Goal: Task Accomplishment & Management: Manage account settings

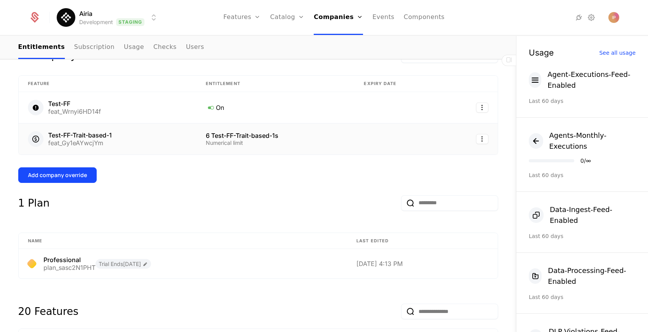
scroll to position [160, 0]
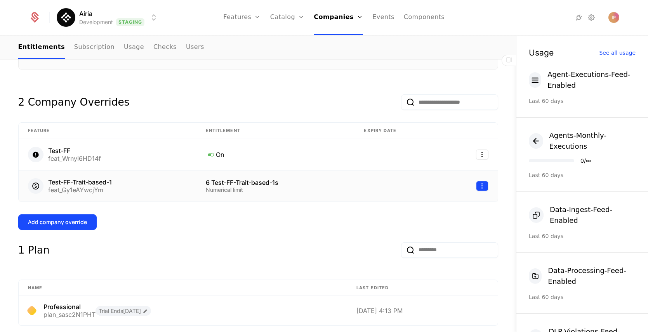
click at [482, 185] on html "Airia Development Staging Features Features Flags Catalog Plans Add Ons Configu…" at bounding box center [324, 166] width 648 height 332
click at [436, 222] on div "Edit" at bounding box center [446, 223] width 59 height 11
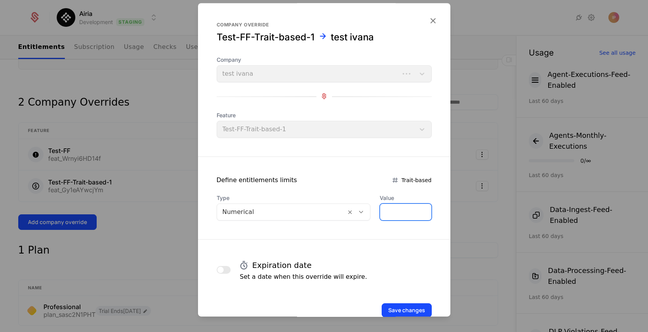
drag, startPoint x: 382, startPoint y: 210, endPoint x: 369, endPoint y: 210, distance: 12.8
click at [369, 210] on div "Type Numerical Value *" at bounding box center [324, 207] width 215 height 26
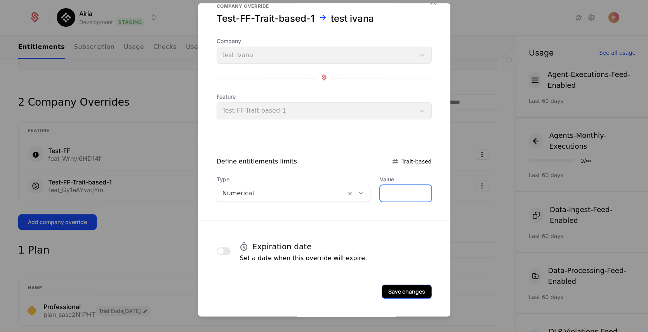
scroll to position [19, 0]
type input "*"
click at [407, 291] on button "Save changes" at bounding box center [407, 291] width 50 height 14
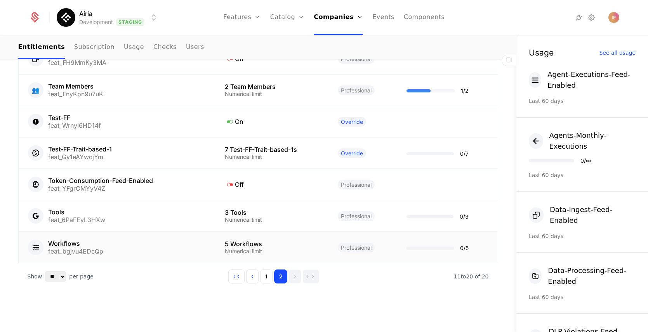
scroll to position [604, 0]
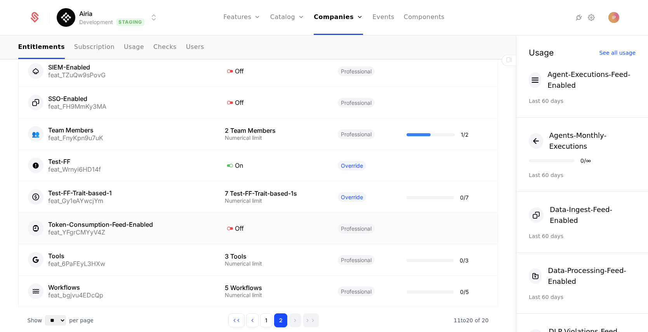
scroll to position [603, 0]
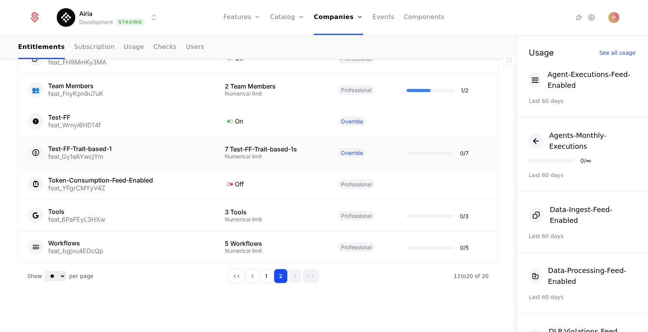
click at [318, 154] on td "7 Test-FF-Trait-based-1s Numerical limit" at bounding box center [271, 152] width 113 height 31
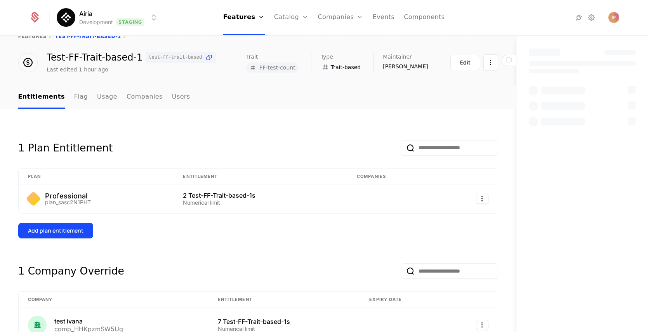
scroll to position [34, 0]
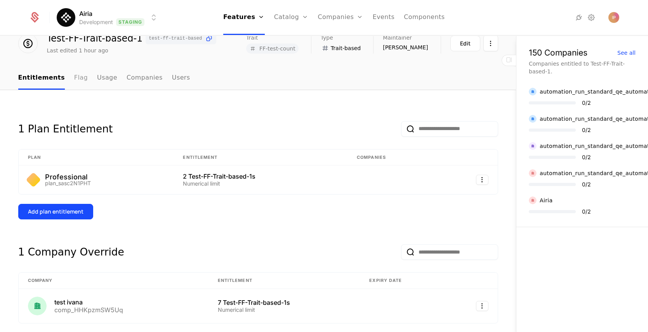
click at [74, 82] on link "Flag" at bounding box center [81, 78] width 14 height 23
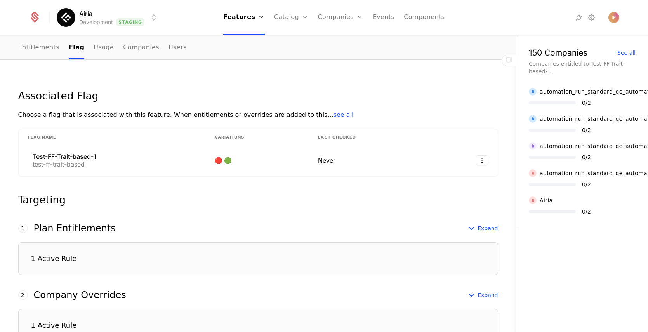
scroll to position [53, 0]
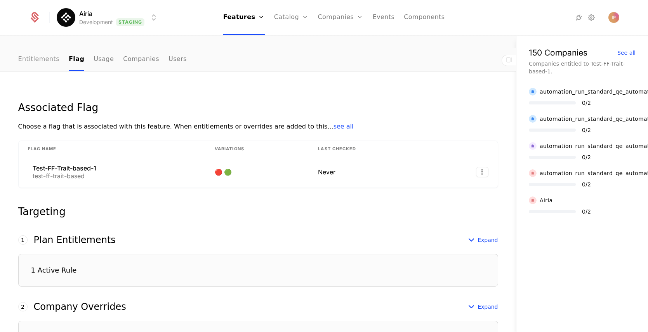
click at [26, 60] on link "Entitlements" at bounding box center [39, 59] width 42 height 23
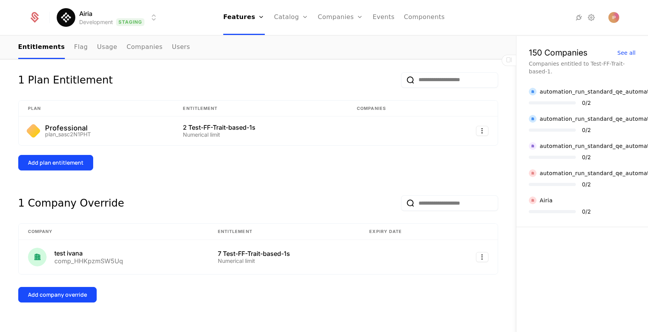
scroll to position [83, 0]
click at [68, 260] on div "comp_HHKpzmSW5Uq" at bounding box center [88, 261] width 69 height 6
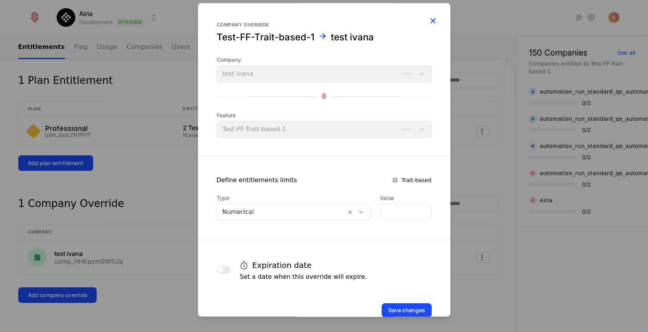
click at [428, 20] on icon "button" at bounding box center [433, 21] width 10 height 10
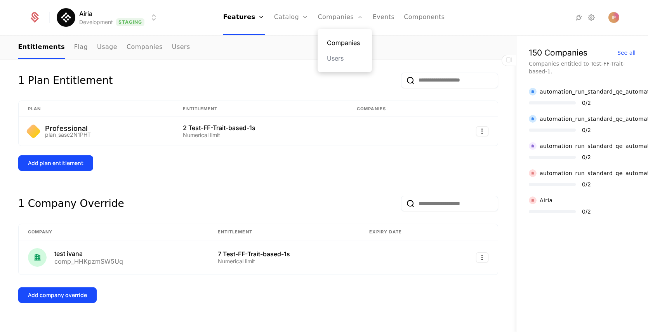
click at [340, 38] on link "Companies" at bounding box center [345, 42] width 36 height 9
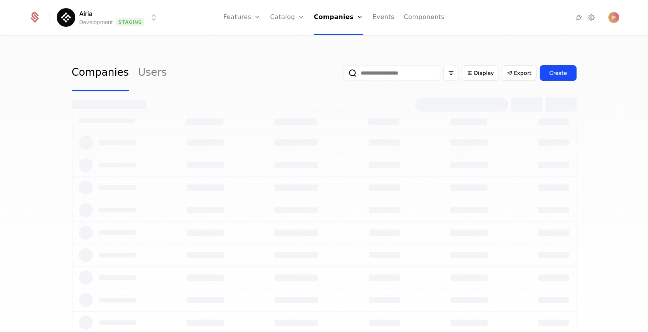
click at [383, 71] on input "email" at bounding box center [391, 73] width 97 height 16
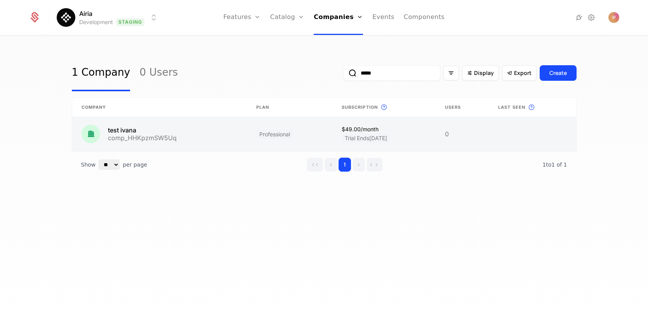
type input "*****"
click at [173, 127] on link at bounding box center [159, 134] width 175 height 34
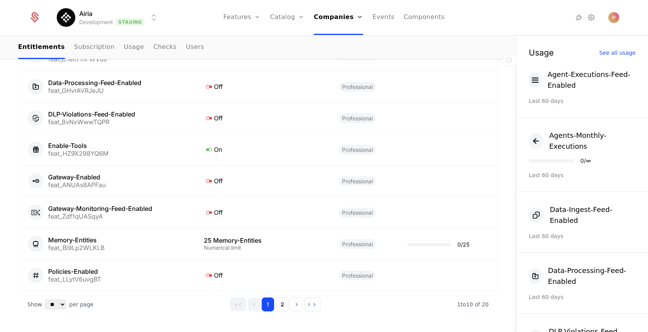
scroll to position [604, 0]
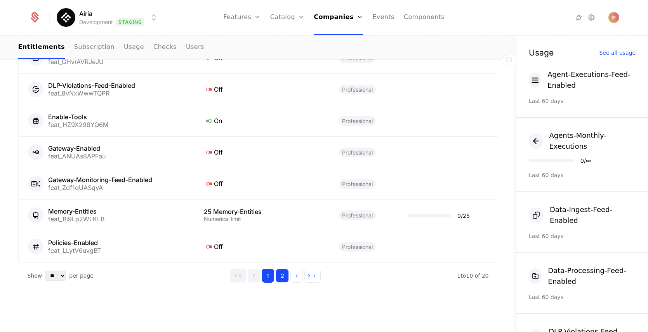
click at [280, 279] on button "2" at bounding box center [282, 276] width 13 height 14
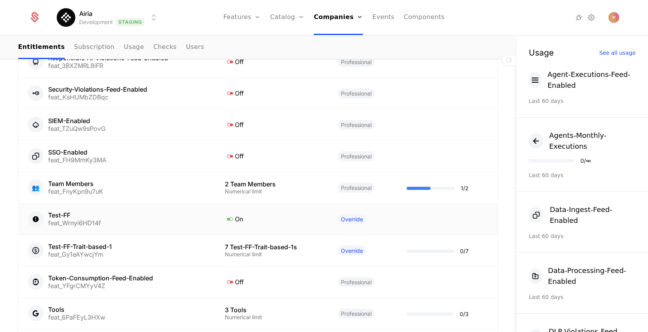
scroll to position [577, 0]
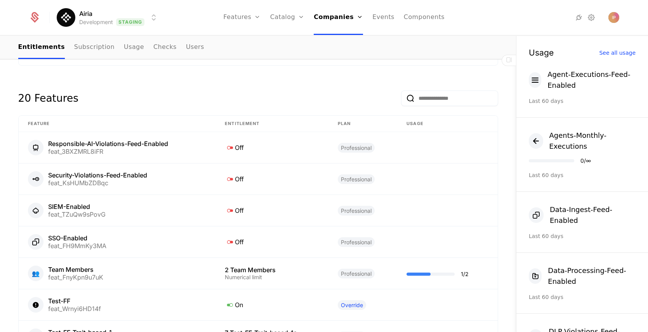
scroll to position [604, 0]
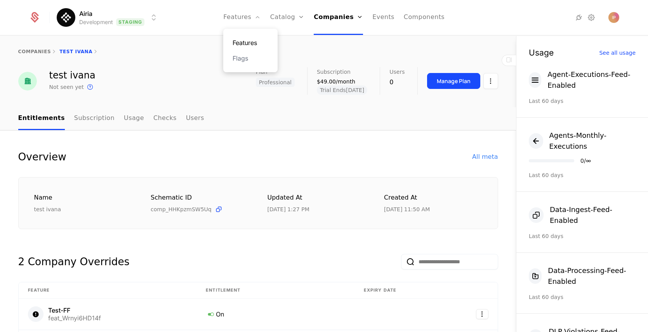
click at [252, 40] on link "Features" at bounding box center [250, 42] width 36 height 9
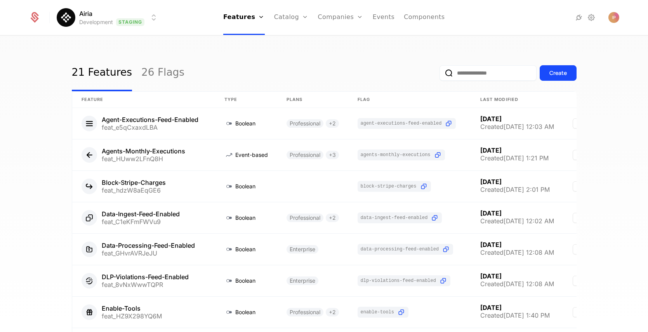
click at [518, 70] on input "email" at bounding box center [487, 73] width 97 height 16
type input "*"
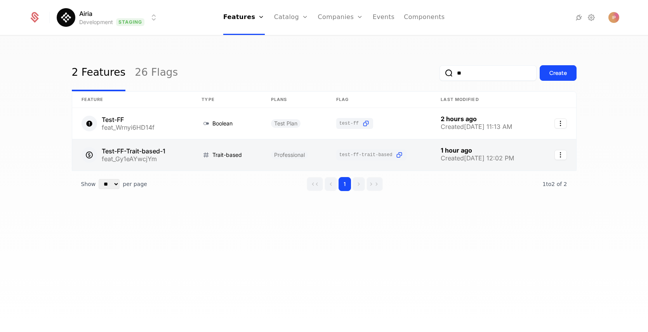
type input "**"
click at [146, 152] on link at bounding box center [132, 154] width 120 height 31
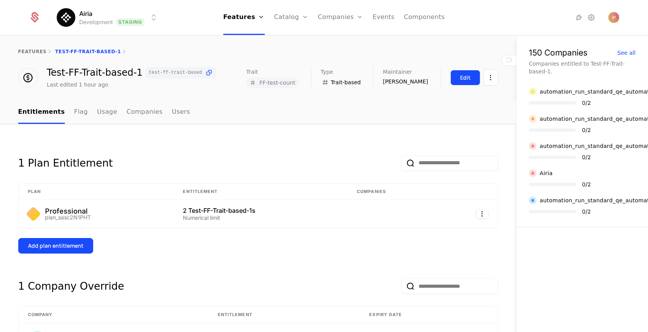
click at [463, 81] on div "Edit" at bounding box center [465, 78] width 10 height 8
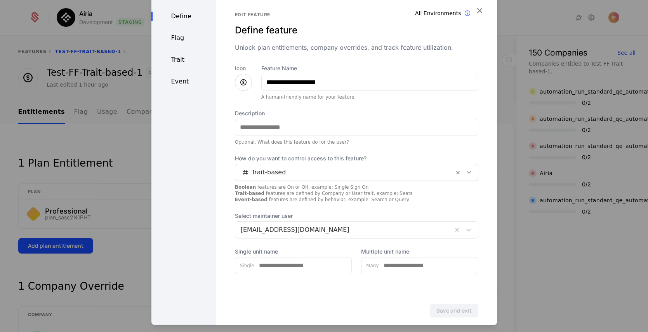
click at [183, 58] on div "Trait" at bounding box center [183, 59] width 65 height 9
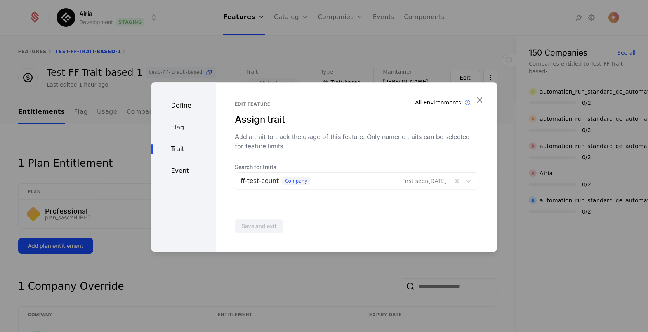
click at [180, 171] on div "Event" at bounding box center [183, 170] width 65 height 9
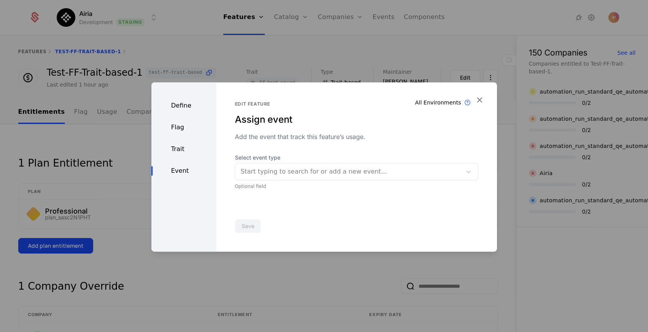
click at [184, 127] on div "Flag" at bounding box center [183, 127] width 65 height 9
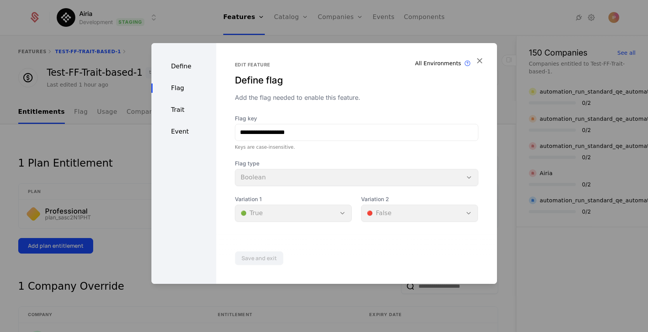
click at [184, 109] on div "Trait" at bounding box center [183, 109] width 65 height 9
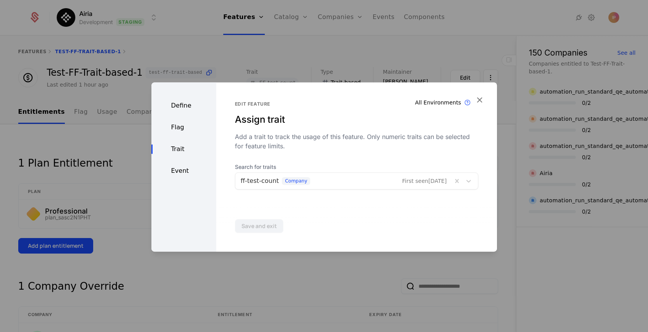
click at [180, 170] on div "Event" at bounding box center [183, 170] width 65 height 9
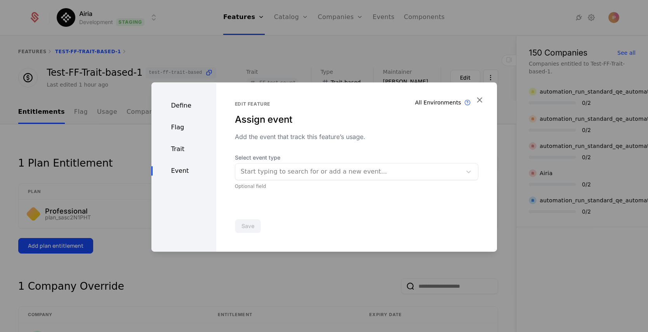
click at [182, 103] on div "Define" at bounding box center [183, 105] width 65 height 9
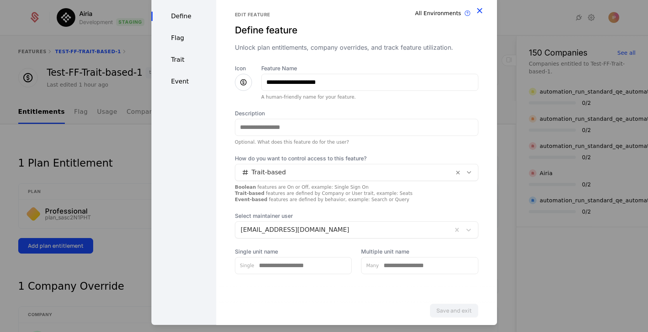
click at [474, 9] on icon "button" at bounding box center [479, 10] width 10 height 10
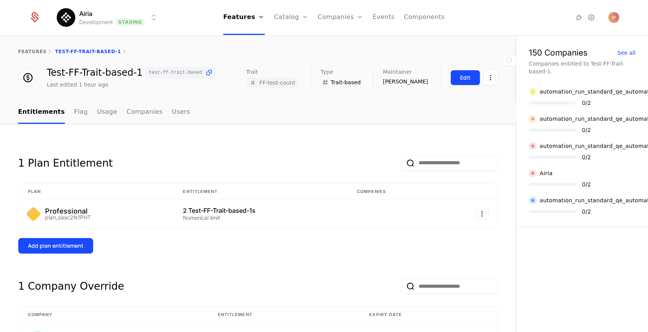
click at [455, 78] on button "Edit" at bounding box center [465, 78] width 30 height 16
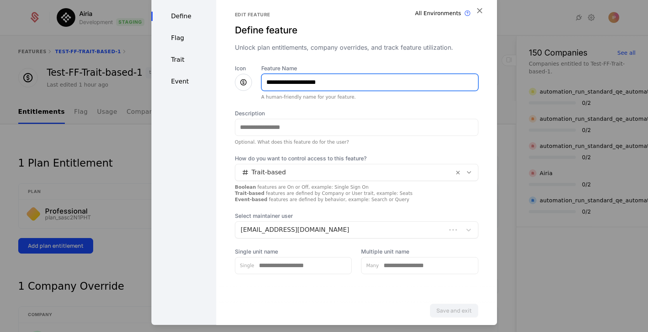
click at [355, 83] on input "**********" at bounding box center [370, 82] width 216 height 16
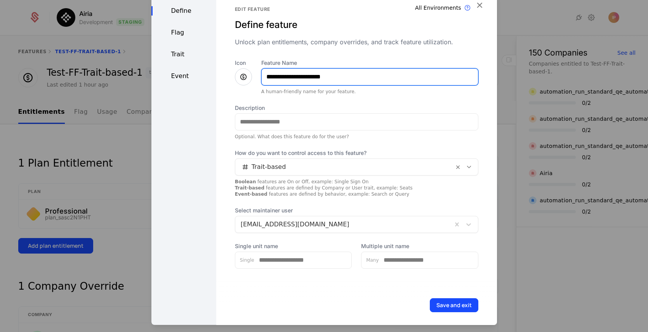
scroll to position [11, 0]
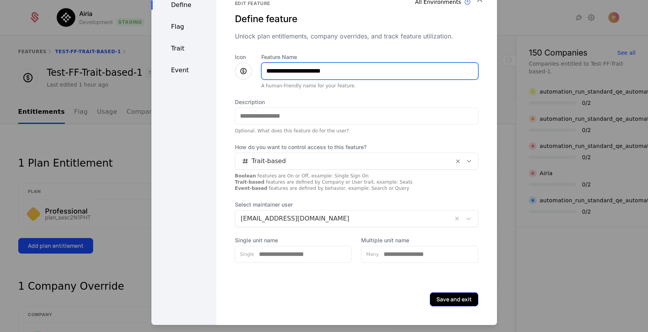
type input "**********"
click at [438, 297] on button "Save and exit" at bounding box center [454, 299] width 49 height 14
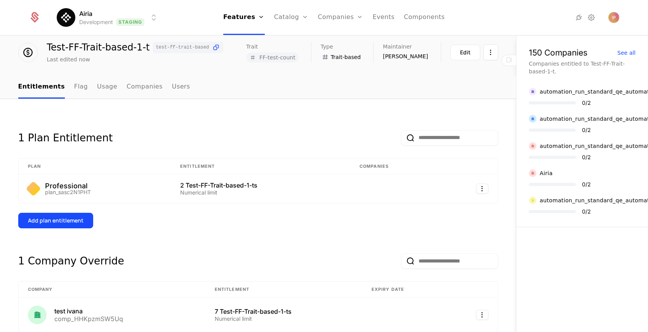
scroll to position [0, 0]
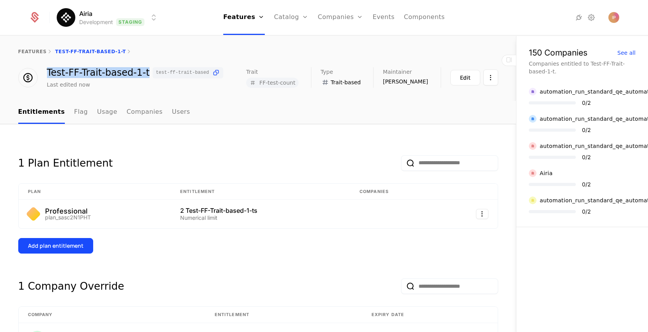
drag, startPoint x: 46, startPoint y: 71, endPoint x: 139, endPoint y: 72, distance: 93.2
click at [139, 72] on div "Test-FF-Trait-based-1-t test-ff-trait-based" at bounding box center [135, 72] width 177 height 11
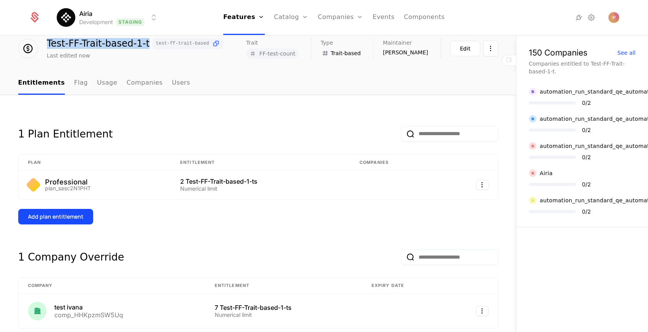
scroll to position [63, 0]
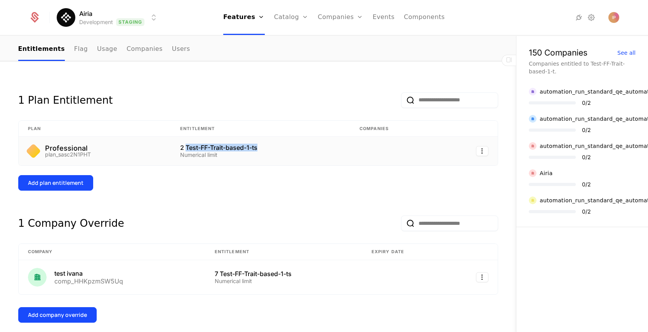
drag, startPoint x: 183, startPoint y: 146, endPoint x: 256, endPoint y: 147, distance: 73.4
click at [256, 147] on div "2 Test-FF-Trait-based-1-ts" at bounding box center [260, 147] width 161 height 6
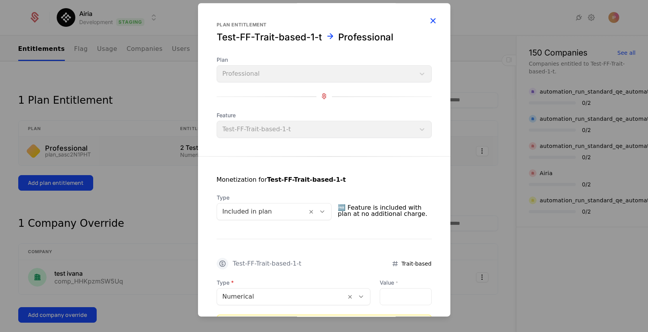
click at [428, 21] on icon "button" at bounding box center [433, 21] width 10 height 10
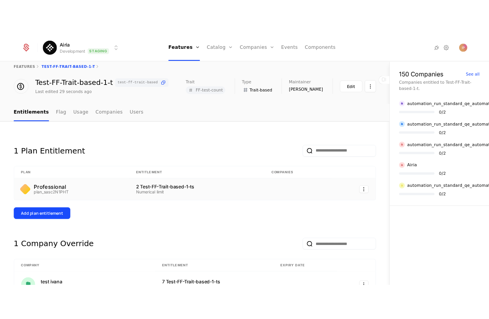
scroll to position [0, 0]
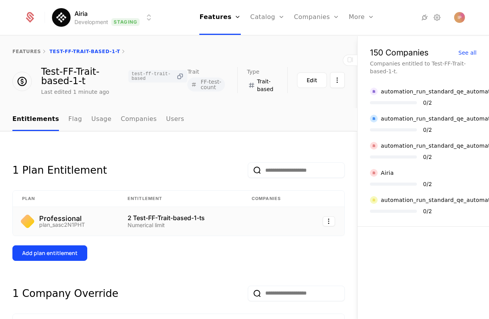
click at [177, 75] on icon at bounding box center [180, 77] width 8 height 8
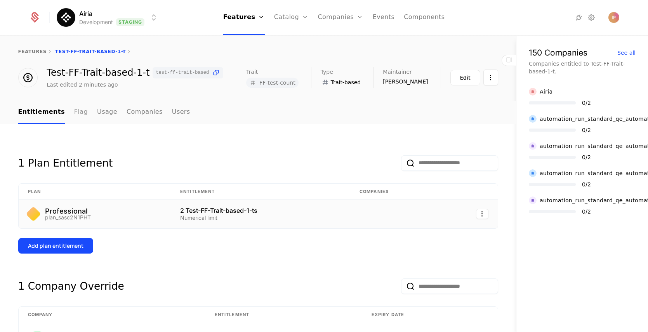
click at [74, 113] on link "Flag" at bounding box center [81, 112] width 14 height 23
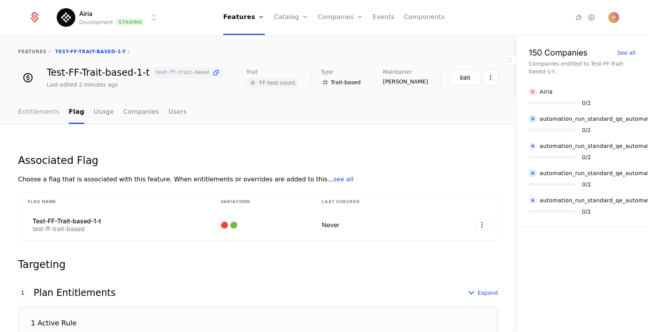
click at [39, 118] on link "Entitlements" at bounding box center [39, 112] width 42 height 23
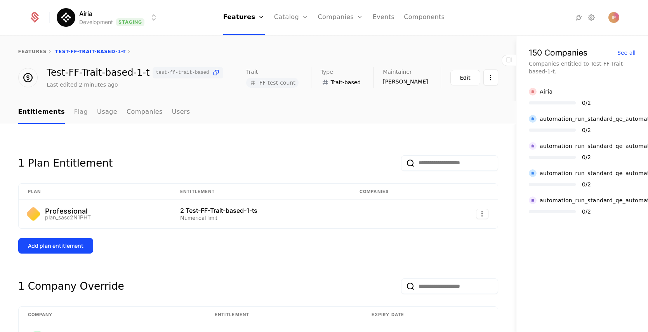
click at [76, 117] on link "Flag" at bounding box center [81, 112] width 14 height 23
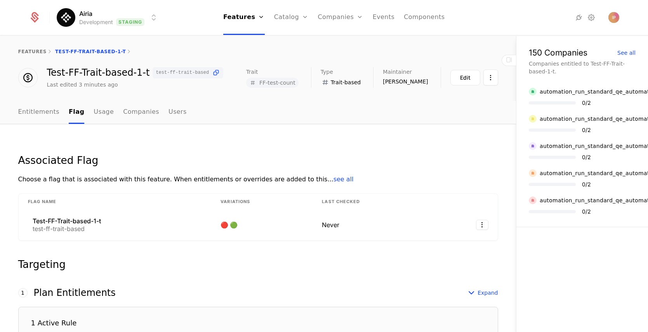
scroll to position [2, 0]
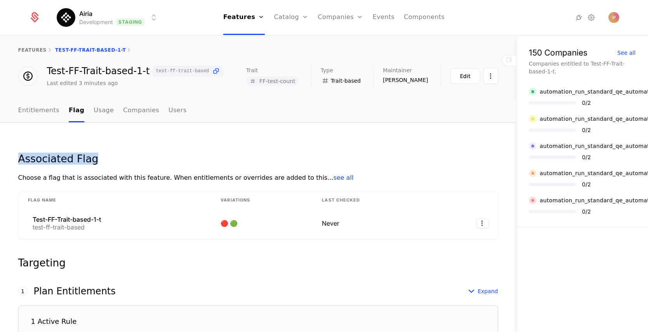
drag, startPoint x: 15, startPoint y: 159, endPoint x: 130, endPoint y: 159, distance: 115.3
click at [130, 159] on div "Associated Flag" at bounding box center [258, 159] width 480 height 10
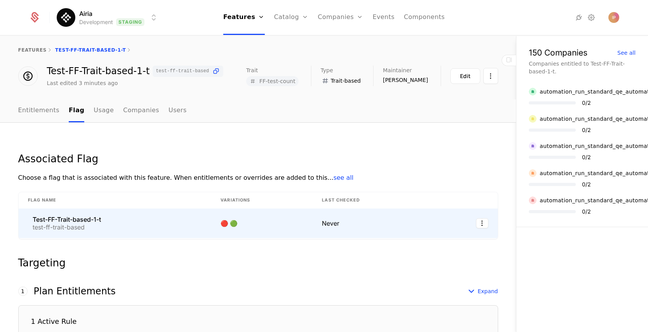
click at [84, 222] on div "Test-FF-Trait-based-1-t" at bounding box center [67, 219] width 68 height 6
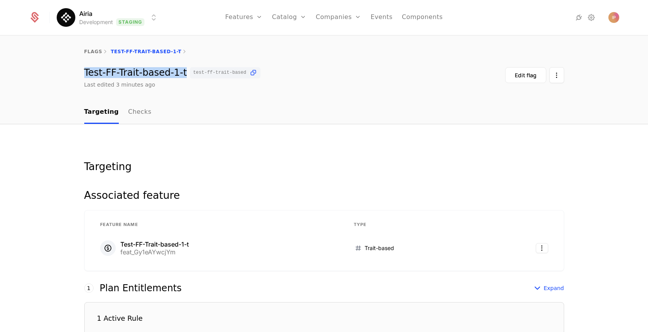
drag, startPoint x: 80, startPoint y: 71, endPoint x: 179, endPoint y: 72, distance: 98.2
click at [179, 72] on div "Test-FF-Trait-based-1-t test-ff-trait-based Last edited 3 minutes ago Edit flag" at bounding box center [324, 77] width 505 height 21
click at [72, 72] on div "Test-FF-Trait-based-1-t test-ff-trait-based Last edited 4 minutes ago Edit flag" at bounding box center [324, 77] width 505 height 21
drag, startPoint x: 83, startPoint y: 75, endPoint x: 177, endPoint y: 75, distance: 93.5
click at [177, 75] on div "Test-FF-Trait-based-1-t test-ff-trait-based" at bounding box center [172, 72] width 177 height 11
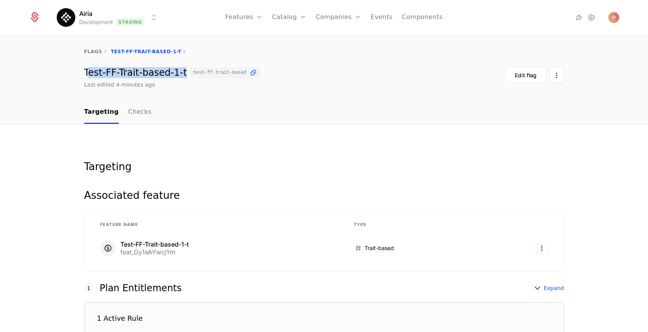
click at [108, 72] on div "Test-FF-Trait-based-1-t test-ff-trait-based" at bounding box center [172, 72] width 177 height 11
drag, startPoint x: 82, startPoint y: 73, endPoint x: 177, endPoint y: 73, distance: 95.1
click at [177, 73] on div "Test-FF-Trait-based-1-t test-ff-trait-based" at bounding box center [172, 72] width 177 height 11
copy div "Test-FF-Trait-based-1-t"
click at [258, 42] on link "Features" at bounding box center [252, 42] width 36 height 9
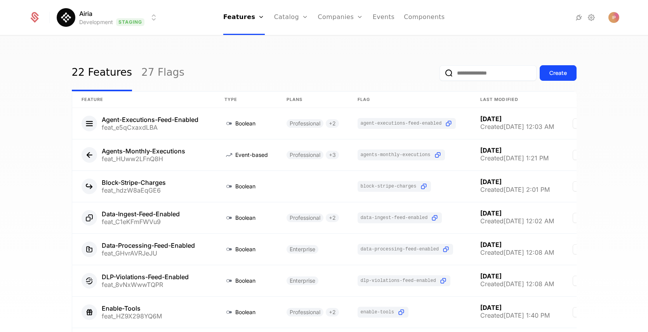
click at [471, 73] on input "email" at bounding box center [487, 73] width 97 height 16
click at [557, 78] on button "Create" at bounding box center [558, 73] width 37 height 16
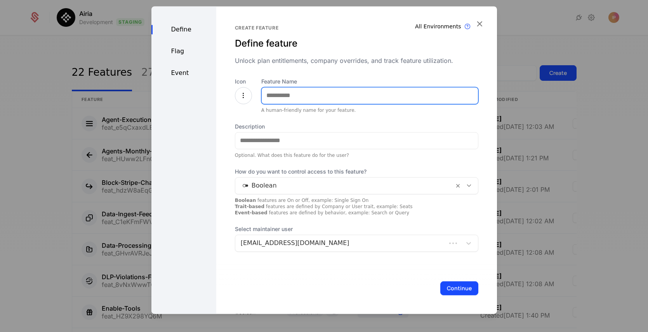
click at [345, 96] on input "Feature Name" at bounding box center [370, 95] width 216 height 16
type input "*"
drag, startPoint x: 284, startPoint y: 96, endPoint x: 262, endPoint y: 96, distance: 22.5
click at [262, 96] on input "****" at bounding box center [370, 95] width 216 height 16
click at [298, 98] on input "****" at bounding box center [370, 95] width 216 height 16
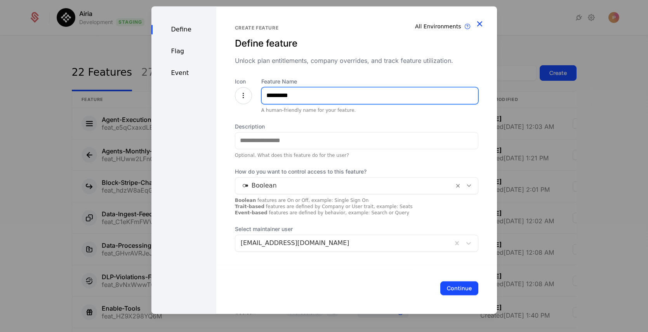
type input "*********"
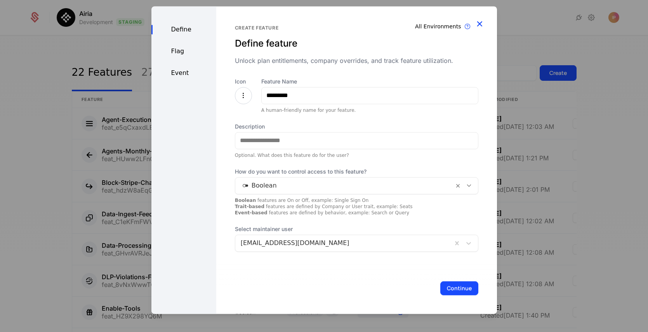
click at [479, 22] on icon "button" at bounding box center [479, 24] width 10 height 10
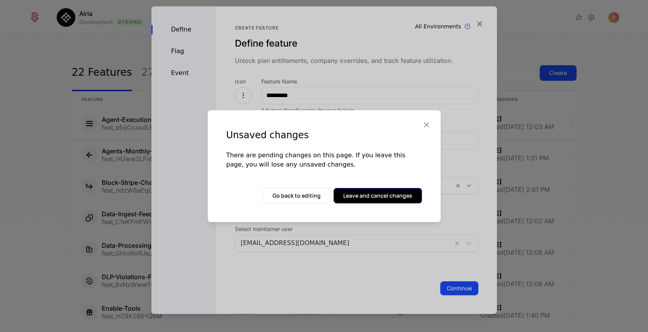
click at [357, 194] on button "Leave and cancel changes" at bounding box center [377, 196] width 88 height 16
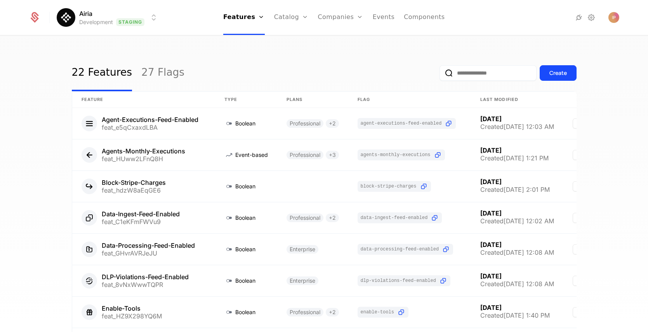
click at [461, 77] on input "email" at bounding box center [487, 73] width 97 height 16
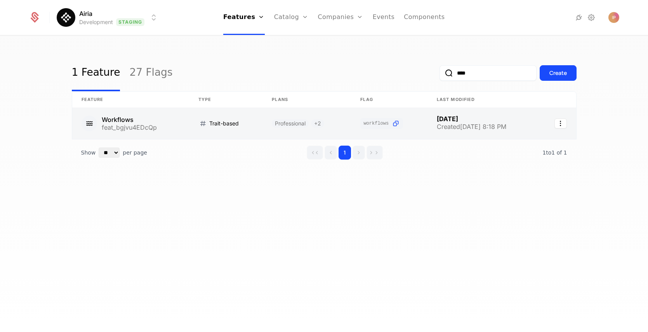
type input "****"
click at [182, 124] on link at bounding box center [130, 123] width 117 height 31
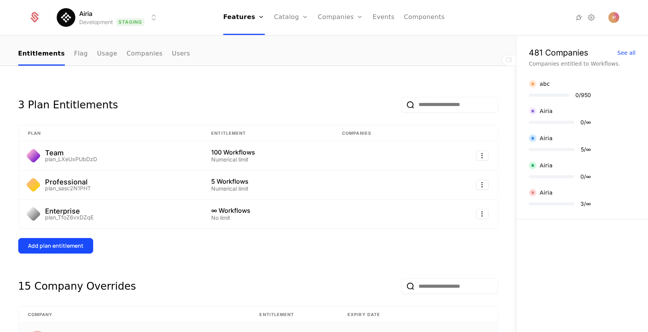
scroll to position [13, 0]
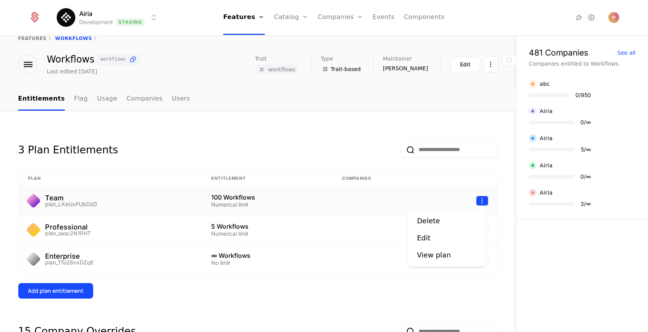
click at [481, 200] on html "Airia Development Staging Features Features Flags Catalog Plans Add Ons Configu…" at bounding box center [324, 166] width 648 height 332
click at [429, 237] on div "Edit" at bounding box center [427, 237] width 20 height 11
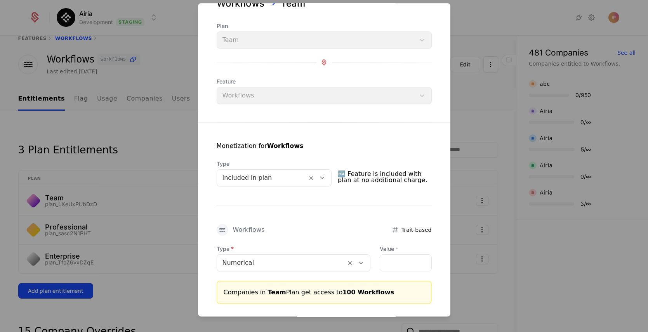
scroll to position [67, 0]
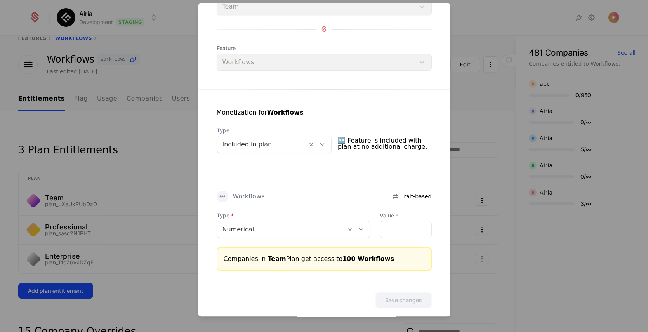
click at [298, 232] on div at bounding box center [281, 229] width 118 height 11
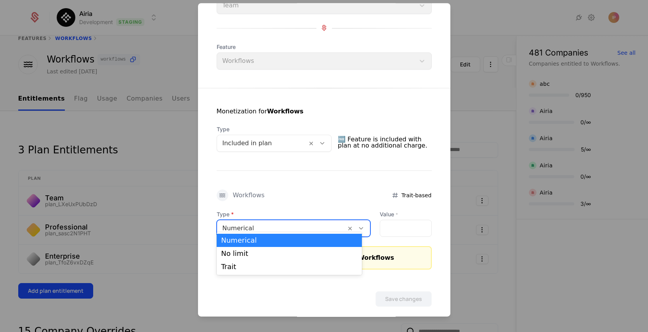
scroll to position [77, 0]
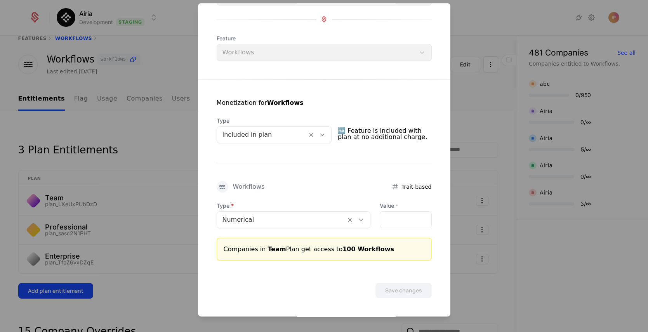
click at [302, 174] on div "Monetization for Workflows Type Included in plan 🆓 Feature is included with pla…" at bounding box center [324, 170] width 252 height 181
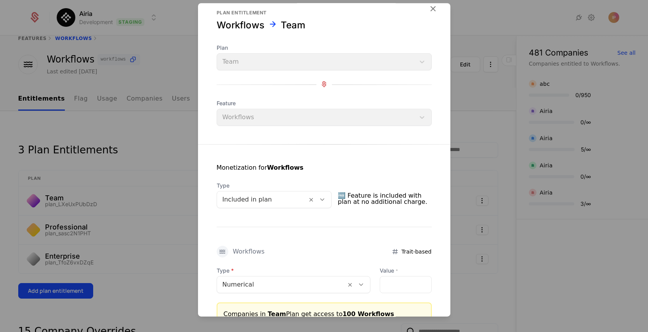
scroll to position [0, 0]
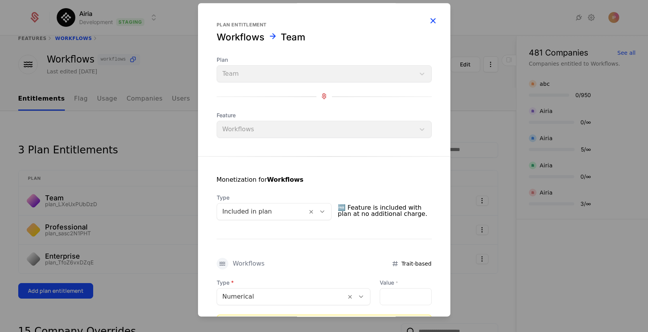
click at [429, 21] on icon "button" at bounding box center [433, 21] width 10 height 10
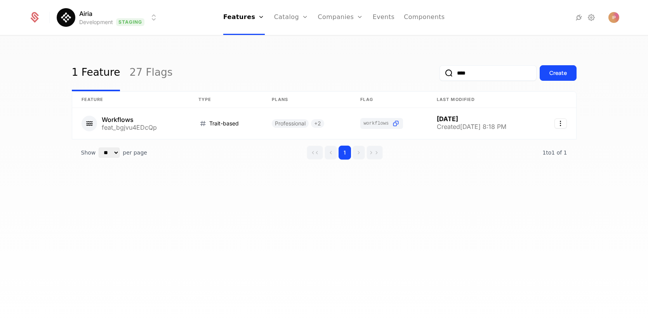
drag, startPoint x: 455, startPoint y: 76, endPoint x: 439, endPoint y: 74, distance: 16.0
click at [439, 74] on div "****" at bounding box center [487, 73] width 97 height 16
type input "*"
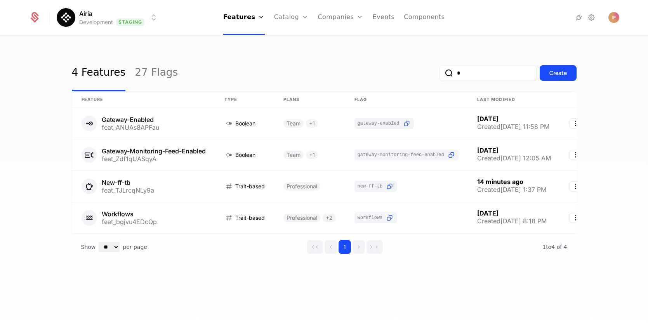
type input "**"
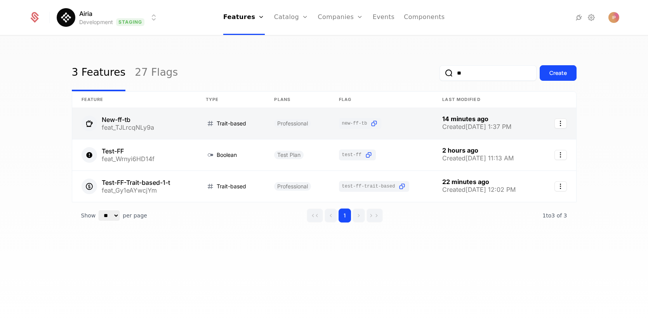
click at [237, 125] on link at bounding box center [230, 123] width 68 height 31
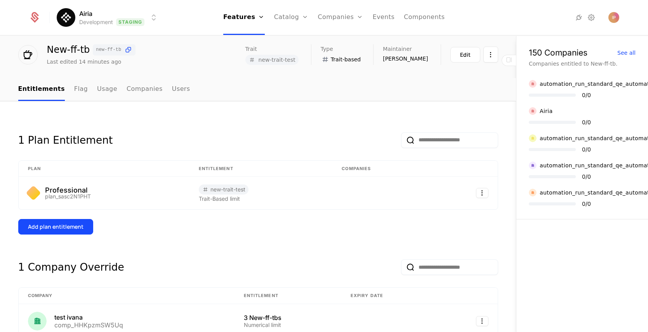
scroll to position [59, 0]
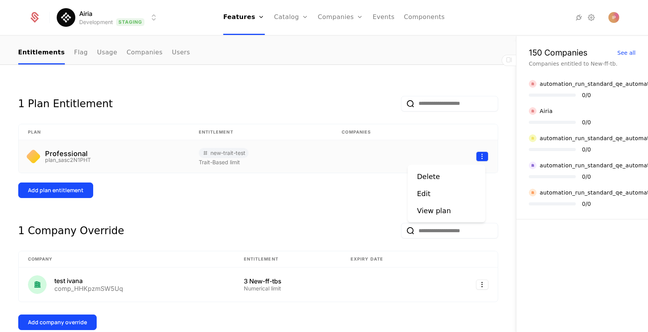
click at [480, 157] on html "Airia Development Staging Features Features Flags Catalog Plans Add Ons Configu…" at bounding box center [324, 166] width 648 height 332
click at [440, 192] on div "Edit" at bounding box center [446, 193] width 59 height 11
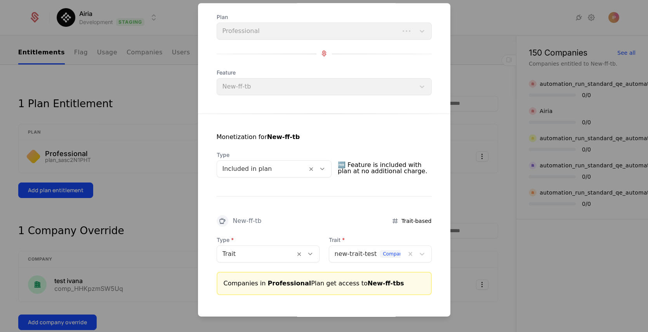
scroll to position [77, 0]
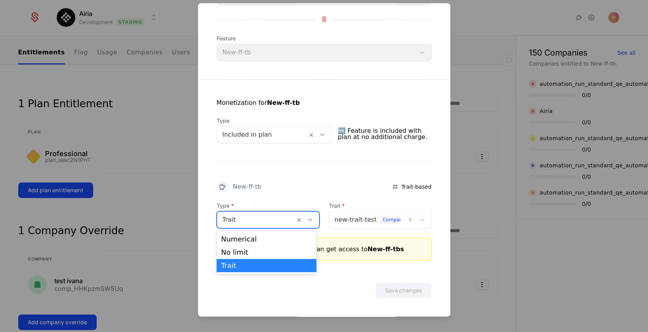
click at [308, 220] on icon at bounding box center [310, 219] width 7 height 7
click at [293, 237] on div "Numerical" at bounding box center [266, 239] width 91 height 7
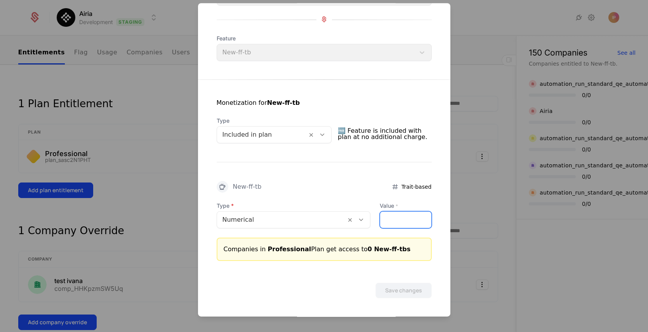
drag, startPoint x: 395, startPoint y: 221, endPoint x: 374, endPoint y: 221, distance: 20.6
click at [380, 221] on input "*" at bounding box center [405, 220] width 51 height 16
type input "*"
click at [404, 292] on button "Save changes" at bounding box center [403, 291] width 56 height 16
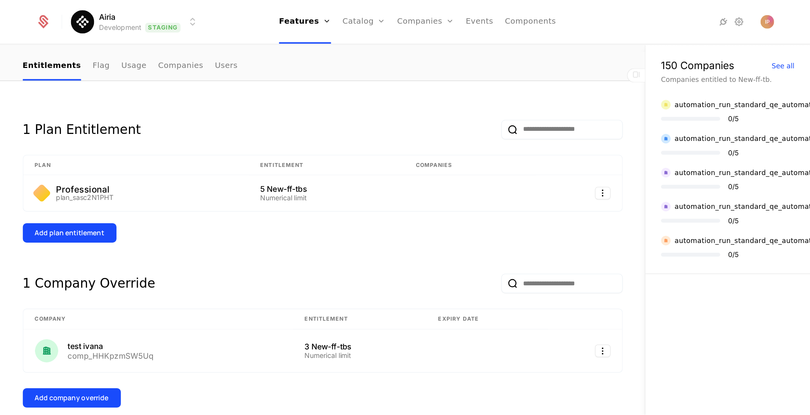
scroll to position [0, 0]
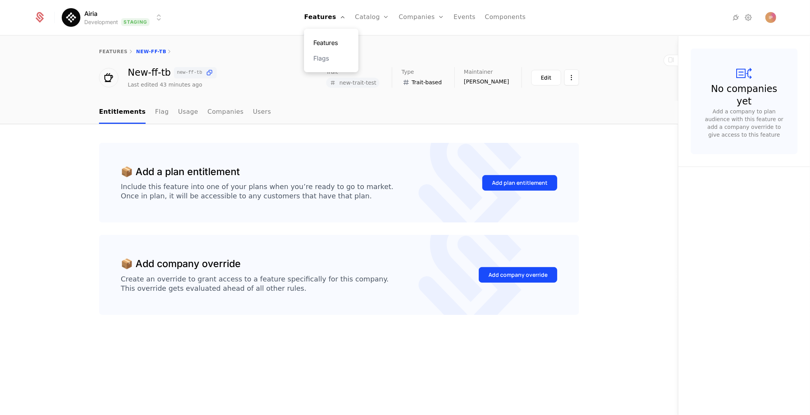
click at [331, 38] on link "Features" at bounding box center [331, 42] width 36 height 9
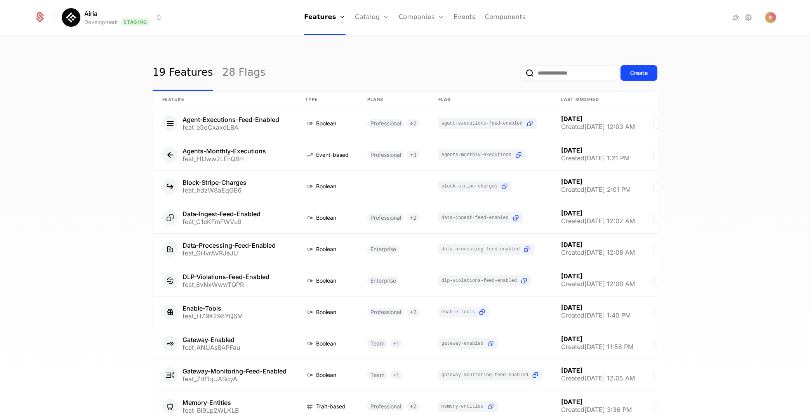
click at [543, 75] on input "email" at bounding box center [568, 73] width 97 height 16
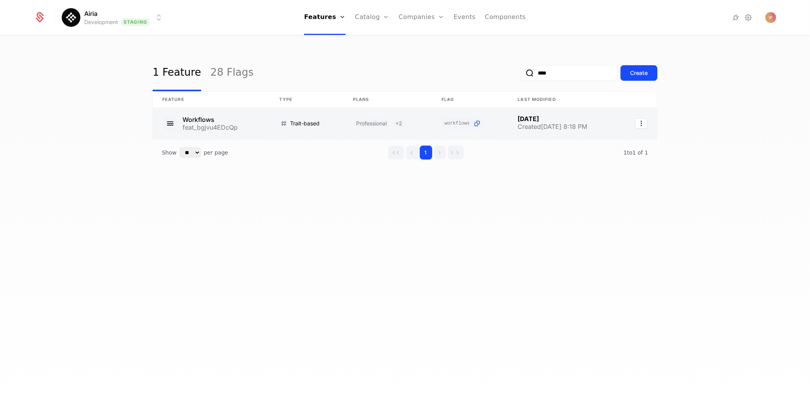
type input "****"
click at [255, 126] on link at bounding box center [211, 123] width 117 height 31
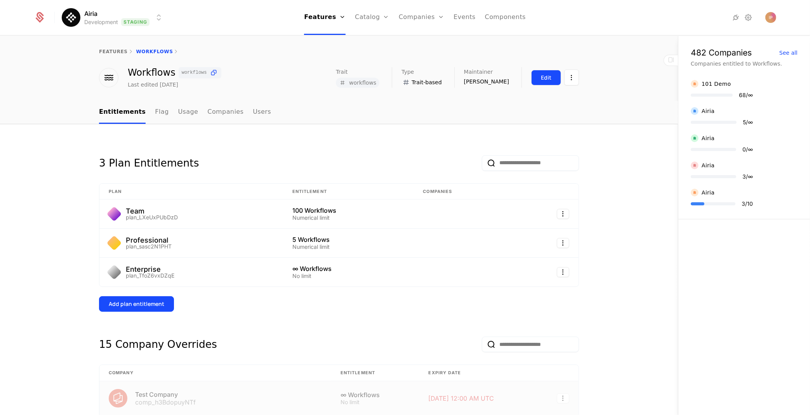
click at [541, 80] on div "Edit" at bounding box center [546, 78] width 10 height 8
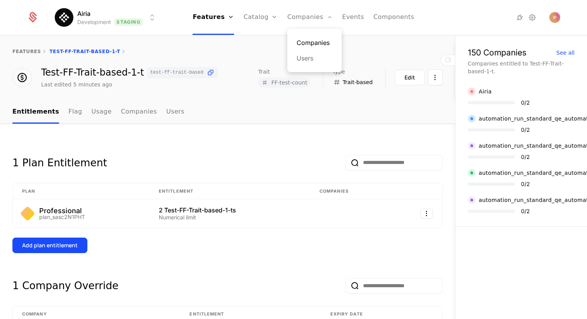
click at [308, 41] on link "Companies" at bounding box center [315, 42] width 36 height 9
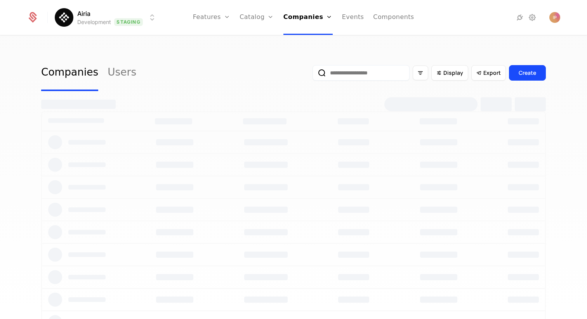
click at [350, 74] on input "email" at bounding box center [360, 73] width 97 height 16
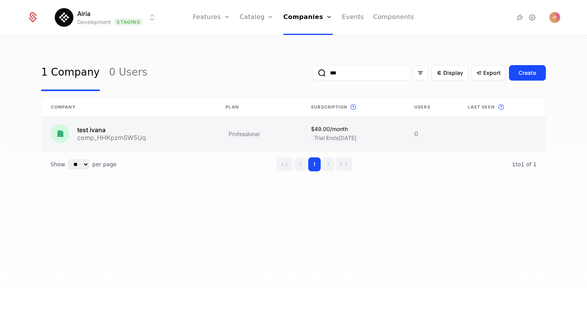
type input "***"
click at [152, 133] on link at bounding box center [129, 134] width 175 height 34
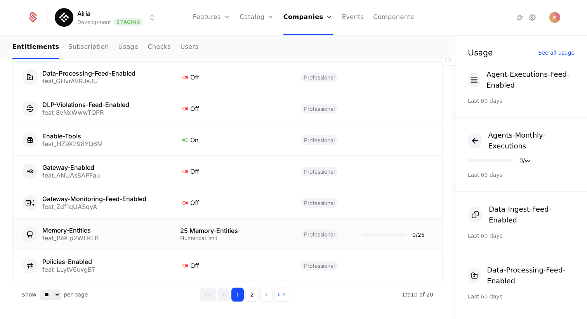
scroll to position [616, 0]
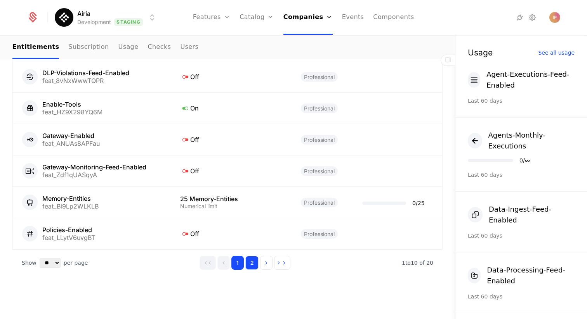
click at [249, 264] on button "2" at bounding box center [251, 263] width 13 height 14
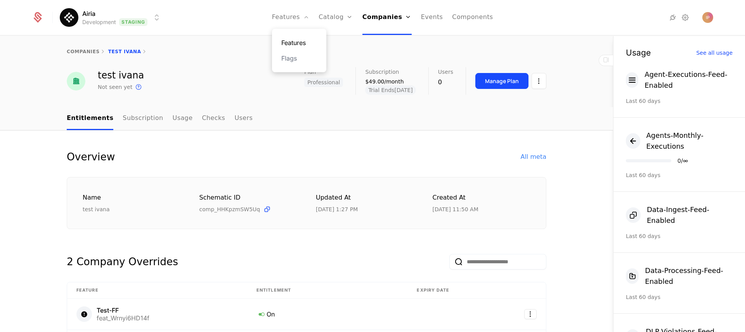
click at [296, 42] on link "Features" at bounding box center [299, 42] width 36 height 9
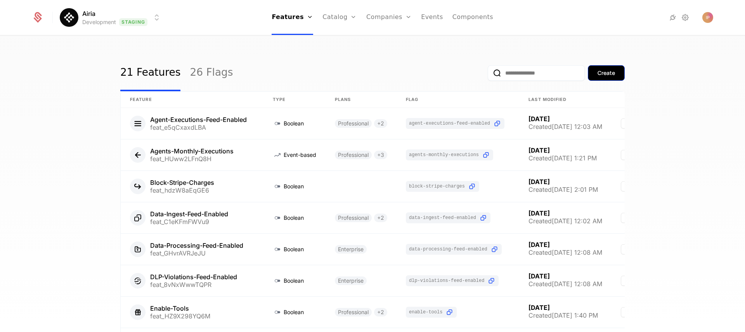
click at [586, 73] on div "Create" at bounding box center [606, 73] width 17 height 8
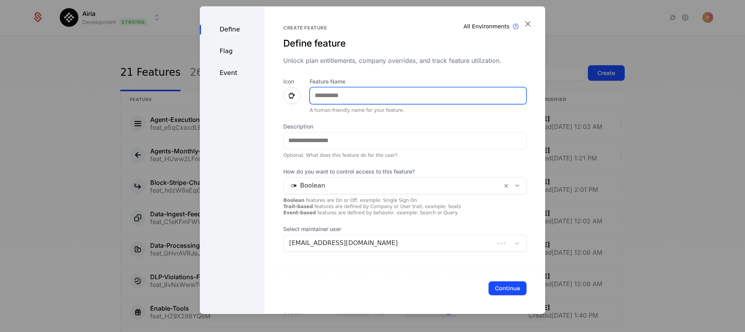
click at [340, 96] on input "Feature Name" at bounding box center [418, 95] width 216 height 16
type input "*********"
click at [514, 186] on icon at bounding box center [517, 185] width 7 height 7
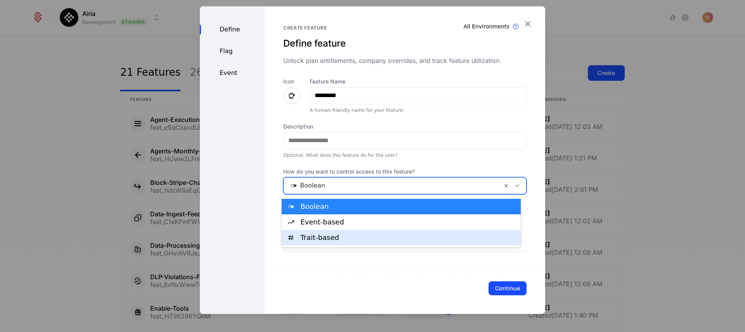
click at [395, 232] on div "Trait-based" at bounding box center [401, 238] width 239 height 16
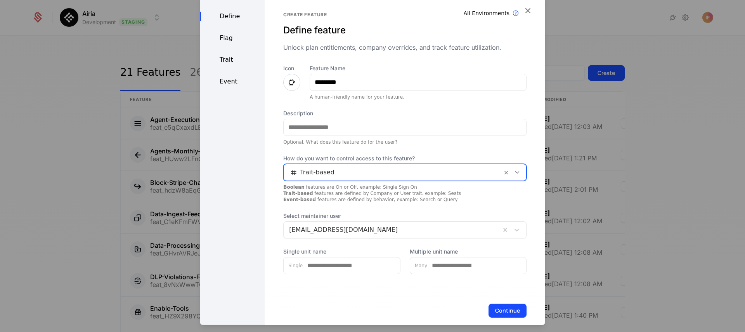
click at [231, 58] on div "Trait" at bounding box center [232, 59] width 65 height 9
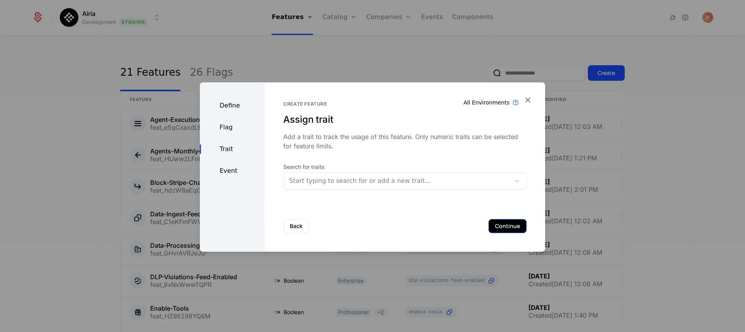
click at [496, 228] on button "Continue" at bounding box center [508, 226] width 38 height 14
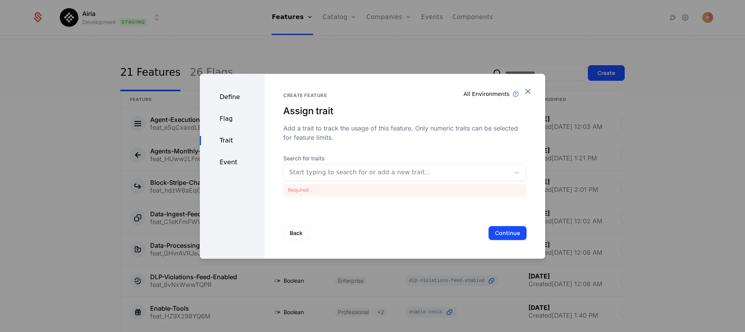
click at [385, 175] on div at bounding box center [396, 172] width 215 height 11
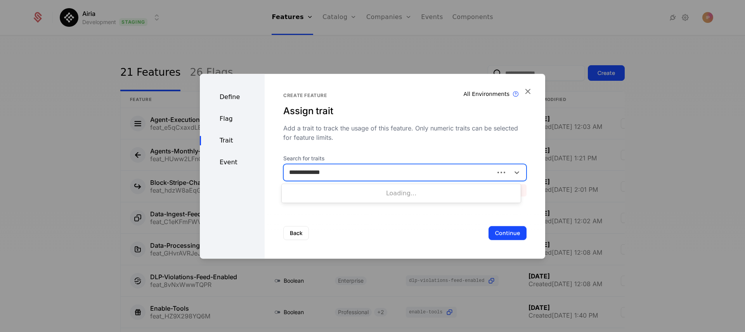
type input "**********"
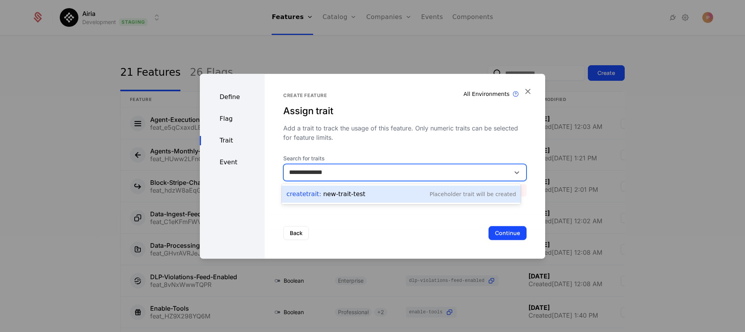
click at [375, 194] on div "Create Trait : new-trait-test Placeholder Trait will be created" at bounding box center [401, 194] width 230 height 11
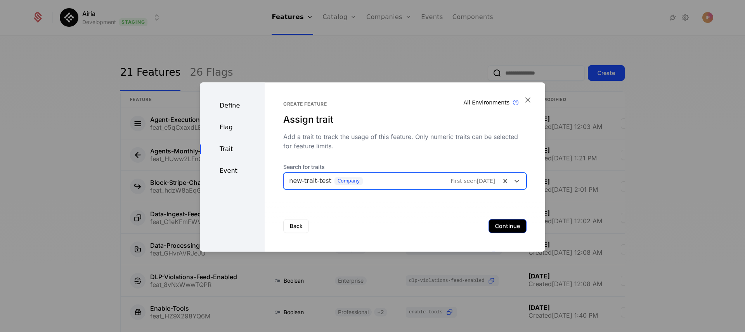
click at [509, 227] on button "Continue" at bounding box center [508, 226] width 38 height 14
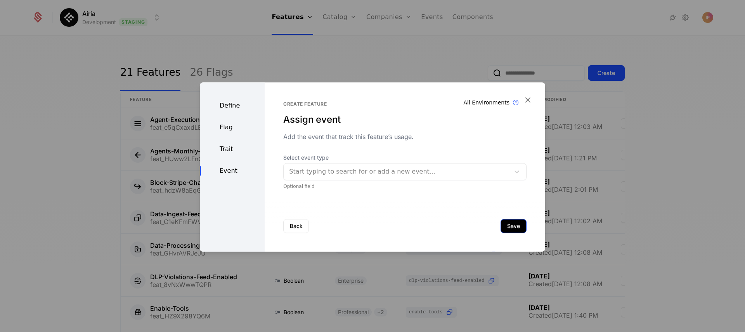
click at [511, 224] on button "Save" at bounding box center [514, 226] width 26 height 14
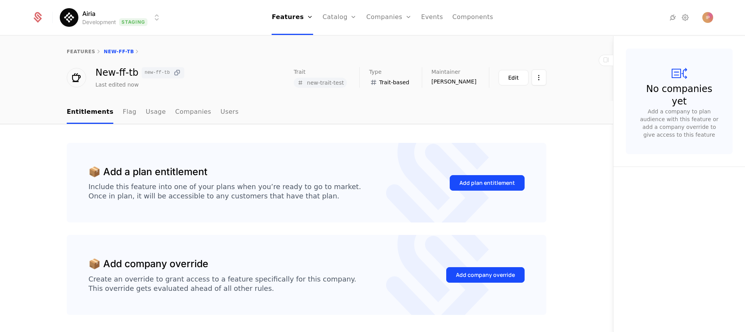
click at [178, 72] on icon at bounding box center [177, 73] width 8 height 8
click at [347, 43] on link "Plans" at bounding box center [352, 42] width 40 height 9
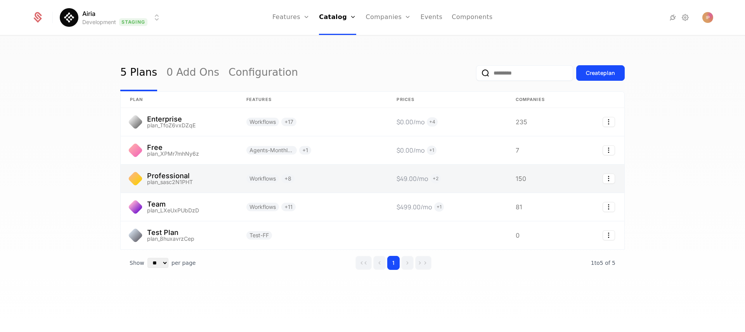
click at [334, 176] on link at bounding box center [312, 179] width 150 height 28
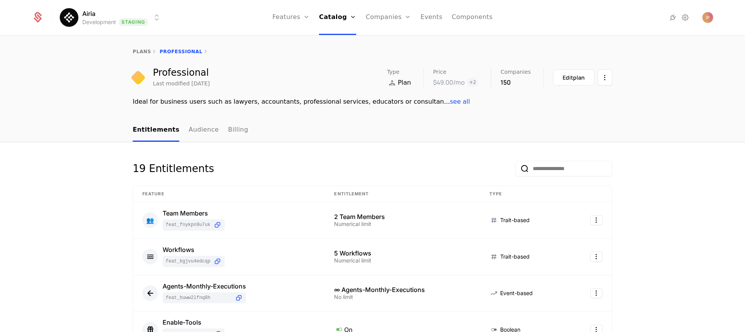
click at [545, 167] on input "email" at bounding box center [563, 169] width 97 height 16
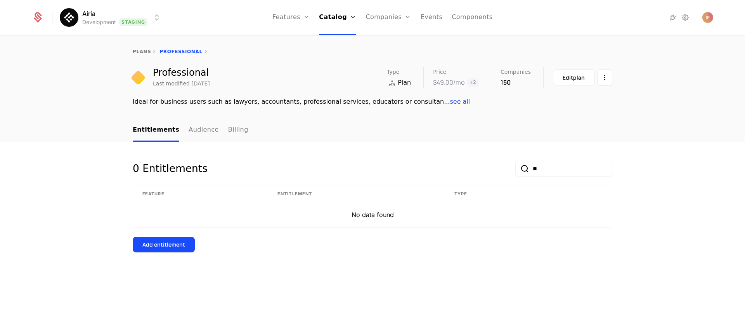
type input "*"
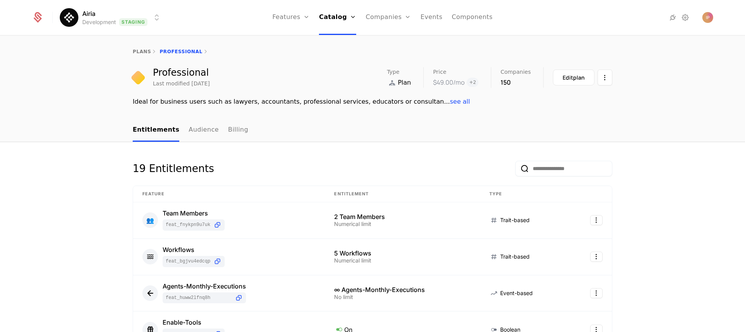
click at [561, 169] on input "email" at bounding box center [563, 169] width 97 height 16
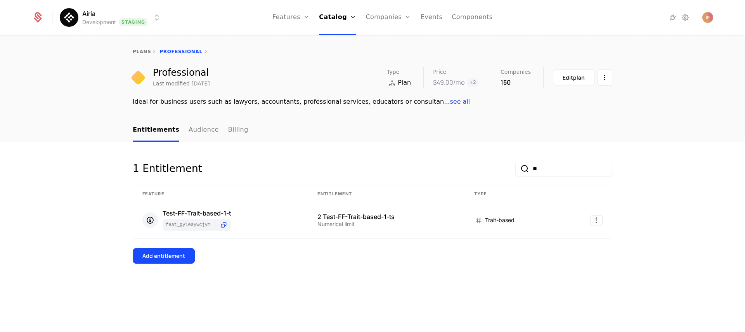
type input "*"
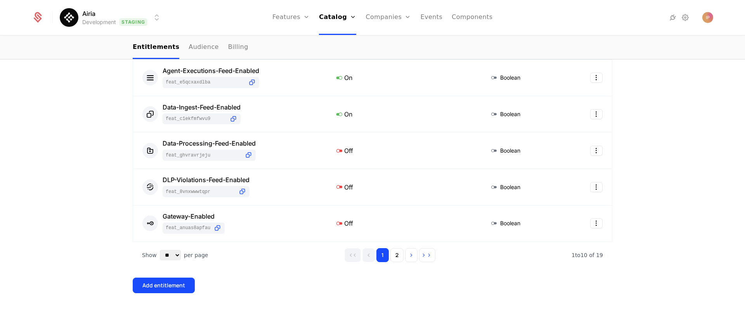
scroll to position [329, 0]
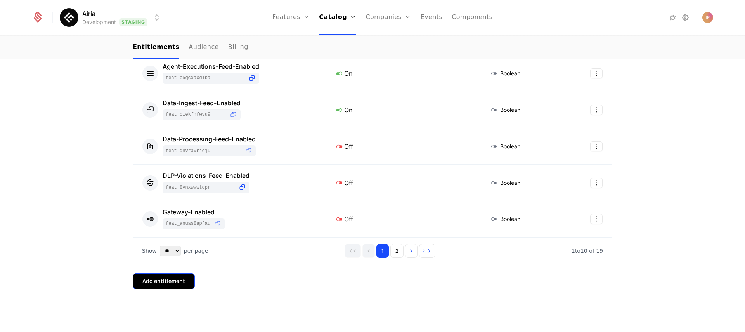
click at [162, 285] on button "Add entitlement" at bounding box center [164, 281] width 62 height 16
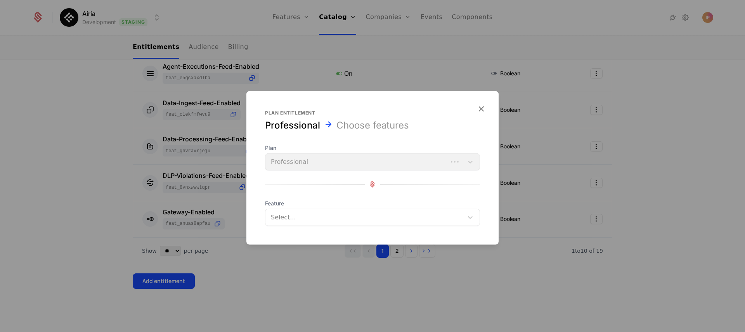
click at [304, 223] on div "Select..." at bounding box center [364, 217] width 198 height 14
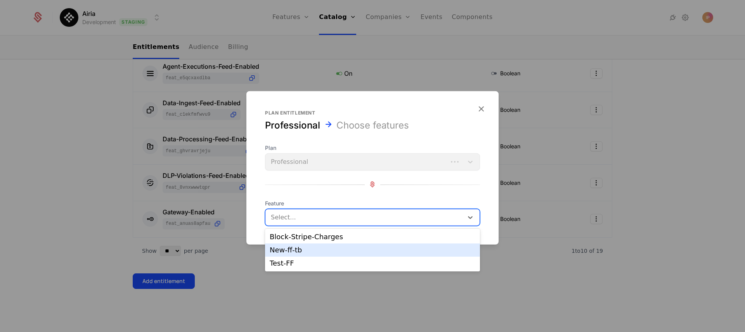
click at [298, 252] on div "New-ff-tb" at bounding box center [373, 249] width 206 height 7
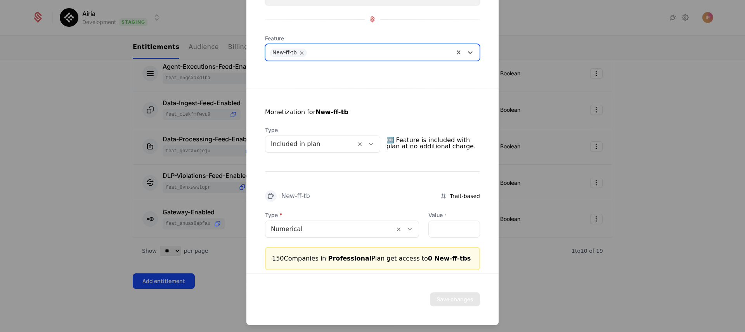
scroll to position [73, 0]
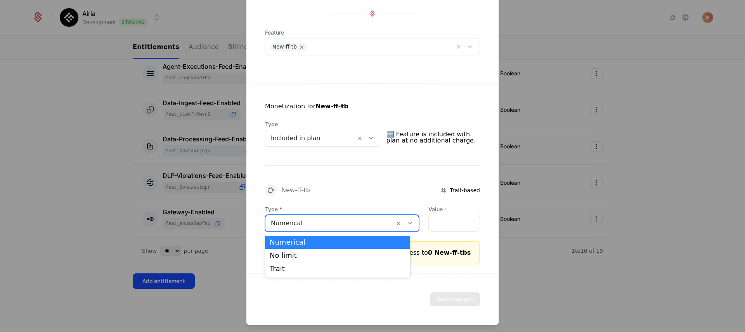
click at [328, 225] on div at bounding box center [330, 222] width 118 height 11
click at [318, 266] on div "Trait" at bounding box center [338, 268] width 136 height 7
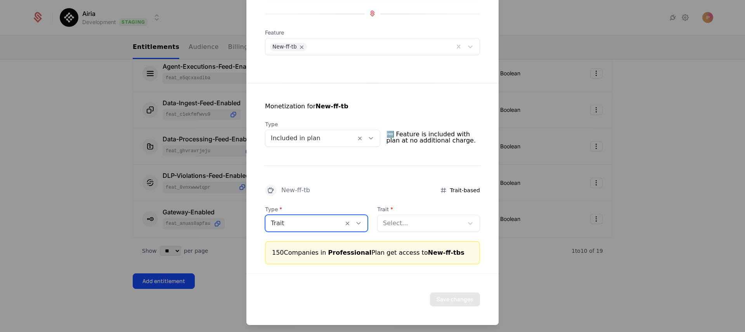
click at [401, 228] on div "Select..." at bounding box center [421, 223] width 86 height 14
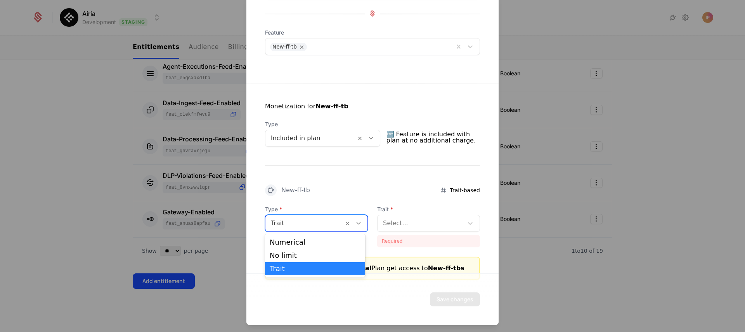
click at [319, 223] on div at bounding box center [304, 222] width 67 height 11
click at [309, 241] on div "Numerical" at bounding box center [315, 242] width 91 height 7
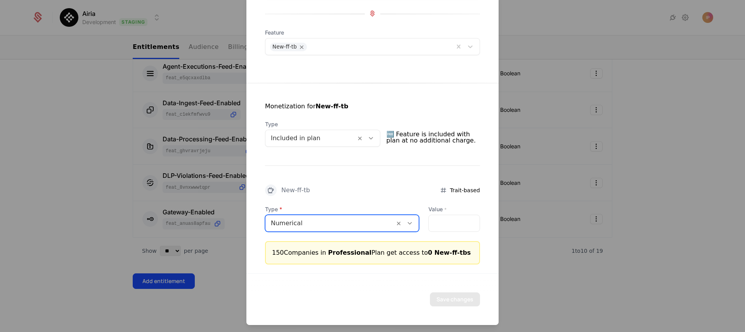
click at [288, 227] on div at bounding box center [330, 222] width 118 height 11
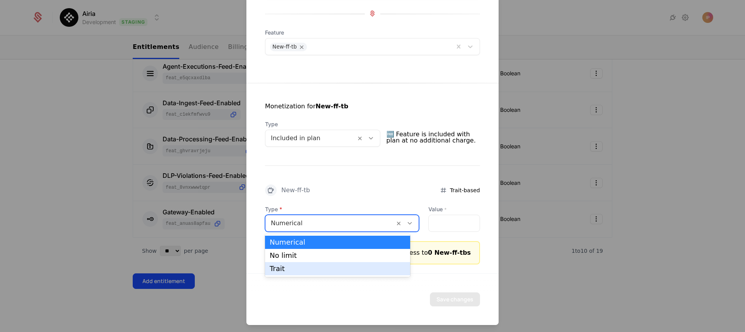
click at [290, 266] on div "Trait" at bounding box center [338, 268] width 136 height 7
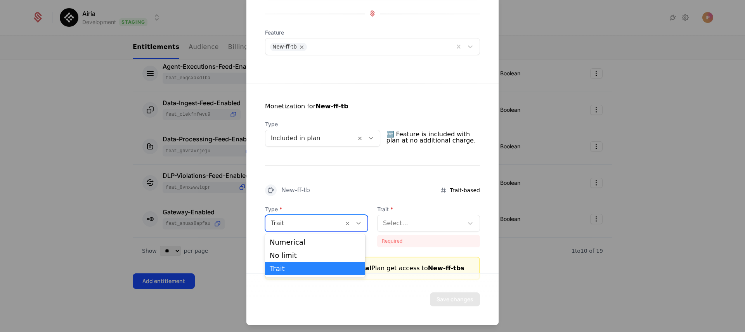
click at [297, 227] on div at bounding box center [304, 222] width 67 height 11
click at [291, 237] on div "Numerical" at bounding box center [315, 242] width 100 height 13
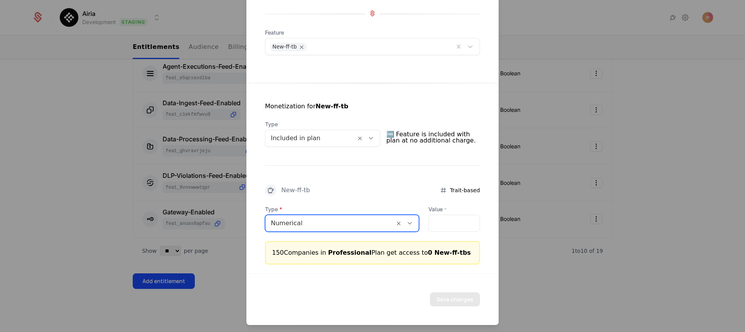
click at [586, 109] on div at bounding box center [372, 166] width 745 height 332
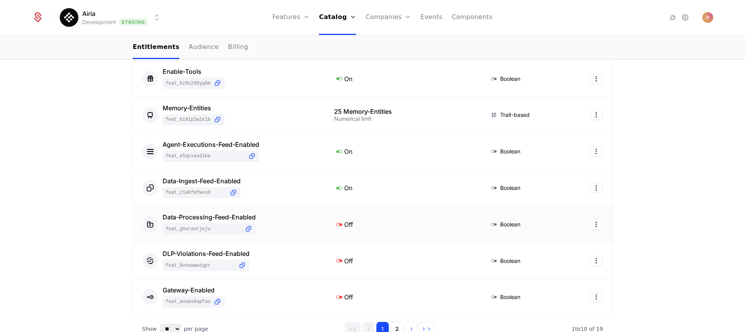
scroll to position [313, 0]
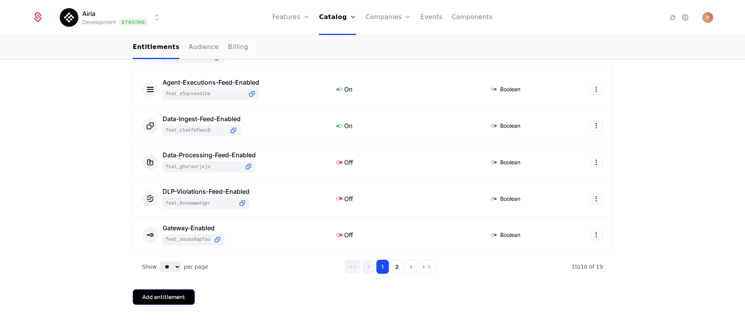
click at [173, 301] on button "Add entitlement" at bounding box center [164, 297] width 62 height 16
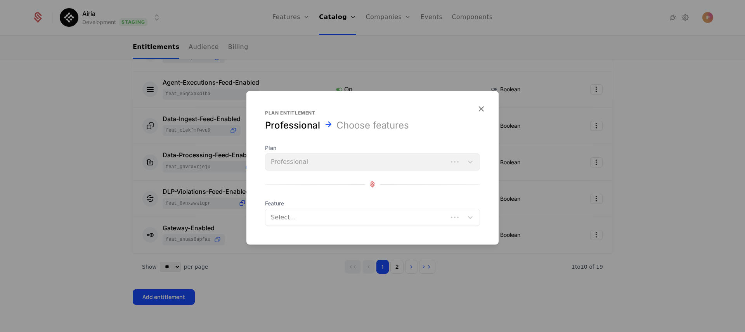
click at [330, 218] on div at bounding box center [358, 217] width 172 height 11
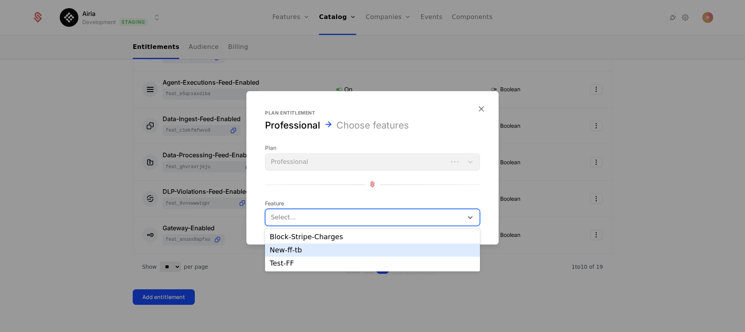
click at [319, 250] on div "New-ff-tb" at bounding box center [373, 249] width 206 height 7
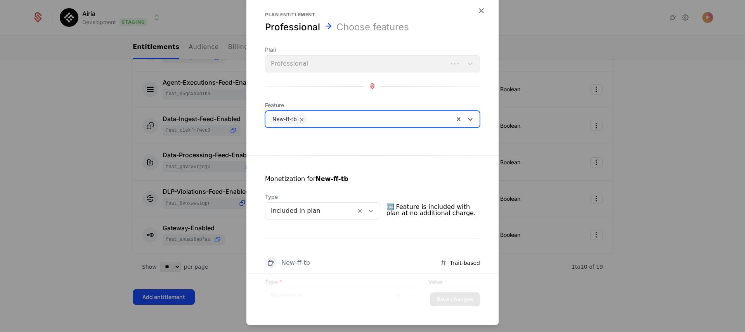
scroll to position [73, 0]
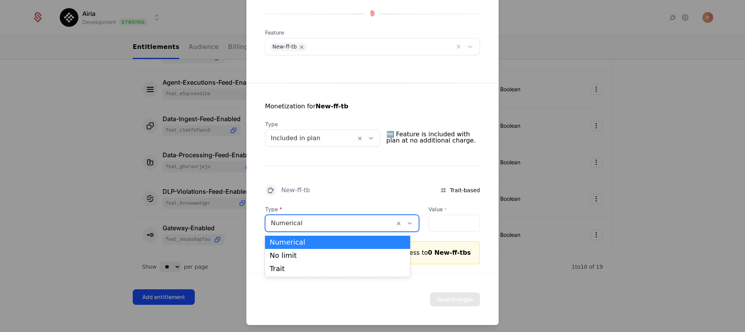
click at [314, 225] on div at bounding box center [330, 222] width 118 height 11
click at [293, 267] on div "Trait" at bounding box center [338, 268] width 136 height 7
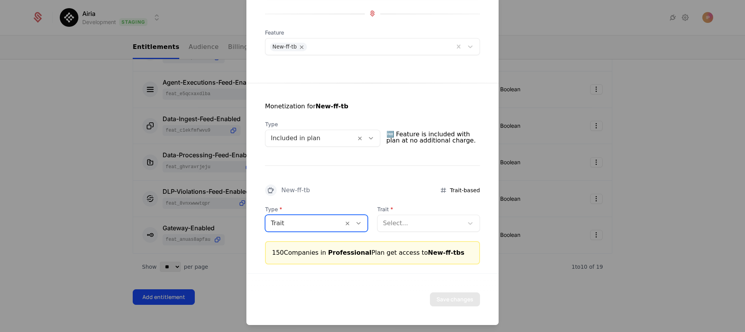
click at [428, 222] on div at bounding box center [420, 222] width 75 height 11
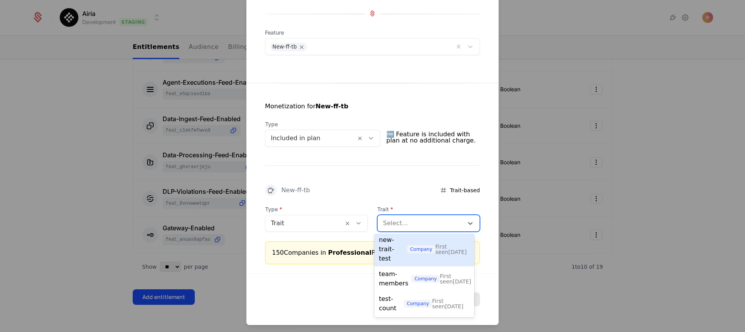
scroll to position [95, 0]
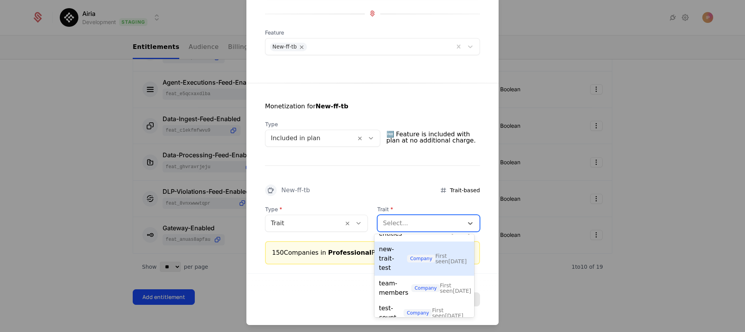
click at [442, 264] on span "First seen 8/14/25" at bounding box center [450, 259] width 31 height 12
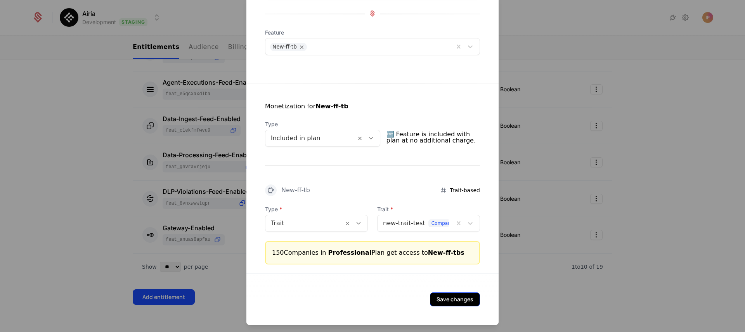
click at [444, 297] on button "Save changes" at bounding box center [455, 299] width 50 height 14
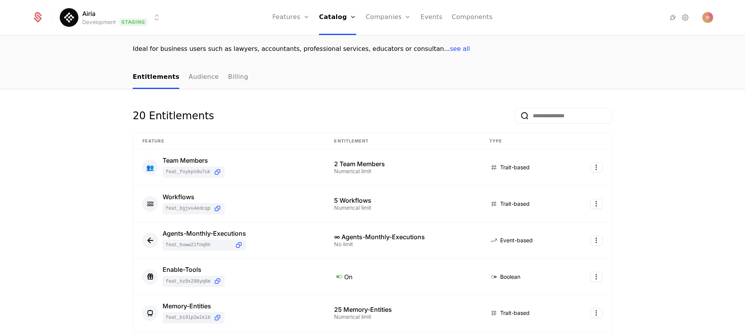
scroll to position [0, 0]
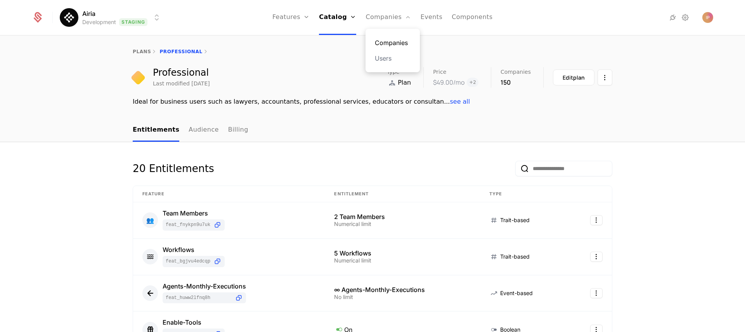
click at [390, 42] on link "Companies" at bounding box center [393, 42] width 36 height 9
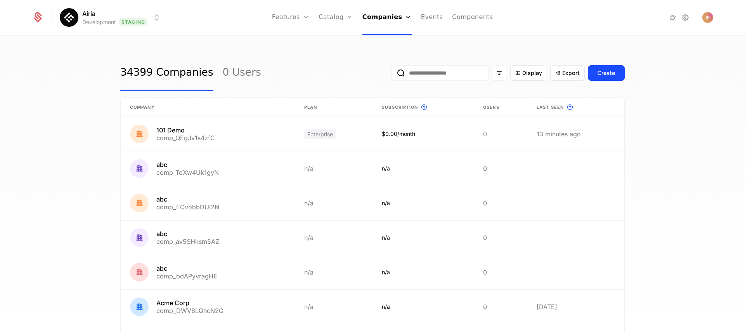
click at [460, 75] on input "email" at bounding box center [440, 73] width 97 height 16
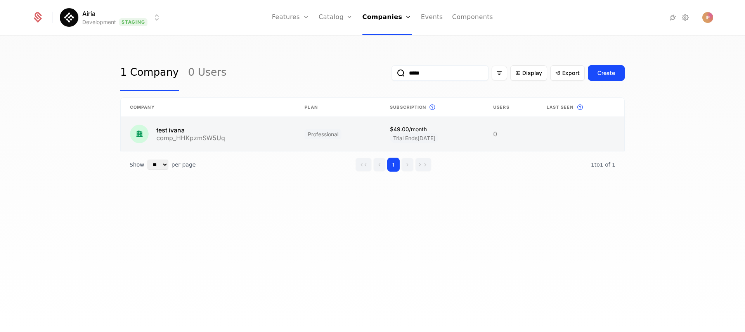
type input "*****"
click at [222, 127] on link at bounding box center [208, 134] width 175 height 34
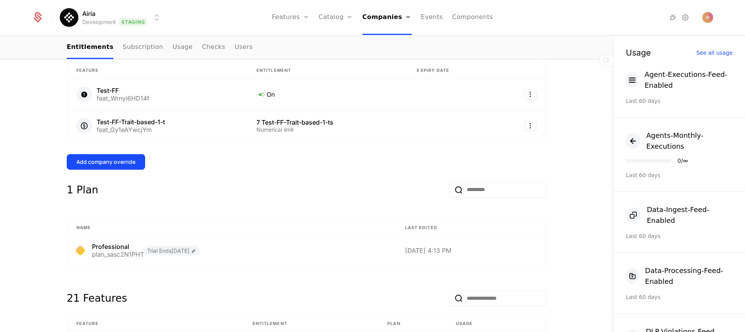
scroll to position [220, 0]
click at [129, 165] on div "Add company override" at bounding box center [105, 162] width 59 height 8
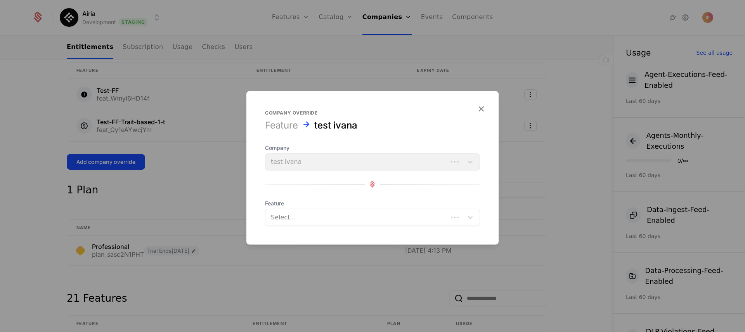
click at [297, 211] on div "Select..." at bounding box center [356, 217] width 182 height 14
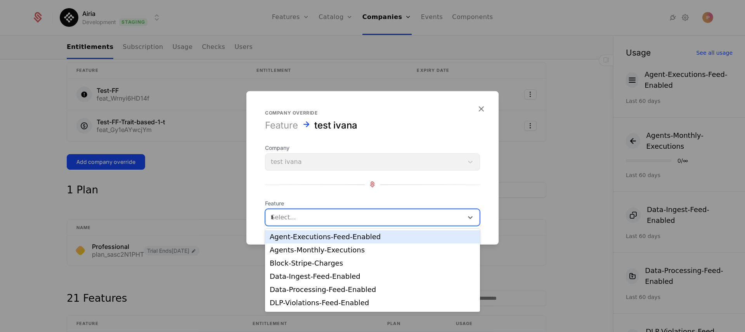
type input "**"
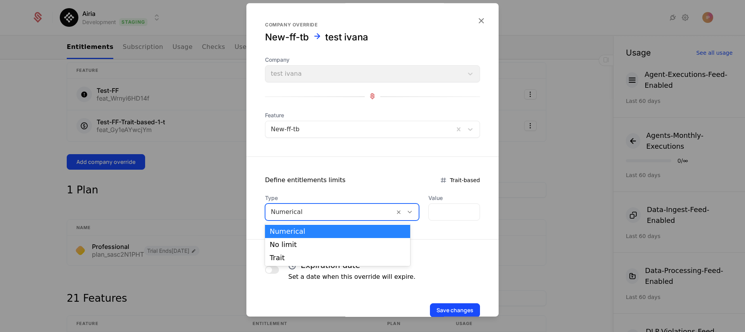
click at [310, 213] on div at bounding box center [330, 211] width 118 height 11
click at [308, 258] on div "Trait" at bounding box center [338, 257] width 136 height 7
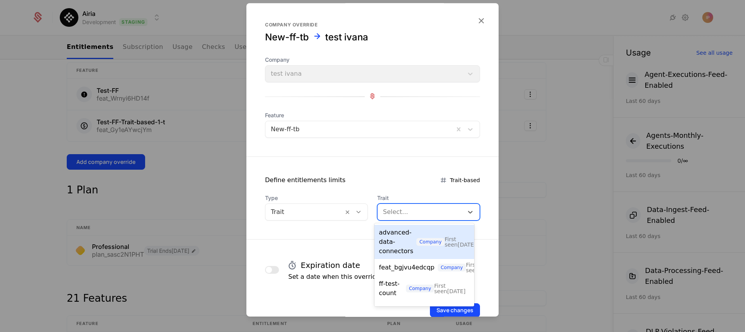
click at [405, 210] on div at bounding box center [420, 211] width 75 height 11
click at [322, 208] on div at bounding box center [304, 211] width 67 height 11
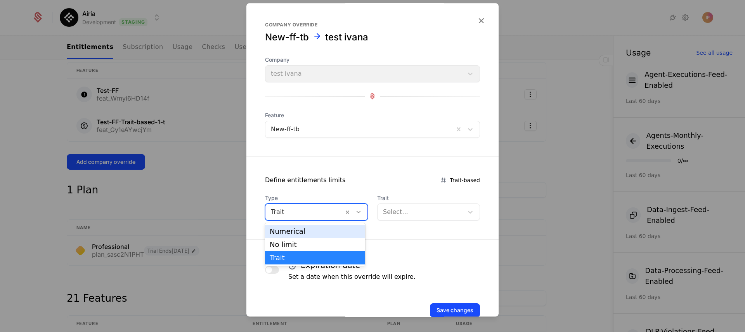
click at [317, 231] on div "Numerical" at bounding box center [315, 231] width 91 height 7
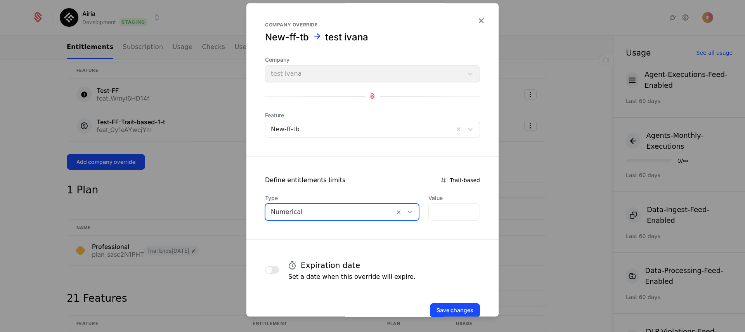
click at [320, 213] on div at bounding box center [330, 211] width 118 height 11
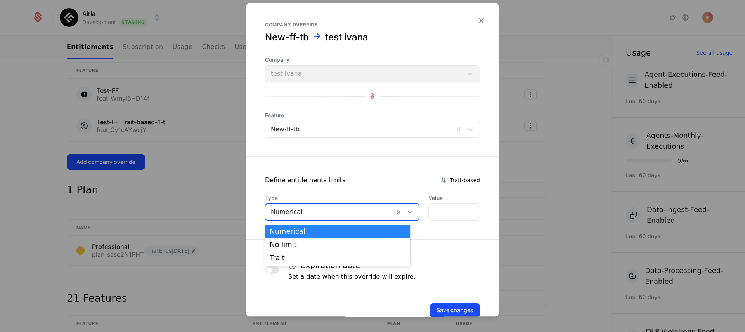
click at [320, 194] on span "Type" at bounding box center [342, 198] width 154 height 8
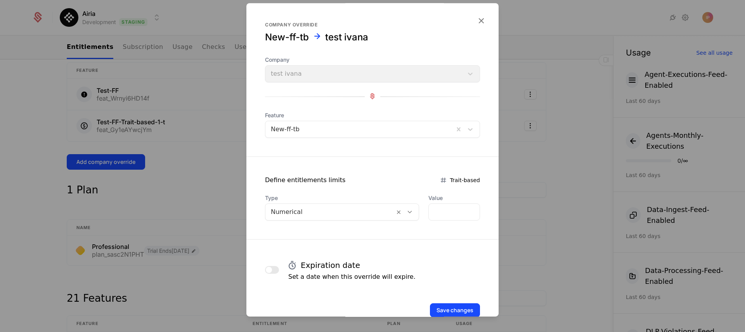
click at [320, 206] on div at bounding box center [330, 211] width 118 height 11
click at [322, 189] on form "Company override New-ff-tb test ivana Company test ivana Feature New-ff-tb Defi…" at bounding box center [372, 169] width 252 height 333
click at [476, 23] on icon "button" at bounding box center [481, 21] width 10 height 10
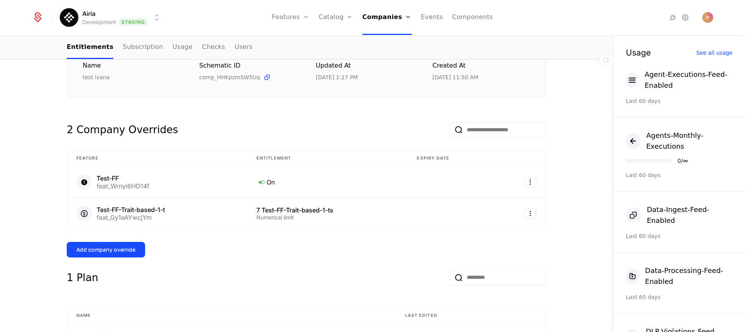
scroll to position [131, 0]
click at [96, 248] on div "Add company override" at bounding box center [105, 250] width 59 height 8
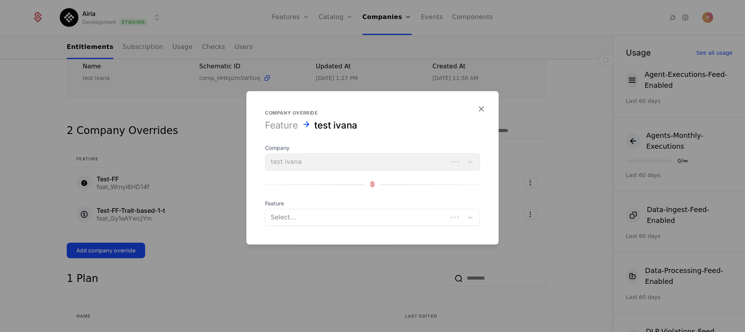
click at [291, 213] on div at bounding box center [357, 217] width 172 height 11
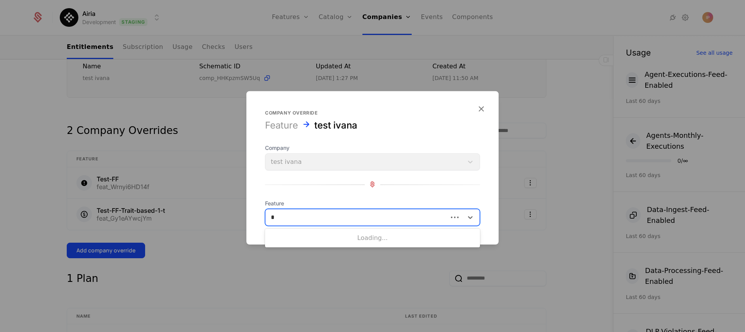
type input "**"
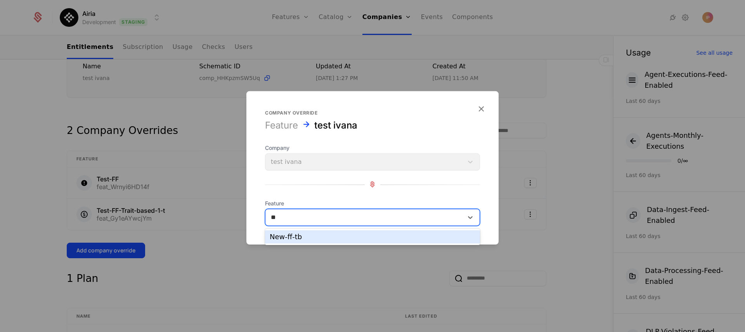
click at [304, 234] on div "New-ff-tb" at bounding box center [373, 236] width 206 height 7
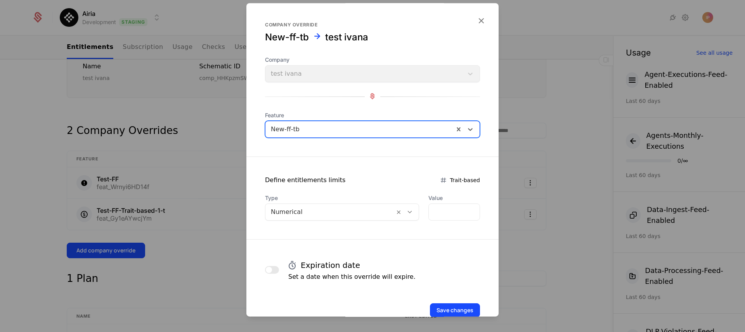
click at [320, 213] on div at bounding box center [330, 211] width 118 height 11
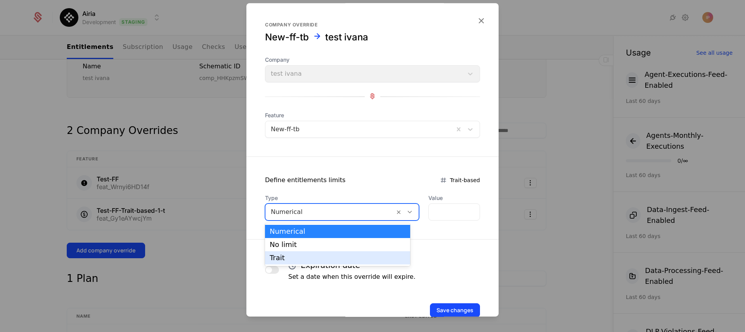
click at [290, 253] on div "Trait" at bounding box center [337, 257] width 145 height 13
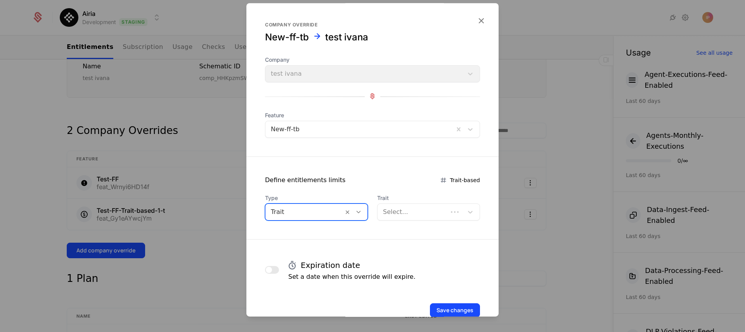
click at [415, 206] on div at bounding box center [412, 211] width 59 height 11
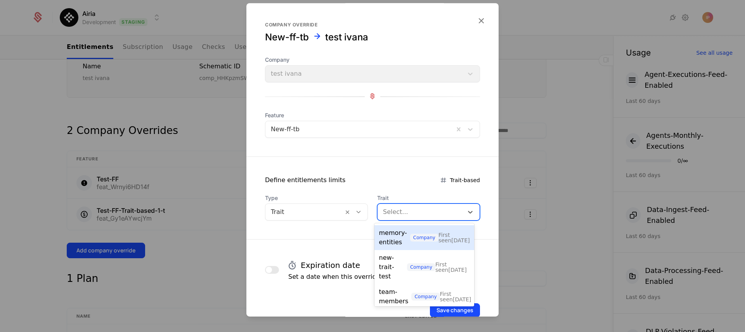
scroll to position [84, 0]
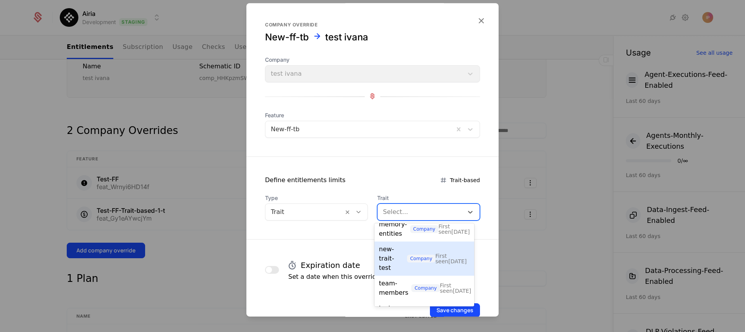
click at [407, 270] on div "new-trait-test company" at bounding box center [407, 259] width 57 height 28
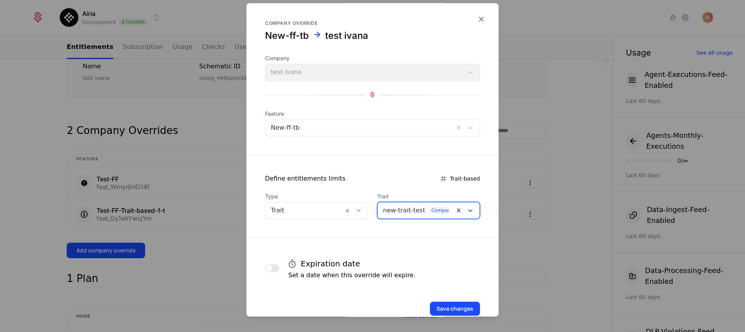
scroll to position [0, 0]
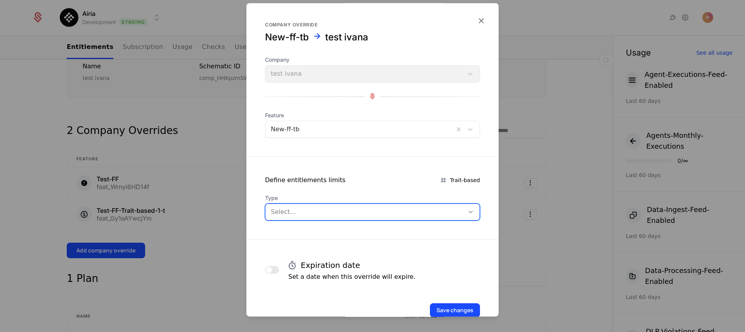
click at [348, 211] on div at bounding box center [365, 211] width 188 height 11
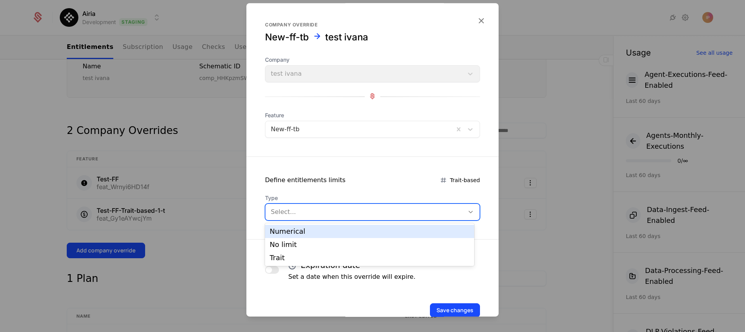
click at [329, 231] on div "Numerical" at bounding box center [370, 231] width 200 height 7
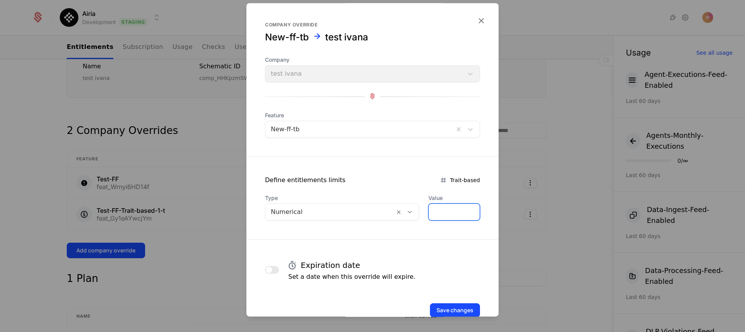
drag, startPoint x: 434, startPoint y: 210, endPoint x: 407, endPoint y: 211, distance: 26.8
click at [406, 210] on div "Type Numerical Value *" at bounding box center [372, 207] width 215 height 26
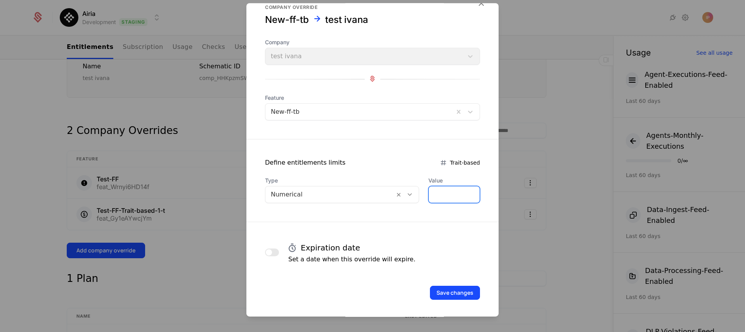
scroll to position [19, 0]
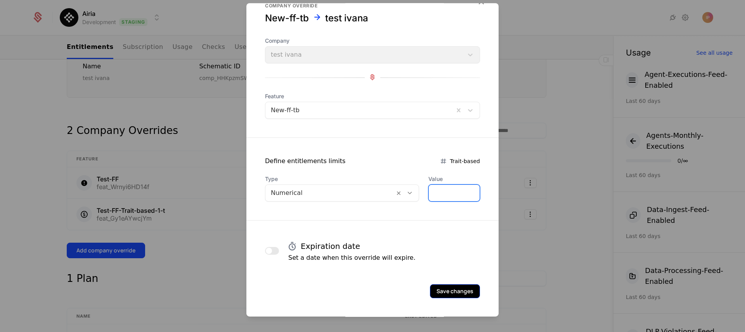
type input "*"
click at [454, 287] on button "Save changes" at bounding box center [455, 291] width 50 height 14
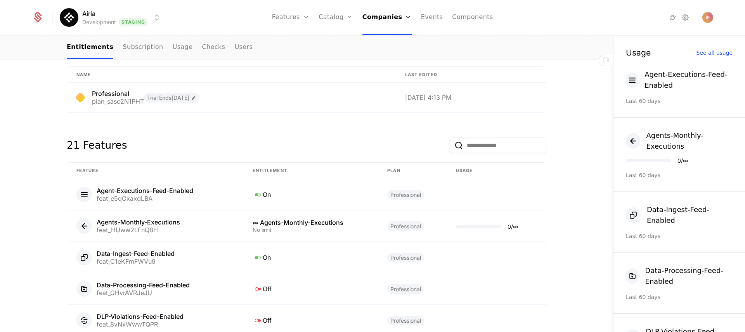
scroll to position [635, 0]
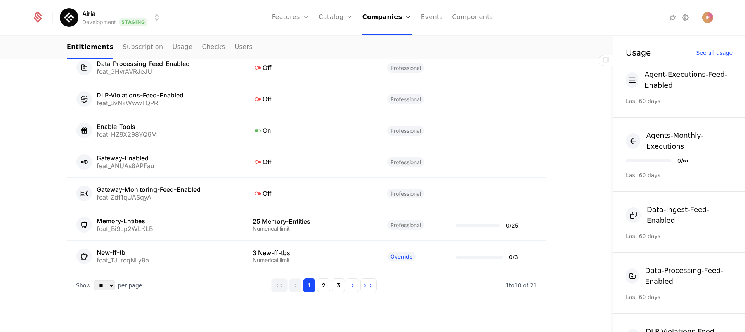
scroll to position [635, 0]
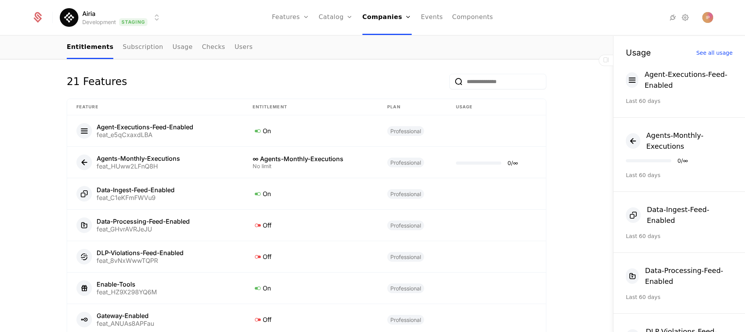
scroll to position [625, 0]
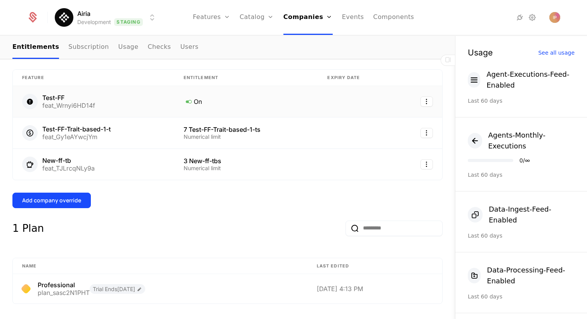
scroll to position [209, 0]
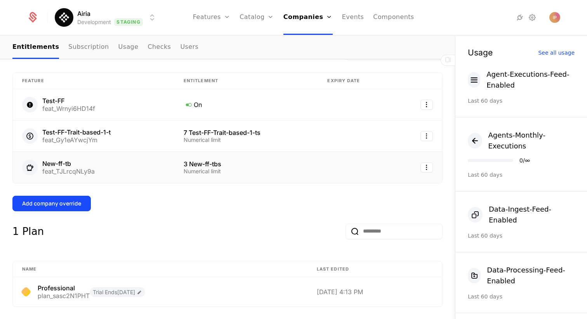
click at [78, 163] on div "New-ff-tb" at bounding box center [68, 164] width 52 height 6
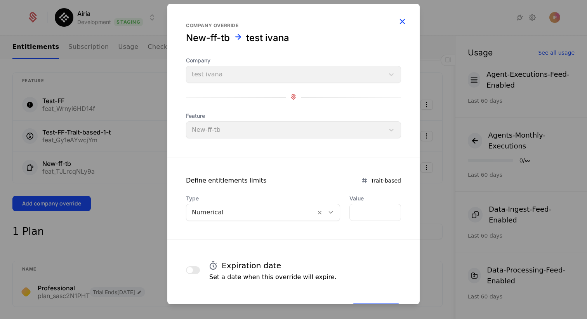
click at [397, 21] on icon "button" at bounding box center [402, 21] width 10 height 10
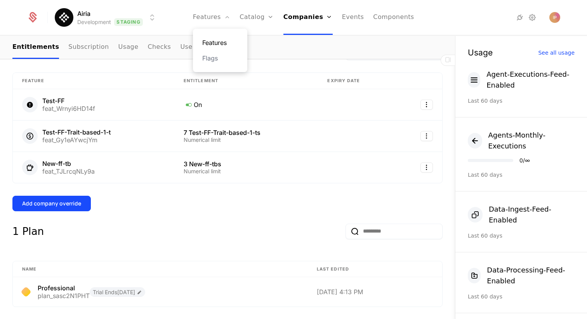
click at [219, 38] on link "Features" at bounding box center [220, 42] width 36 height 9
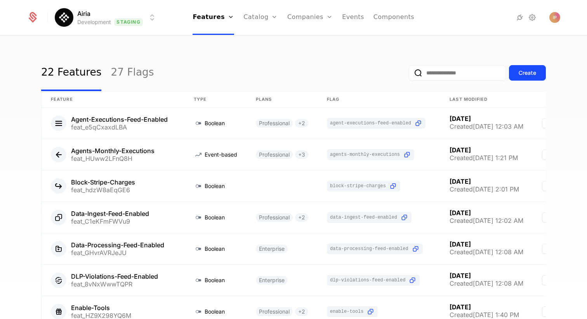
click at [429, 73] on input "email" at bounding box center [457, 73] width 97 height 16
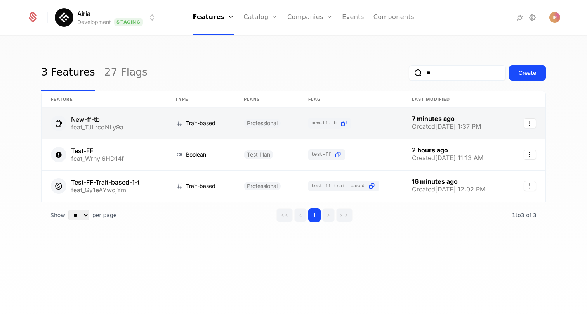
type input "**"
click at [124, 126] on link at bounding box center [104, 123] width 124 height 31
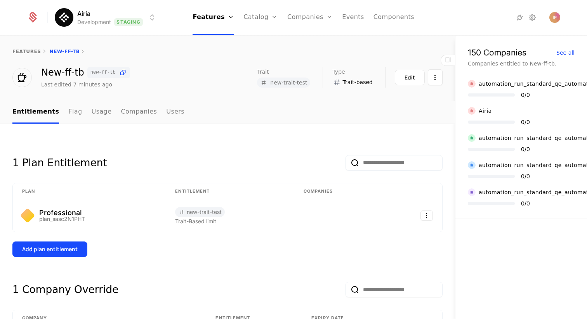
click at [68, 114] on link "Flag" at bounding box center [75, 112] width 14 height 23
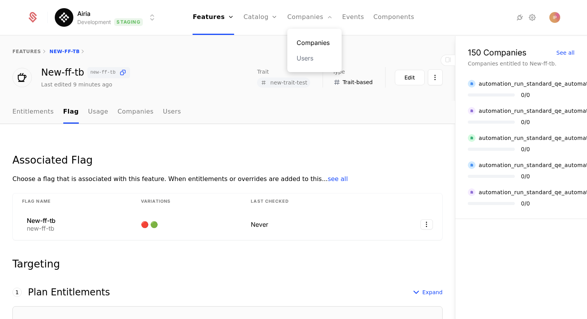
click at [313, 45] on link "Companies" at bounding box center [315, 42] width 36 height 9
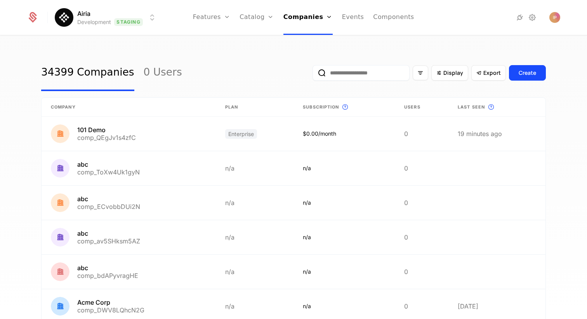
click at [341, 75] on input "email" at bounding box center [360, 73] width 97 height 16
paste input "**********"
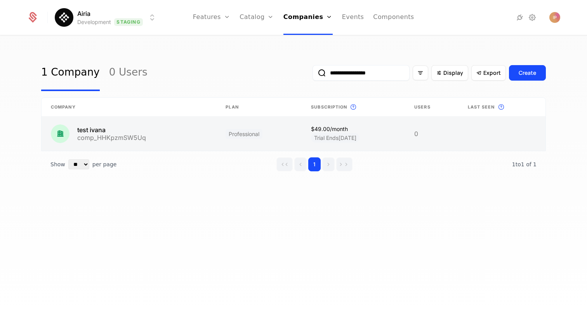
type input "**********"
click at [92, 130] on link at bounding box center [129, 134] width 175 height 34
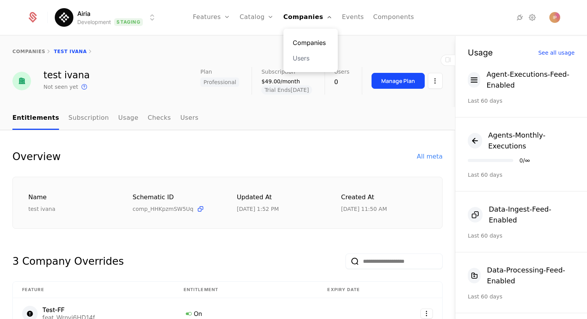
click at [310, 40] on link "Companies" at bounding box center [311, 42] width 36 height 9
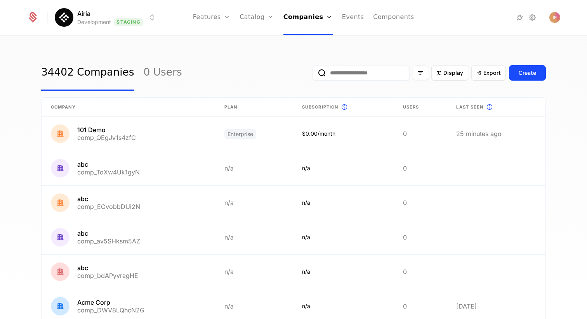
click at [347, 72] on input "email" at bounding box center [360, 73] width 97 height 16
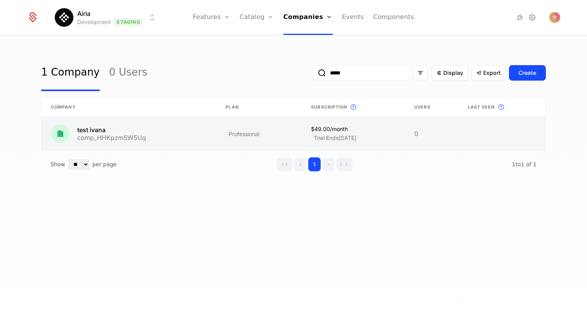
type input "*****"
click at [156, 142] on link at bounding box center [129, 134] width 175 height 34
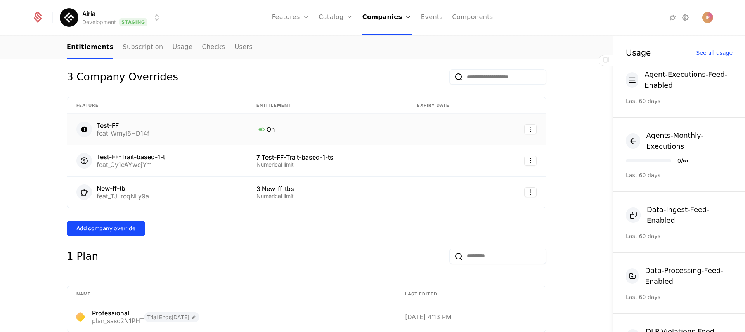
scroll to position [186, 0]
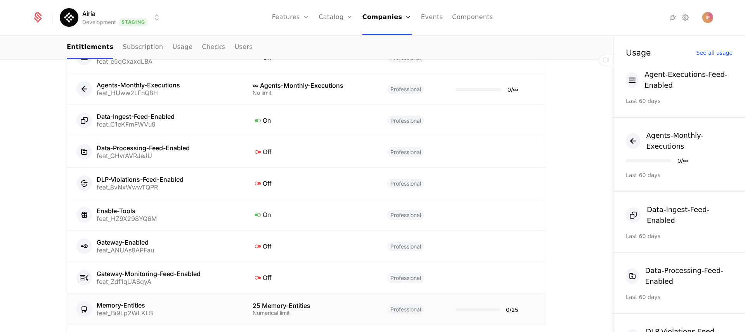
scroll to position [635, 0]
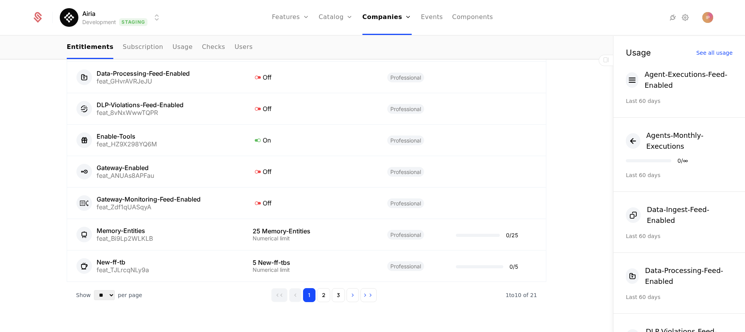
scroll to position [616, 0]
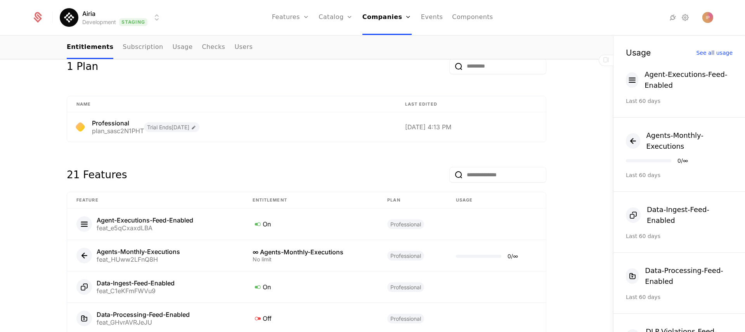
scroll to position [96, 0]
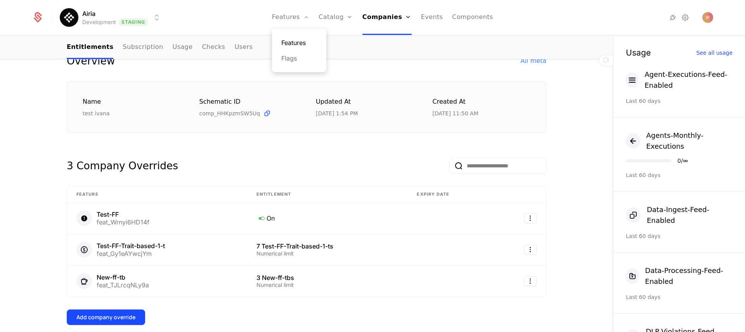
click at [303, 41] on link "Features" at bounding box center [299, 42] width 36 height 9
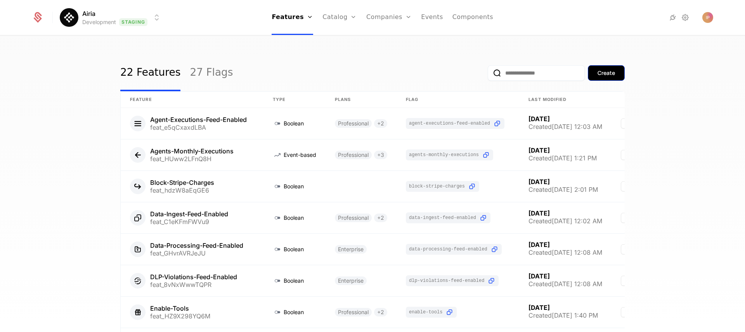
click at [609, 75] on div "Create" at bounding box center [606, 73] width 17 height 8
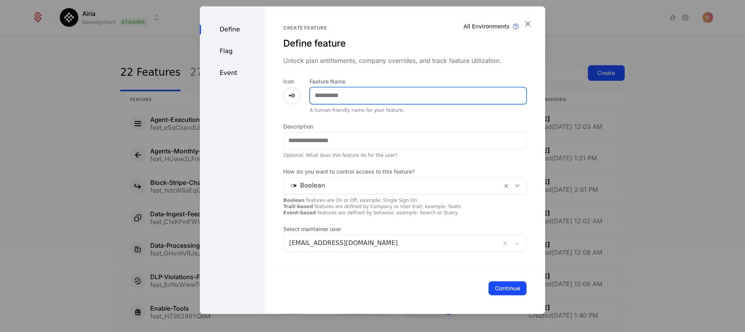
click at [360, 100] on input "Feature Name" at bounding box center [418, 95] width 216 height 16
type input "*"
type input "********"
click at [514, 187] on icon at bounding box center [517, 185] width 7 height 7
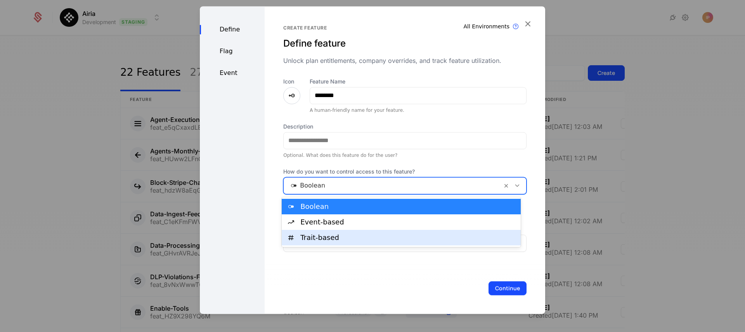
click at [391, 235] on div "Trait-based" at bounding box center [408, 237] width 216 height 7
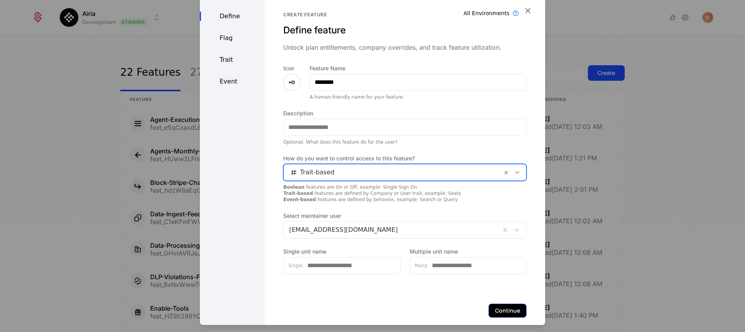
click at [494, 309] on button "Continue" at bounding box center [508, 310] width 38 height 14
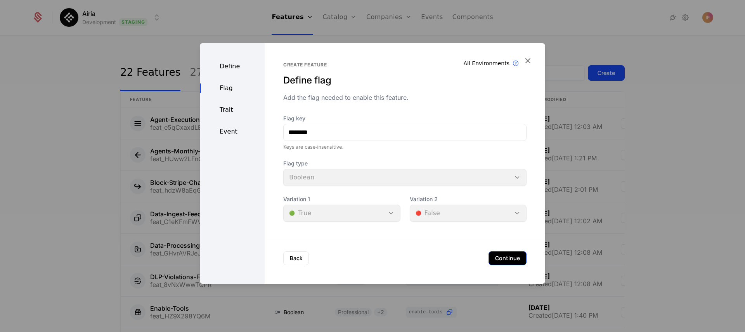
click at [498, 258] on button "Continue" at bounding box center [508, 258] width 38 height 14
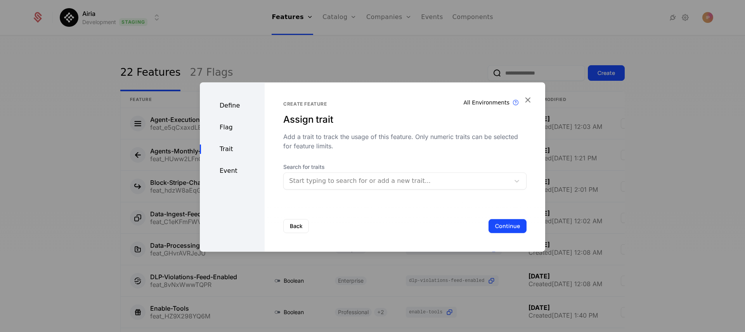
click at [402, 185] on div at bounding box center [396, 180] width 215 height 11
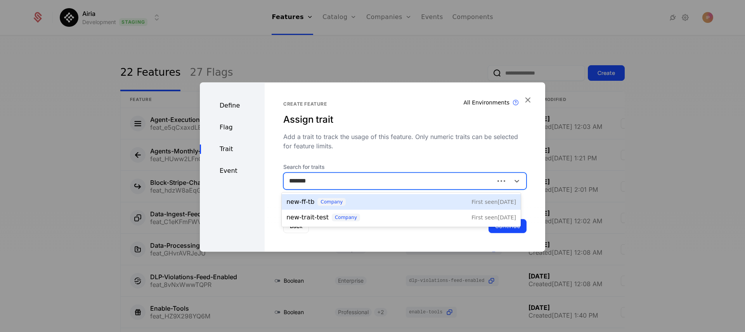
type input "********"
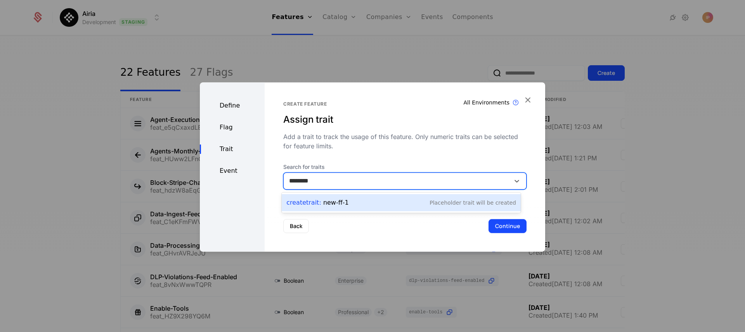
click at [385, 204] on div "Create Trait : new-ff-1 Placeholder Trait will be created" at bounding box center [401, 202] width 230 height 11
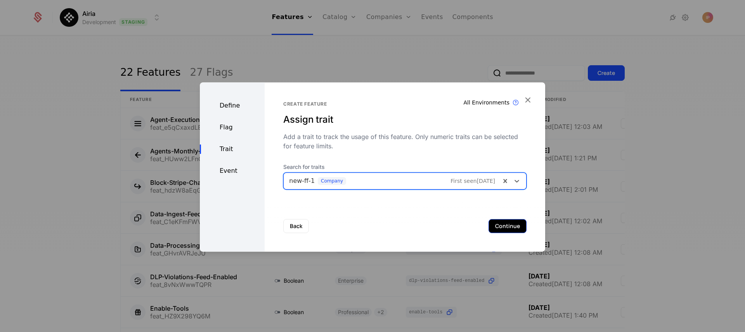
click at [505, 227] on button "Continue" at bounding box center [508, 226] width 38 height 14
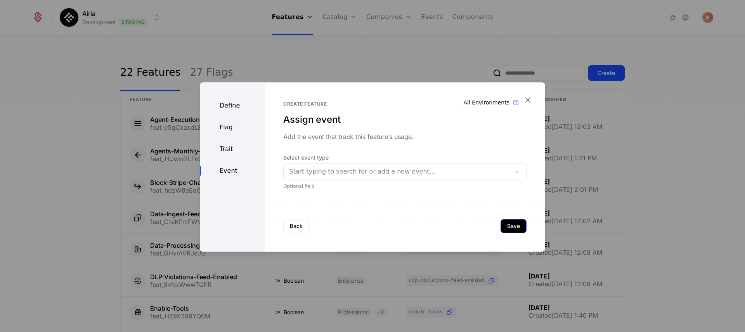
click at [508, 223] on button "Save" at bounding box center [514, 226] width 26 height 14
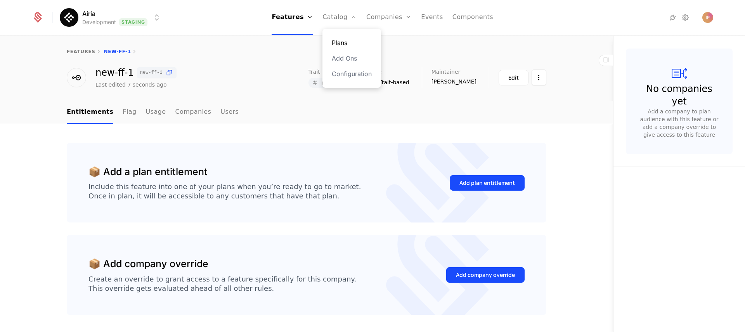
click at [347, 42] on link "Plans" at bounding box center [352, 42] width 40 height 9
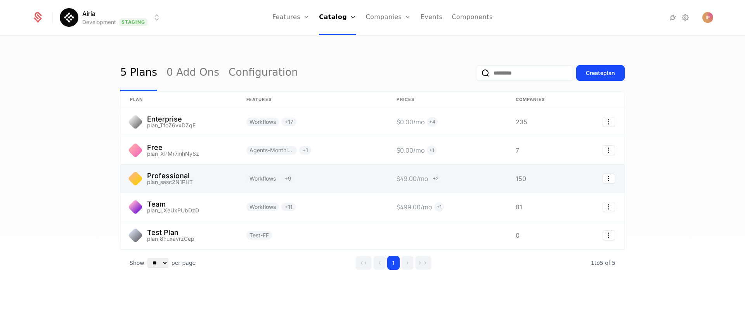
click at [209, 182] on link at bounding box center [179, 179] width 116 height 28
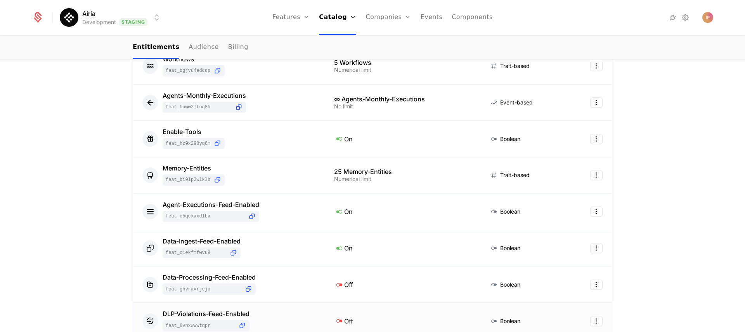
scroll to position [329, 0]
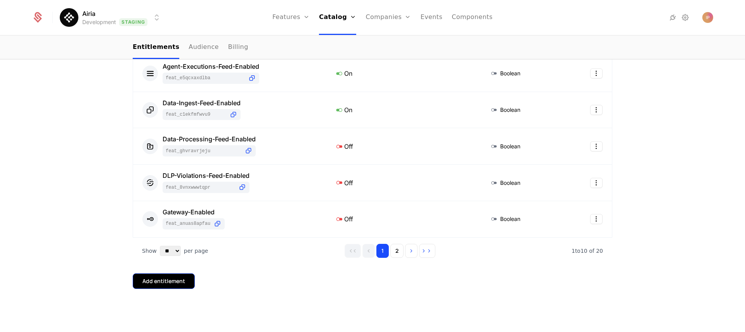
click at [176, 283] on div "Add entitlement" at bounding box center [163, 281] width 43 height 8
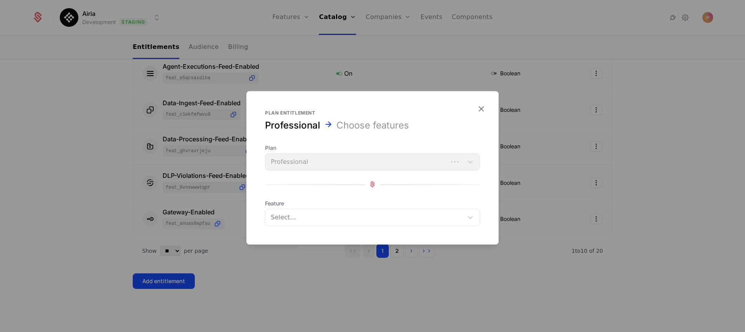
click at [285, 219] on div at bounding box center [365, 217] width 187 height 11
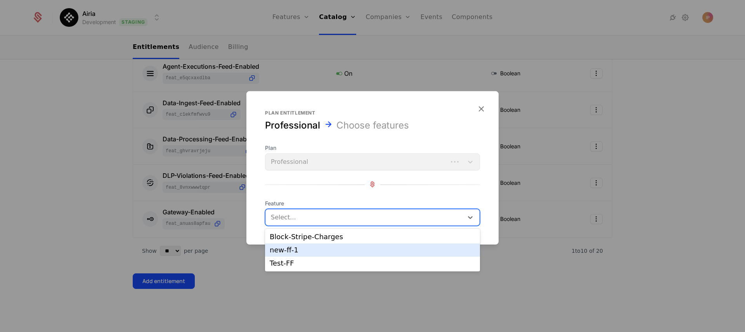
click at [294, 252] on div "new-ff-1" at bounding box center [373, 249] width 206 height 7
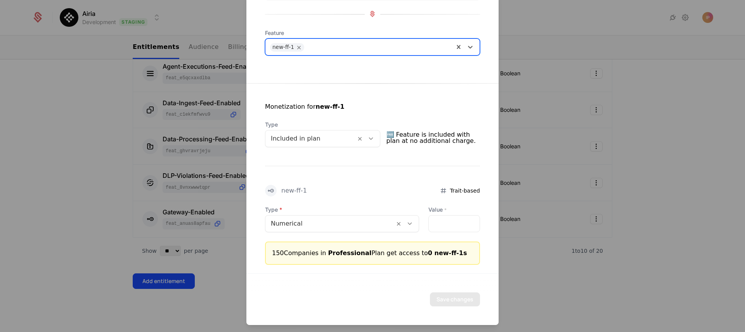
scroll to position [73, 0]
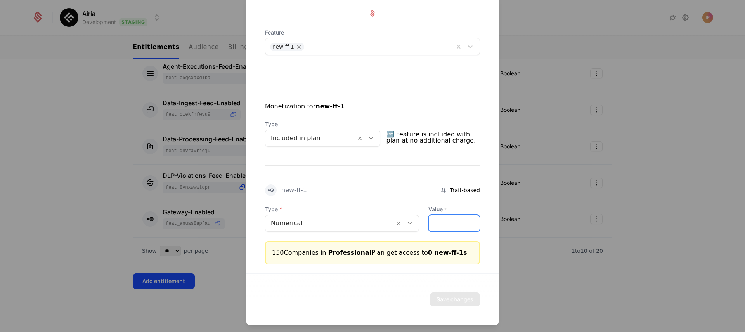
drag, startPoint x: 436, startPoint y: 226, endPoint x: 423, endPoint y: 225, distance: 12.8
click at [429, 225] on input "*" at bounding box center [454, 223] width 51 height 16
type input "*"
click at [445, 297] on button "Save changes" at bounding box center [455, 299] width 50 height 14
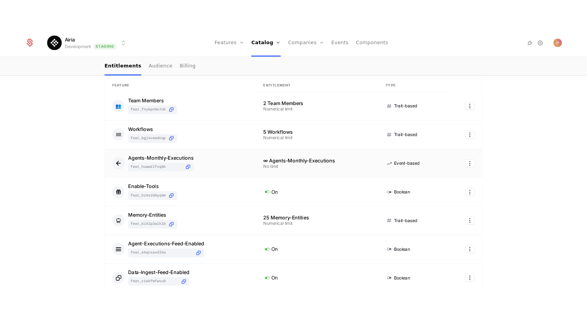
scroll to position [0, 0]
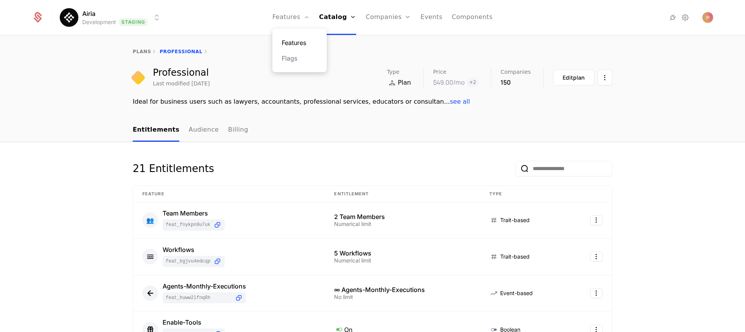
click at [295, 42] on link "Features" at bounding box center [300, 42] width 36 height 9
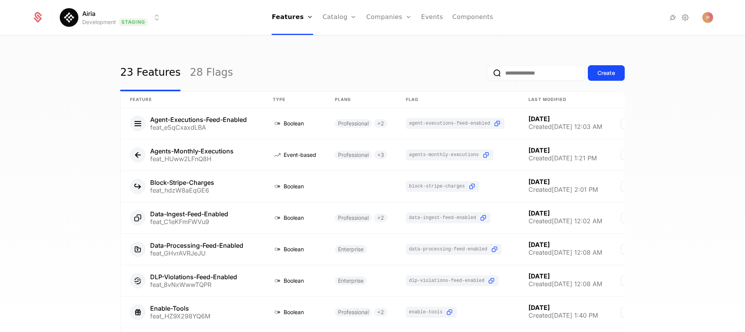
click at [513, 72] on input "email" at bounding box center [536, 73] width 97 height 16
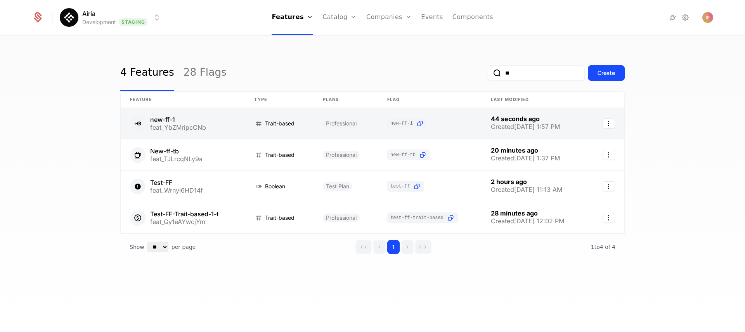
type input "**"
click at [203, 120] on link at bounding box center [183, 123] width 124 height 31
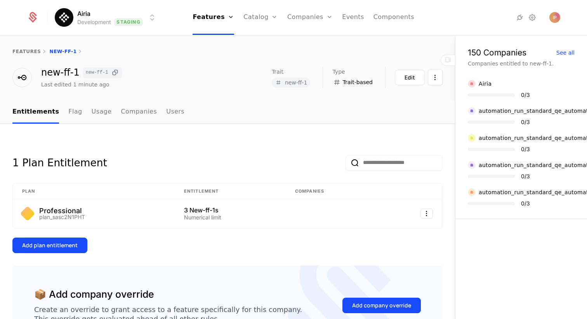
click at [118, 71] on icon at bounding box center [115, 73] width 8 height 8
click at [68, 115] on link "Flag" at bounding box center [75, 112] width 14 height 23
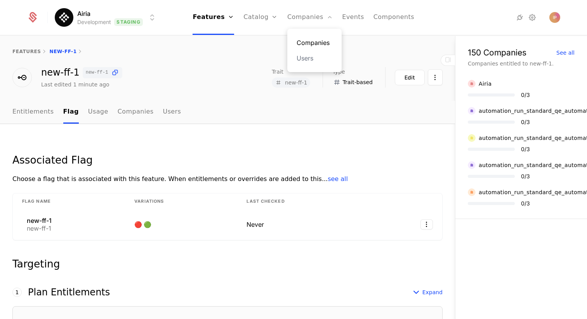
click at [310, 40] on link "Companies" at bounding box center [315, 42] width 36 height 9
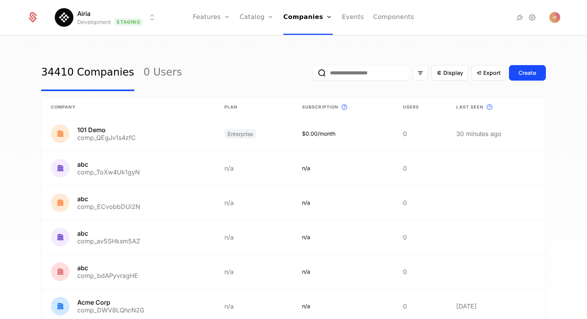
click at [329, 69] on div "Companies Users" at bounding box center [310, 47] width 54 height 43
click at [338, 77] on input "email" at bounding box center [360, 73] width 97 height 16
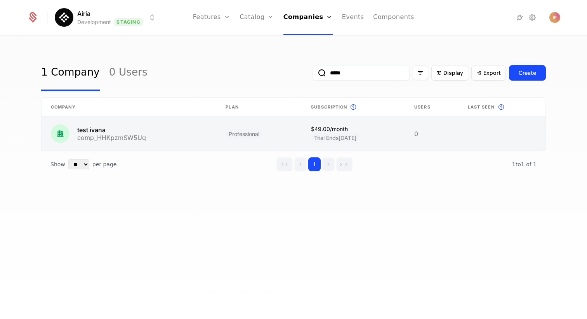
type input "*****"
click at [150, 140] on link at bounding box center [129, 134] width 175 height 34
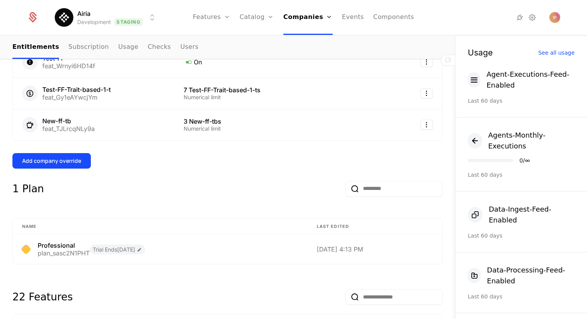
scroll to position [606, 0]
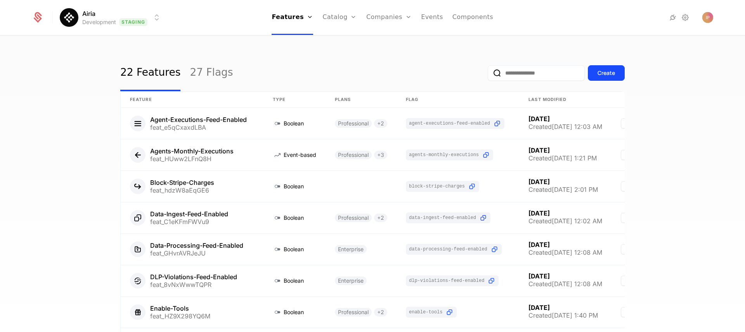
click at [514, 75] on input "email" at bounding box center [536, 73] width 97 height 16
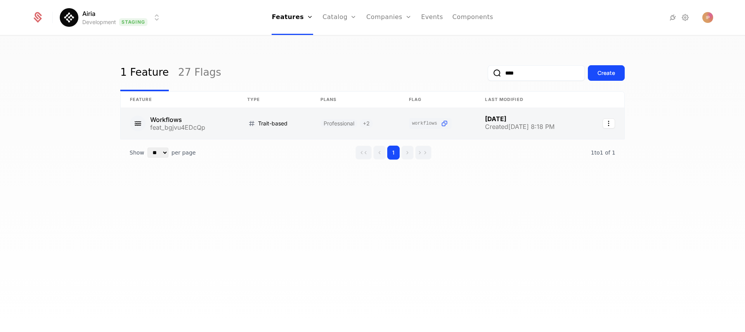
type input "****"
click at [382, 127] on link at bounding box center [355, 123] width 88 height 31
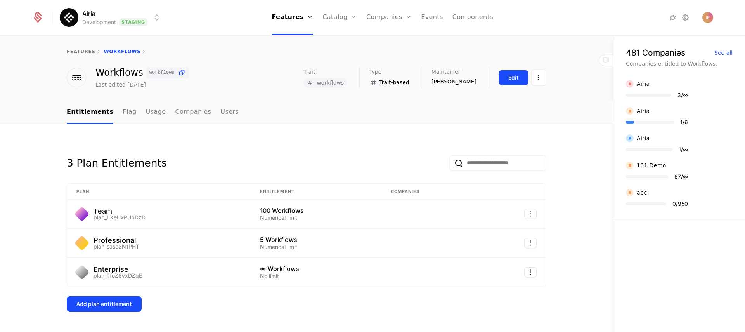
click at [516, 74] on div "Edit" at bounding box center [513, 78] width 10 height 8
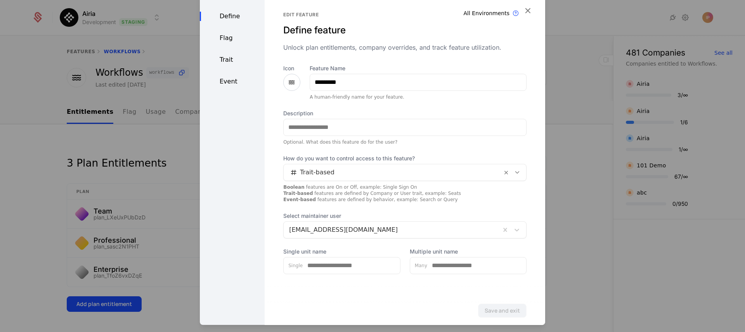
click at [225, 62] on div "Trait" at bounding box center [232, 59] width 65 height 9
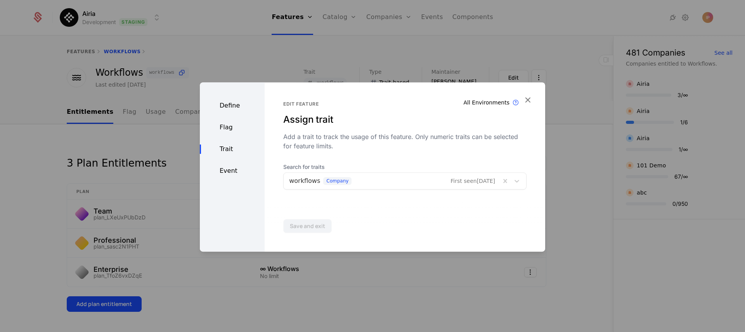
click at [231, 127] on div "Flag" at bounding box center [232, 127] width 65 height 9
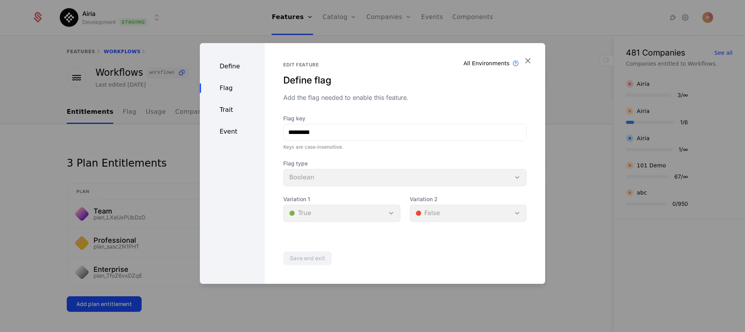
click at [233, 128] on div "Event" at bounding box center [232, 131] width 65 height 9
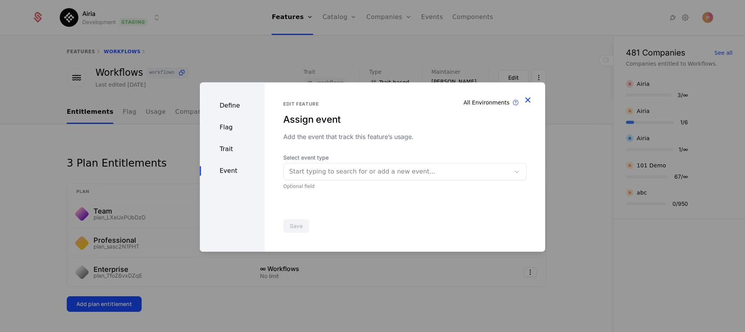
click at [529, 100] on icon "button" at bounding box center [528, 100] width 10 height 10
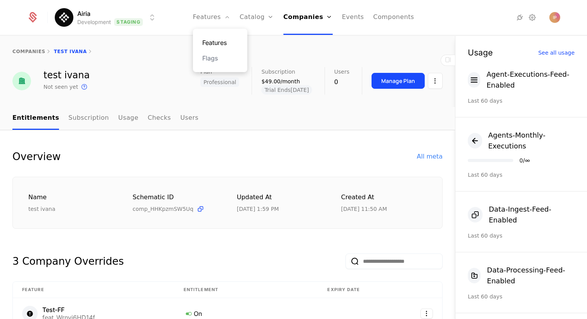
click at [229, 42] on link "Features" at bounding box center [220, 42] width 36 height 9
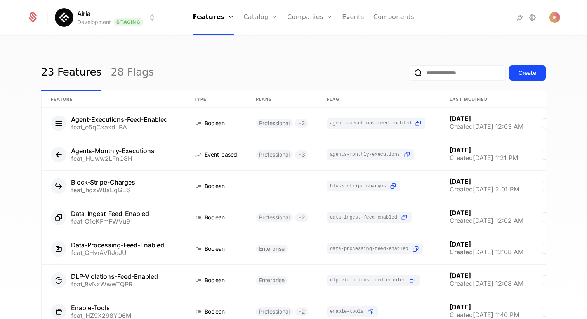
click at [458, 75] on input "email" at bounding box center [457, 73] width 97 height 16
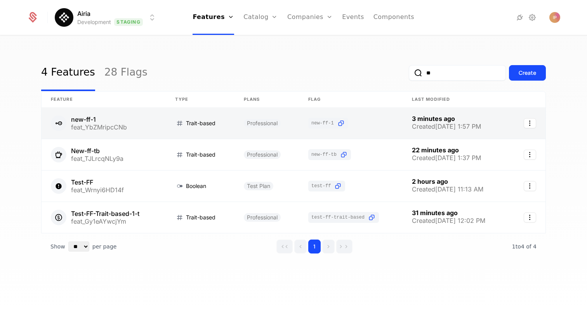
type input "**"
click at [367, 127] on link at bounding box center [351, 123] width 104 height 31
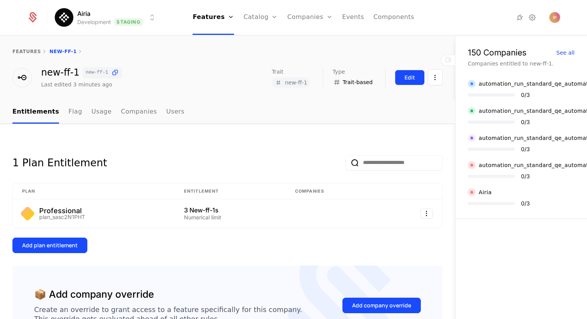
click at [397, 77] on button "Edit" at bounding box center [410, 78] width 30 height 16
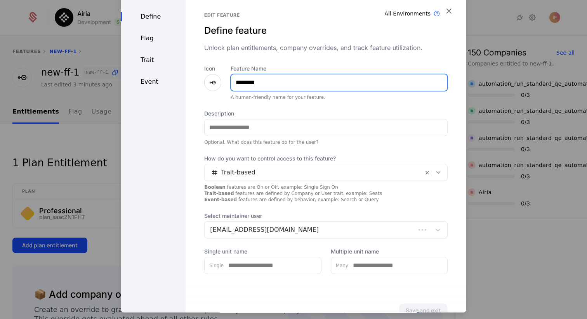
click at [288, 81] on input "********" at bounding box center [339, 83] width 216 height 16
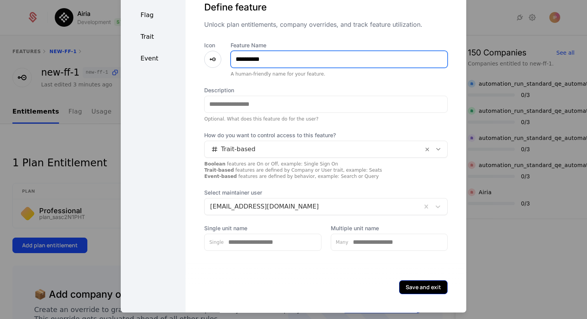
scroll to position [24, 0]
type input "**********"
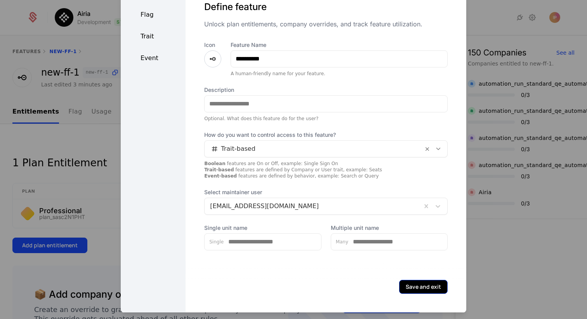
click at [418, 291] on button "Save and exit" at bounding box center [423, 287] width 49 height 14
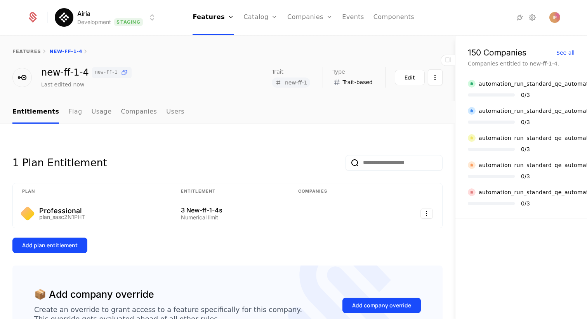
click at [69, 114] on link "Flag" at bounding box center [75, 112] width 14 height 23
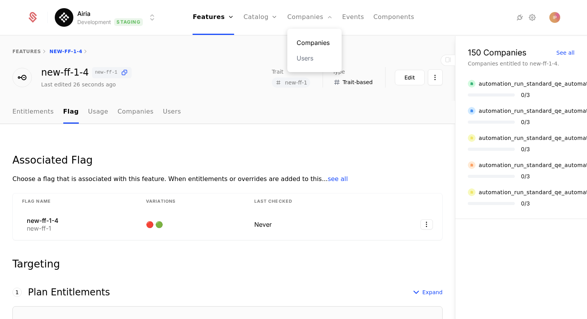
click at [305, 43] on link "Companies" at bounding box center [315, 42] width 36 height 9
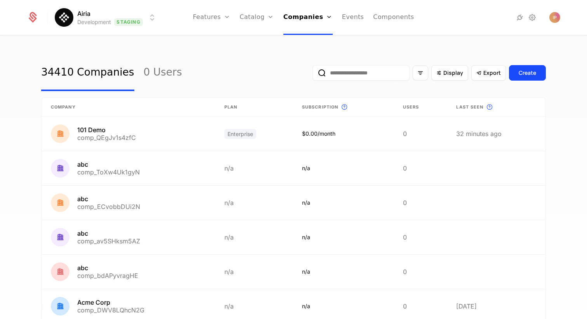
click at [384, 78] on input "email" at bounding box center [360, 73] width 97 height 16
type input "***"
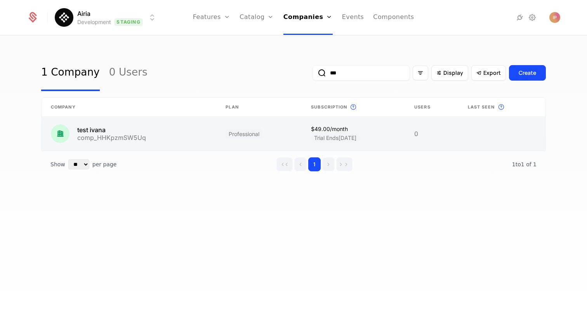
click at [186, 137] on link at bounding box center [129, 134] width 175 height 34
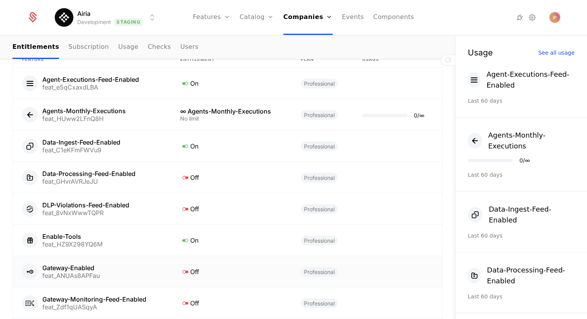
scroll to position [648, 0]
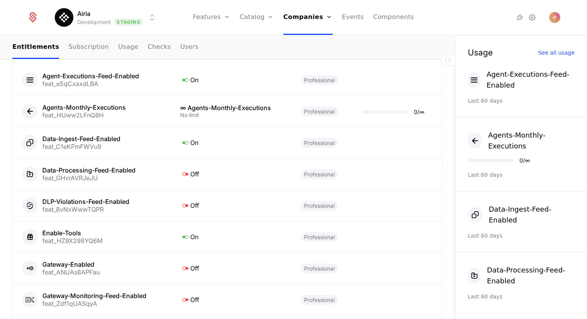
scroll to position [648, 0]
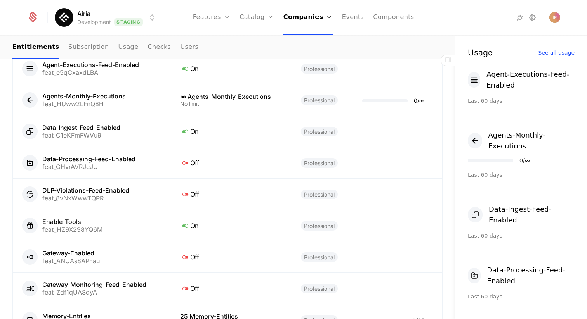
scroll to position [648, 0]
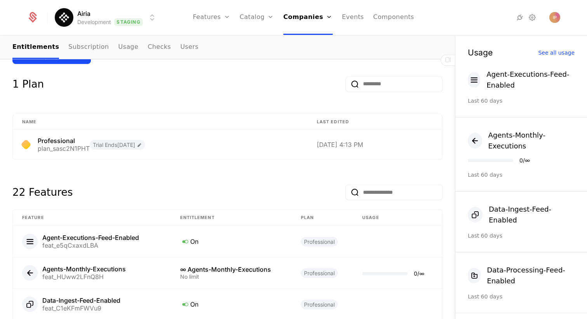
scroll to position [202, 0]
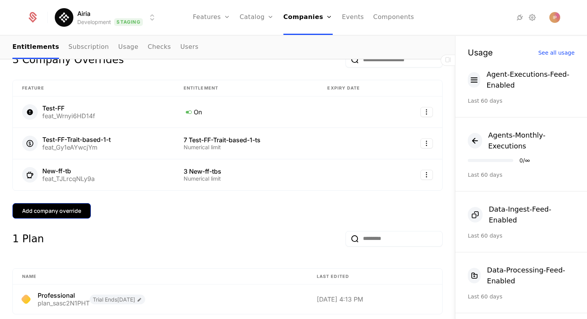
click at [72, 211] on div "Add company override" at bounding box center [51, 211] width 59 height 8
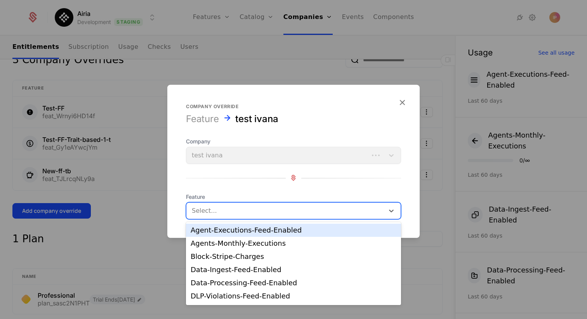
click at [229, 213] on div at bounding box center [285, 210] width 187 height 11
type input "**"
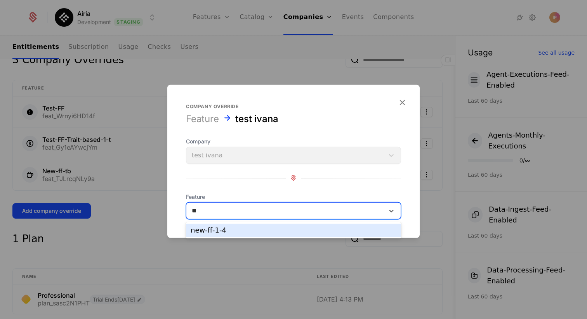
click at [231, 230] on div "new-ff-1-4" at bounding box center [294, 230] width 206 height 7
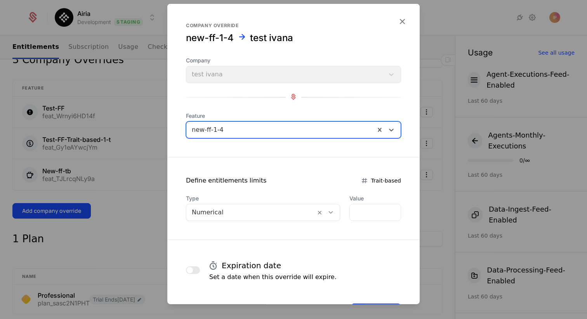
scroll to position [31, 0]
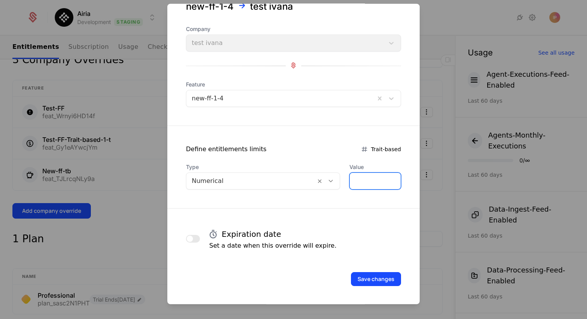
drag, startPoint x: 355, startPoint y: 177, endPoint x: 337, endPoint y: 178, distance: 17.9
click at [337, 178] on div "Type Numerical Value *" at bounding box center [293, 176] width 215 height 26
type input "*"
click at [364, 278] on button "Save changes" at bounding box center [376, 279] width 50 height 14
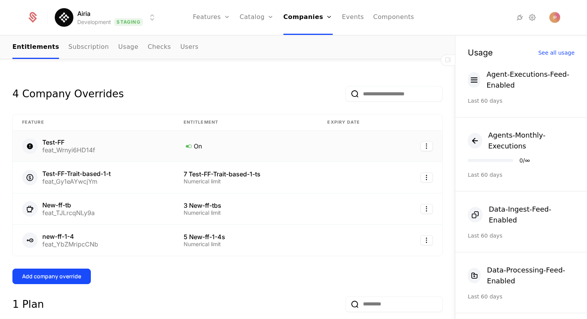
scroll to position [96, 0]
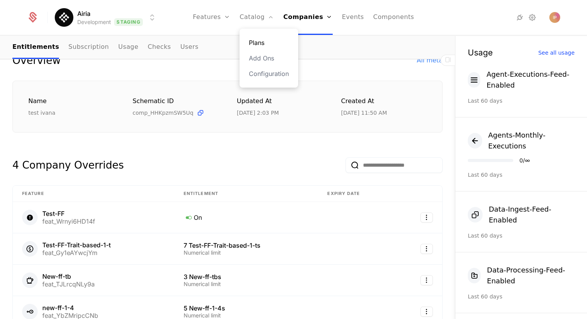
click at [262, 41] on link "Plans" at bounding box center [269, 42] width 40 height 9
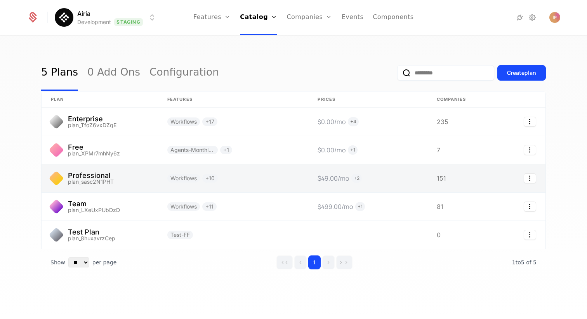
click at [256, 174] on link at bounding box center [233, 179] width 150 height 28
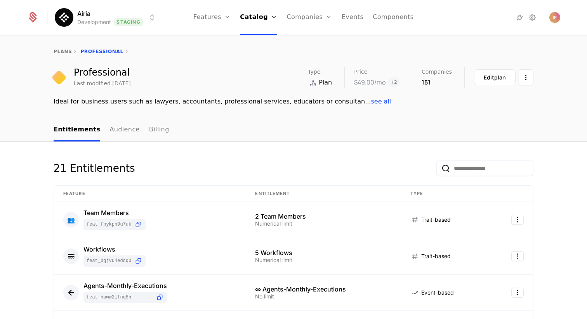
click at [459, 170] on input "email" at bounding box center [484, 169] width 97 height 16
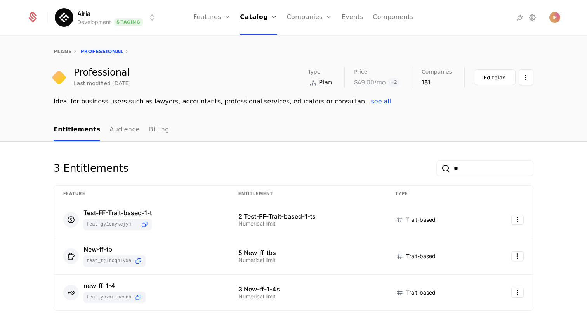
scroll to position [58, 0]
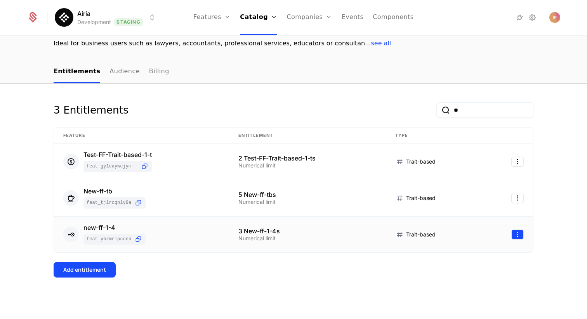
type input "**"
click at [516, 234] on html "Airia Development Staging Features Features Flags Catalog Plans Add Ons Configu…" at bounding box center [293, 159] width 587 height 319
click at [484, 274] on div "Edit" at bounding box center [482, 272] width 59 height 11
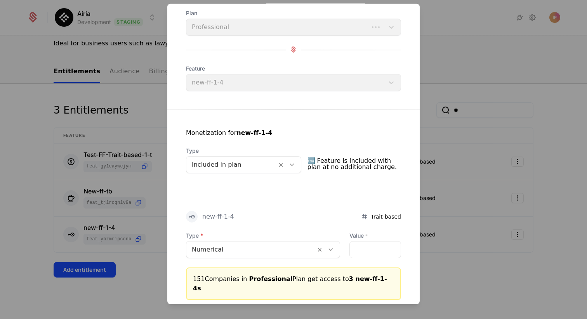
scroll to position [89, 0]
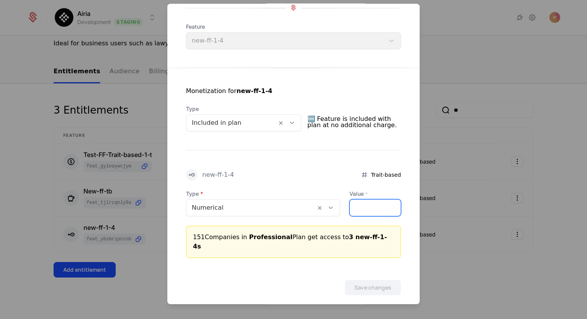
drag, startPoint x: 352, startPoint y: 204, endPoint x: 332, endPoint y: 204, distance: 20.2
click at [332, 204] on div "Type Numerical Value * *" at bounding box center [293, 203] width 215 height 26
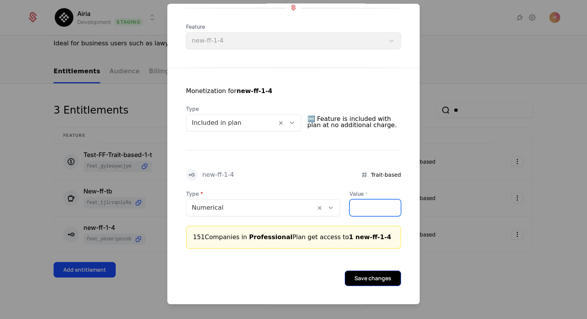
type input "*"
click at [377, 279] on button "Save changes" at bounding box center [373, 279] width 56 height 16
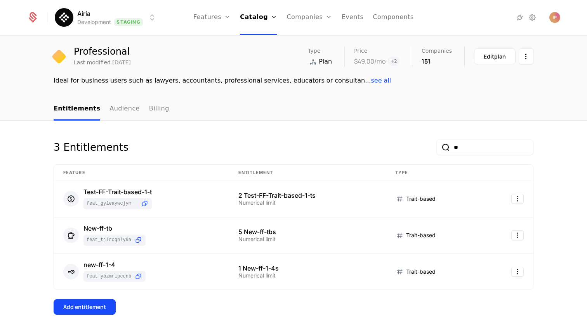
scroll to position [0, 0]
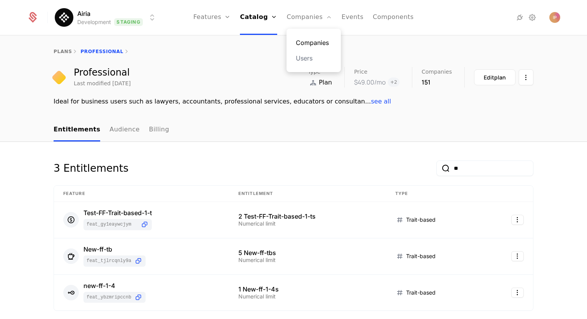
click at [314, 40] on link "Companies" at bounding box center [314, 42] width 36 height 9
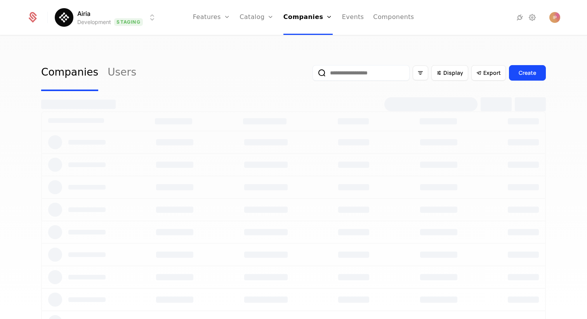
click at [364, 71] on input "email" at bounding box center [360, 73] width 97 height 16
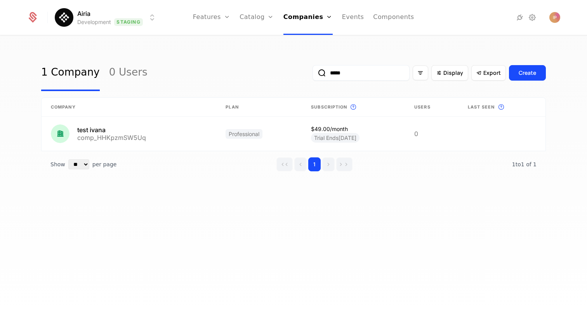
click at [364, 75] on input "*****" at bounding box center [360, 73] width 97 height 16
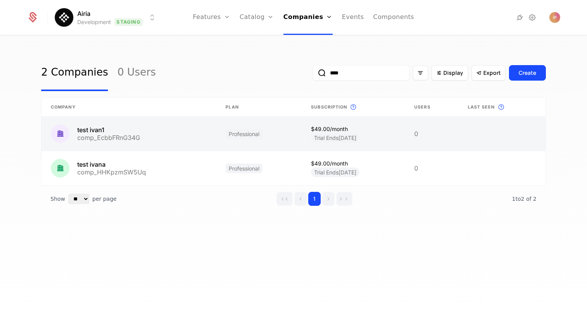
type input "****"
click at [171, 133] on link at bounding box center [129, 134] width 175 height 34
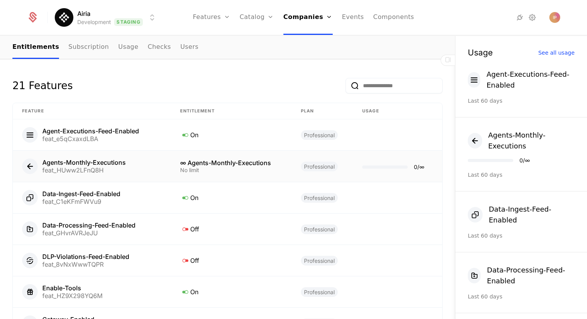
scroll to position [529, 0]
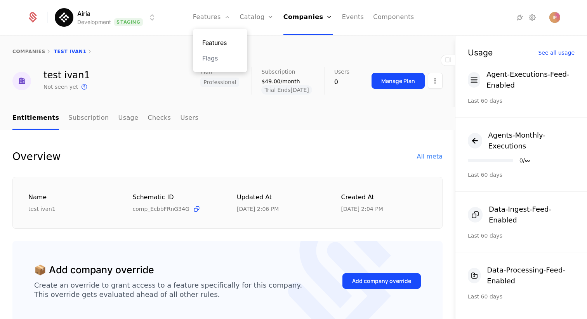
click at [225, 40] on link "Features" at bounding box center [220, 42] width 36 height 9
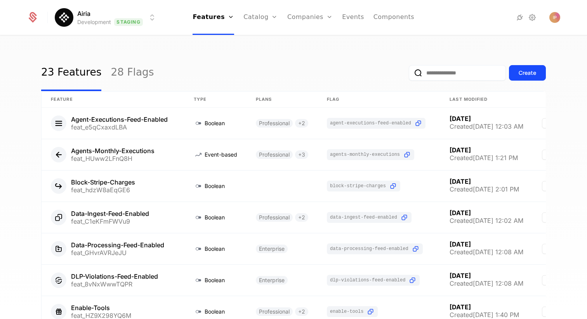
click at [446, 80] on input "email" at bounding box center [457, 73] width 97 height 16
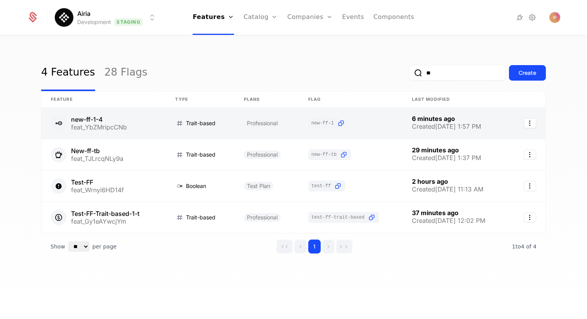
type input "**"
click at [168, 125] on link at bounding box center [200, 123] width 68 height 31
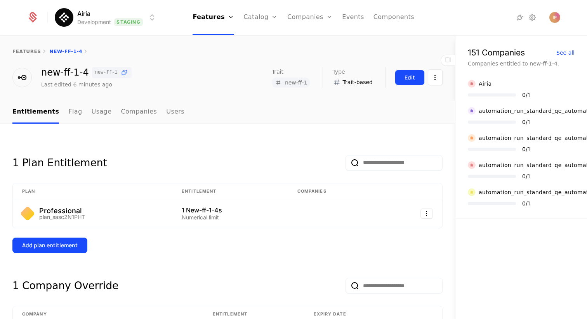
click at [404, 76] on div "Edit" at bounding box center [409, 78] width 10 height 8
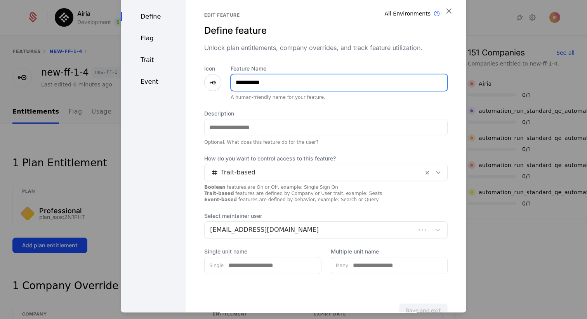
click at [279, 85] on input "**********" at bounding box center [339, 83] width 216 height 16
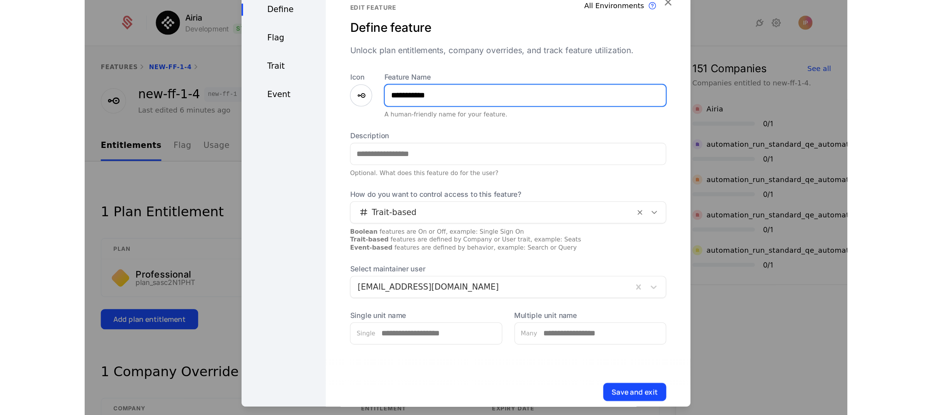
scroll to position [24, 0]
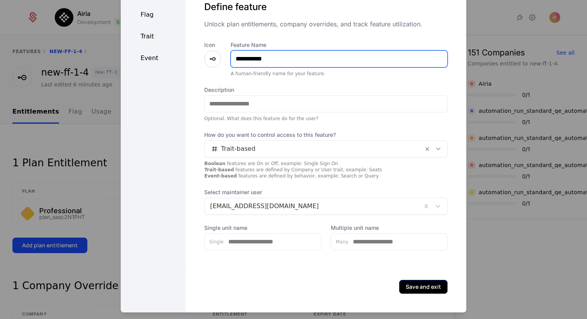
type input "**********"
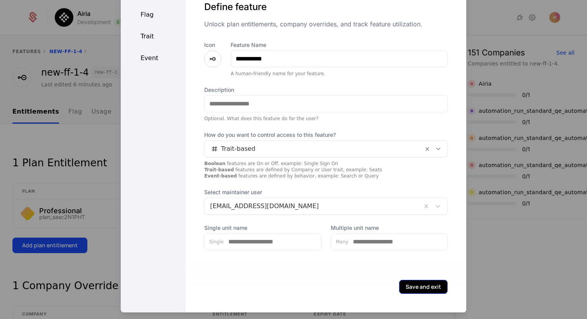
click at [414, 289] on button "Save and exit" at bounding box center [423, 287] width 49 height 14
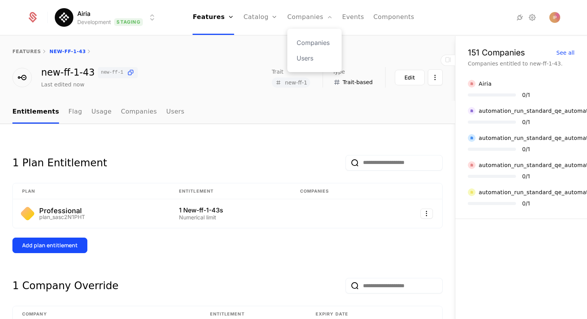
click at [306, 37] on div "Companies Users" at bounding box center [314, 50] width 54 height 43
click at [306, 39] on link "Companies" at bounding box center [315, 42] width 36 height 9
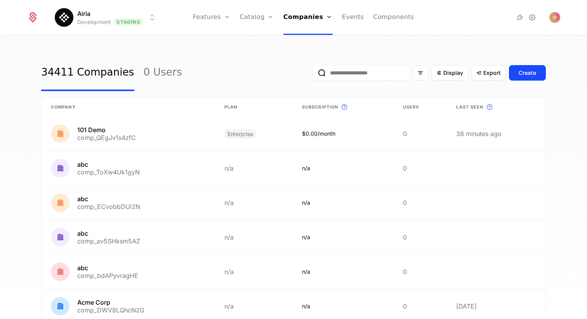
click at [347, 75] on input "email" at bounding box center [360, 73] width 97 height 16
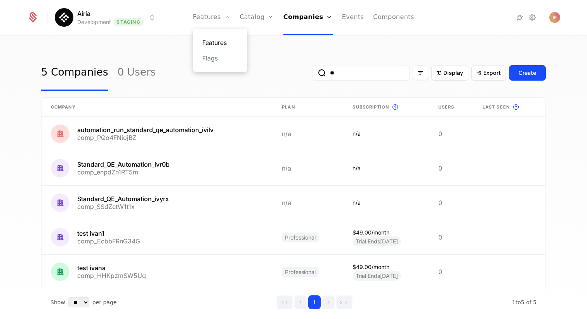
type input "**"
click at [224, 41] on link "Features" at bounding box center [220, 42] width 36 height 9
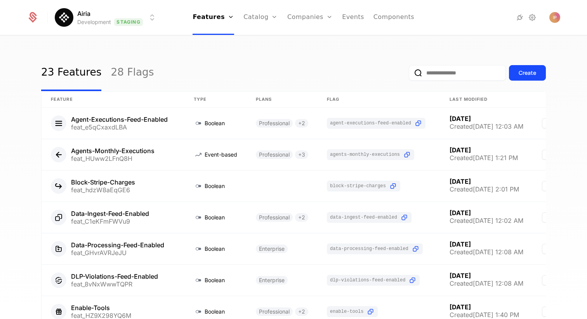
click at [422, 73] on input "email" at bounding box center [457, 73] width 97 height 16
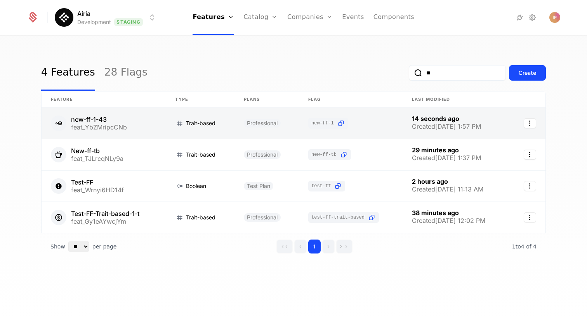
type input "**"
click at [137, 126] on link at bounding box center [104, 123] width 124 height 31
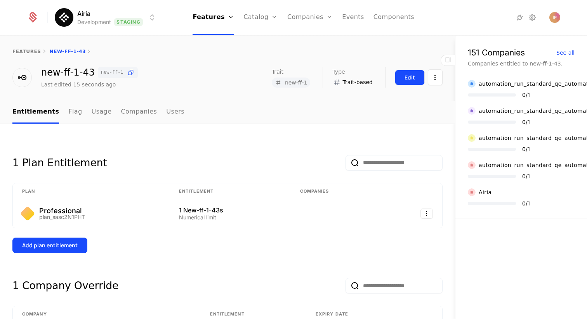
click at [404, 79] on div "Edit" at bounding box center [409, 78] width 10 height 8
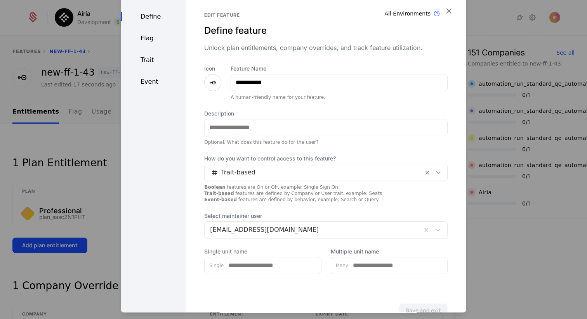
click at [145, 39] on div "Flag" at bounding box center [153, 38] width 65 height 9
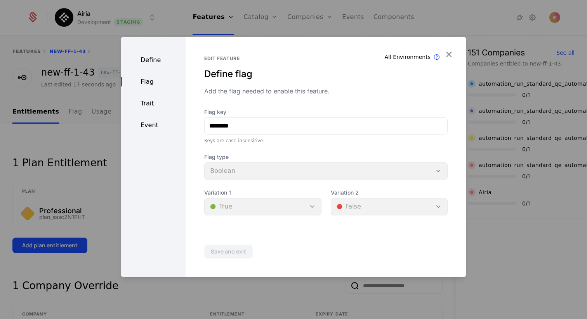
click at [156, 59] on div "Define" at bounding box center [153, 60] width 65 height 9
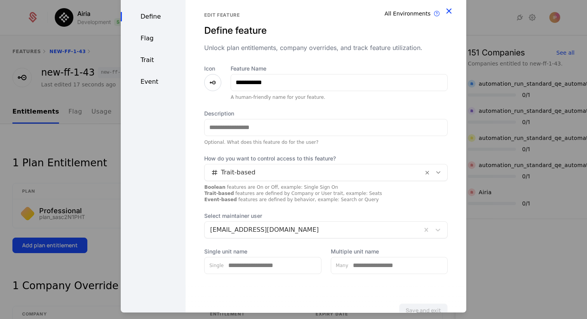
click at [446, 11] on icon "button" at bounding box center [449, 11] width 10 height 10
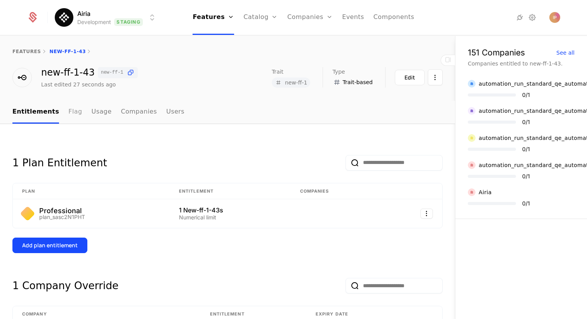
click at [68, 113] on link "Flag" at bounding box center [75, 112] width 14 height 23
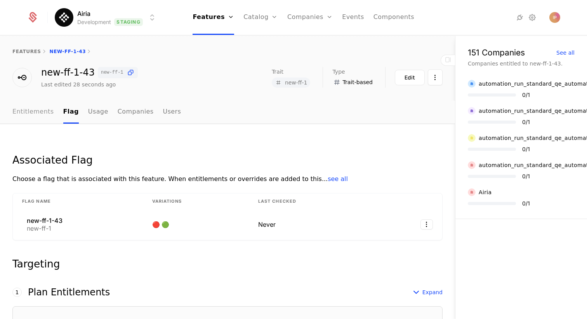
click at [37, 115] on link "Entitlements" at bounding box center [33, 112] width 42 height 23
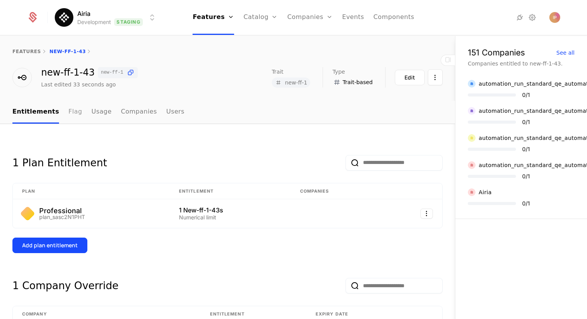
click at [71, 113] on link "Flag" at bounding box center [75, 112] width 14 height 23
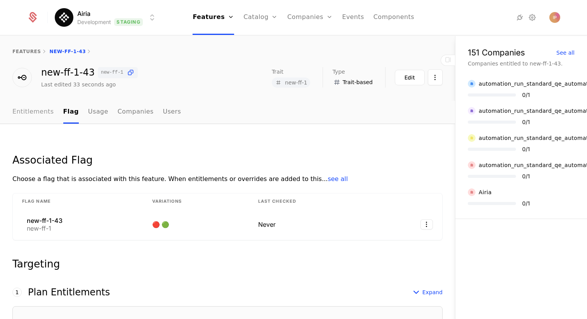
click at [49, 116] on link "Entitlements" at bounding box center [33, 112] width 42 height 23
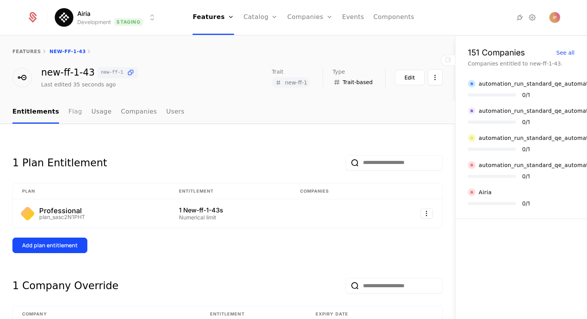
click at [72, 114] on link "Flag" at bounding box center [75, 112] width 14 height 23
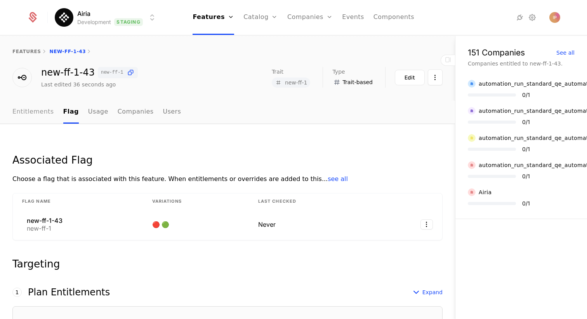
click at [36, 114] on link "Entitlements" at bounding box center [33, 112] width 42 height 23
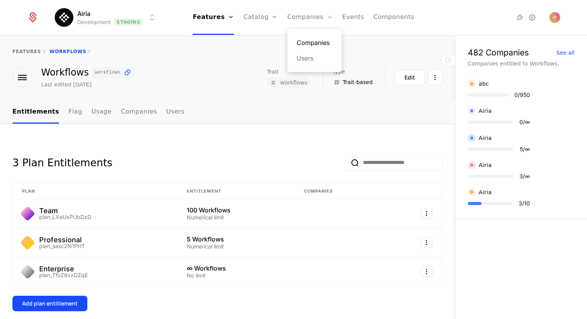
click at [306, 40] on link "Companies" at bounding box center [315, 42] width 36 height 9
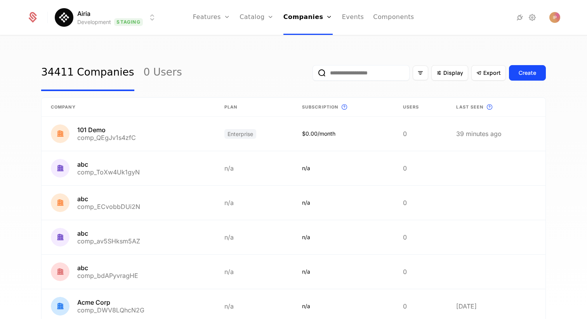
click at [362, 73] on input "email" at bounding box center [360, 73] width 97 height 16
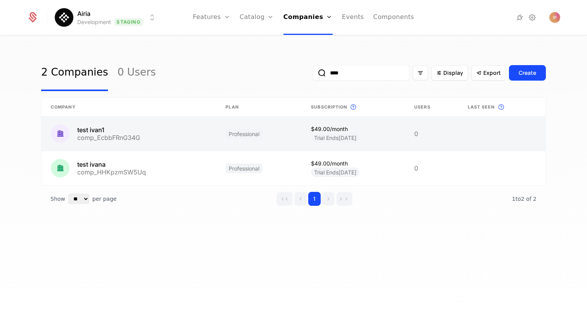
type input "****"
click at [162, 139] on link at bounding box center [129, 134] width 175 height 34
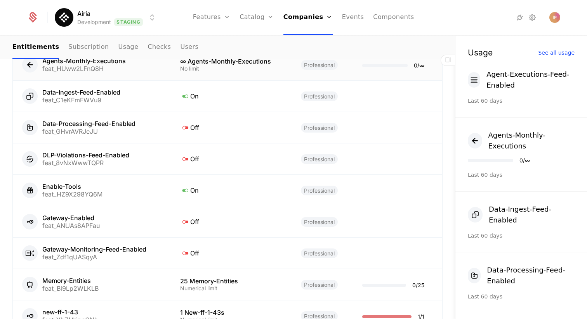
scroll to position [548, 0]
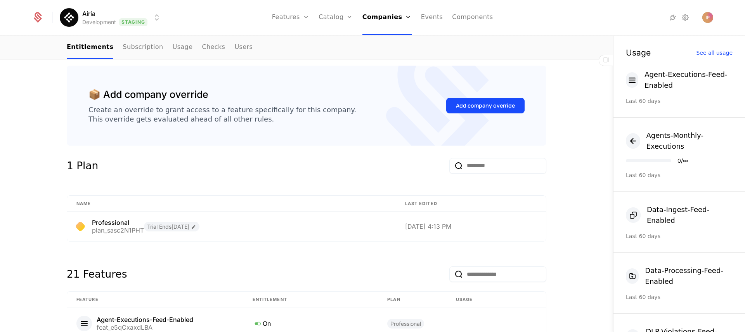
scroll to position [265, 0]
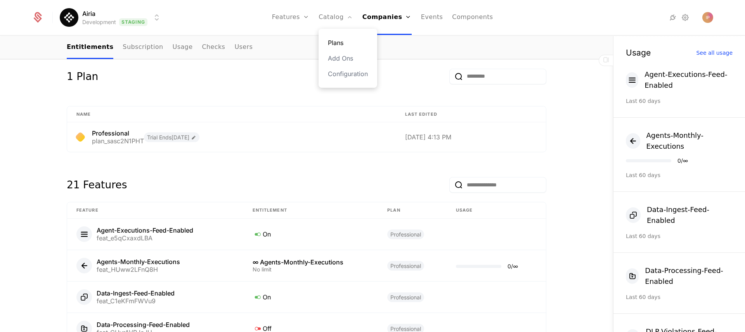
click at [339, 44] on link "Plans" at bounding box center [348, 42] width 40 height 9
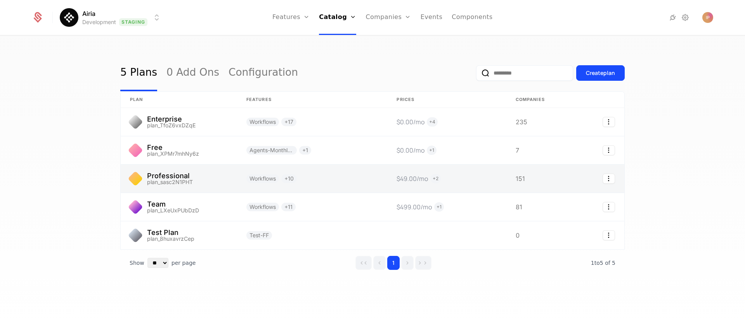
click at [212, 179] on link at bounding box center [179, 179] width 116 height 28
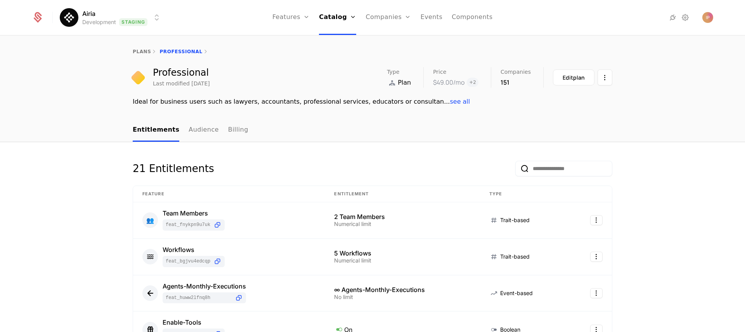
click at [563, 170] on input "email" at bounding box center [563, 169] width 97 height 16
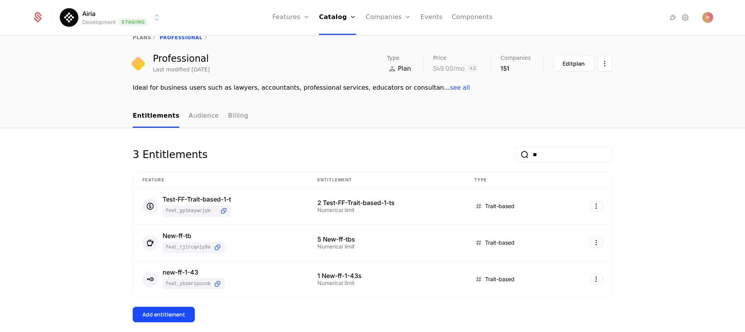
scroll to position [48, 0]
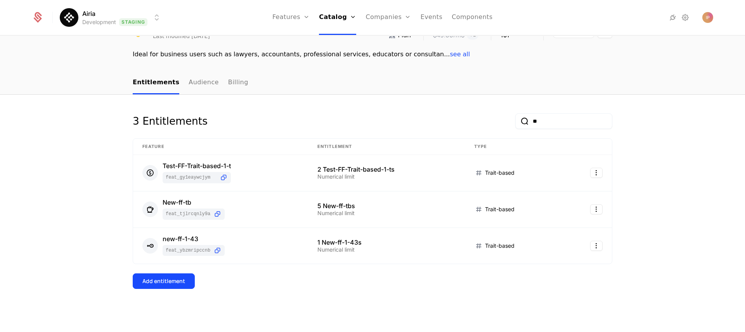
type input "**"
click at [423, 121] on div "3 Entitlements **" at bounding box center [373, 125] width 480 height 25
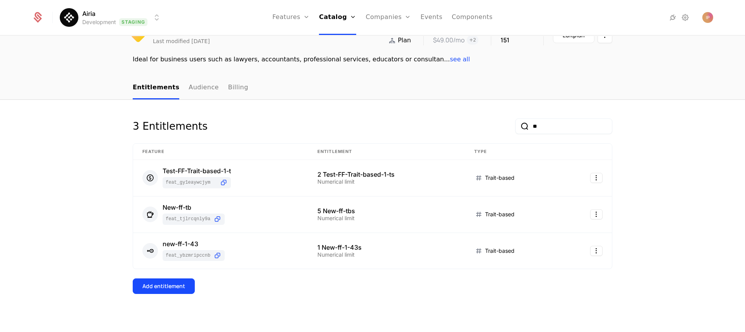
scroll to position [36, 0]
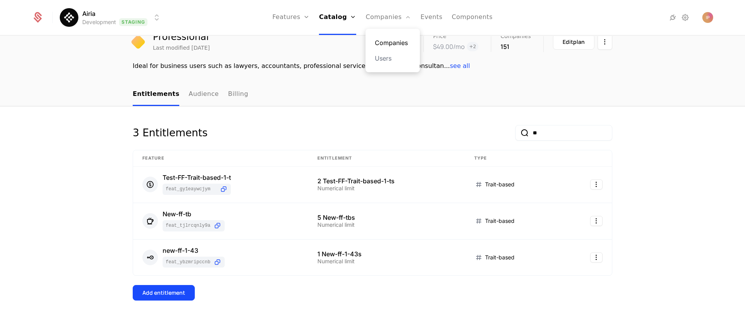
click at [393, 41] on link "Companies" at bounding box center [393, 42] width 36 height 9
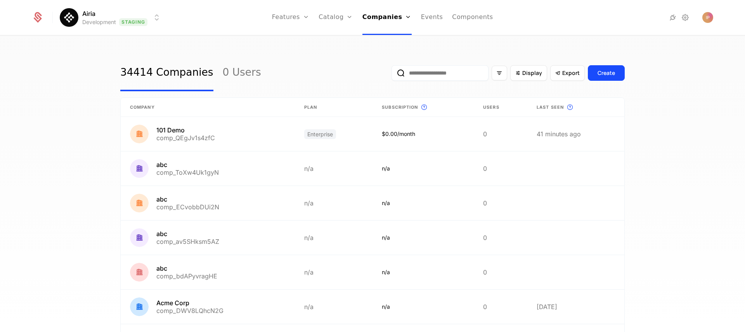
click at [447, 75] on input "email" at bounding box center [440, 73] width 97 height 16
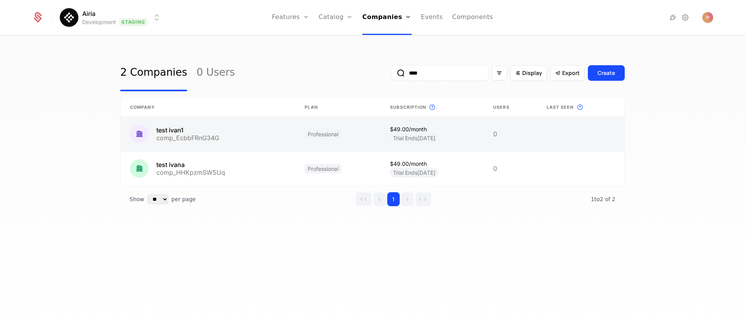
type input "****"
click at [245, 129] on link at bounding box center [208, 134] width 175 height 34
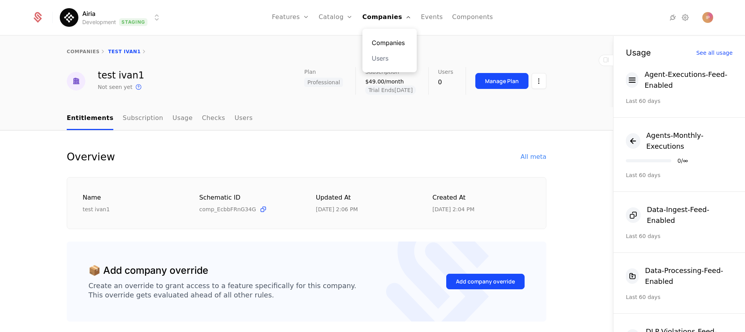
click at [397, 41] on link "Companies" at bounding box center [390, 42] width 36 height 9
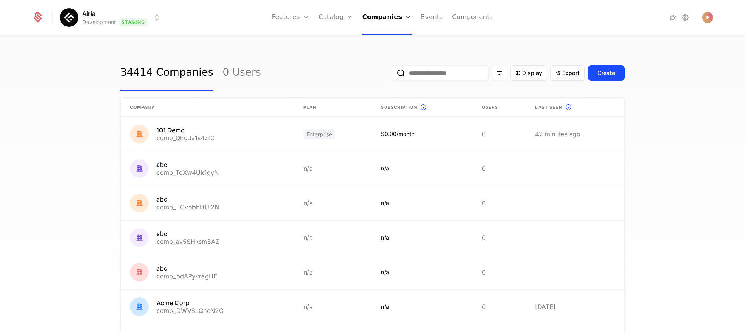
click at [415, 74] on input "email" at bounding box center [440, 73] width 97 height 16
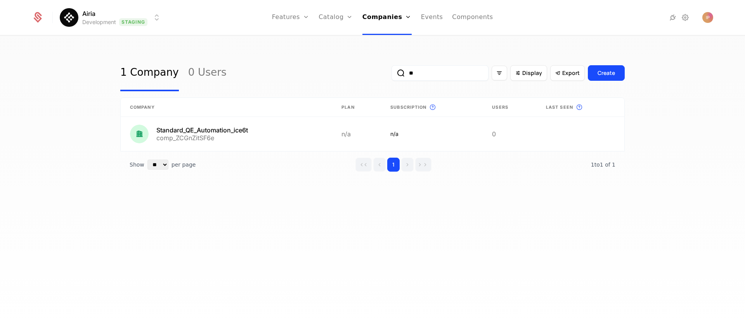
click at [433, 74] on input "**" at bounding box center [440, 73] width 97 height 16
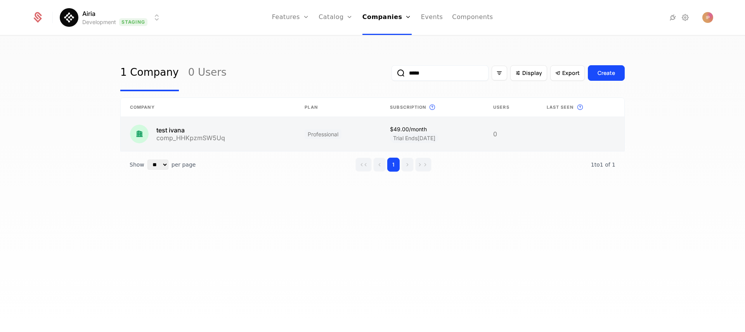
type input "*****"
click at [221, 137] on link at bounding box center [208, 134] width 175 height 34
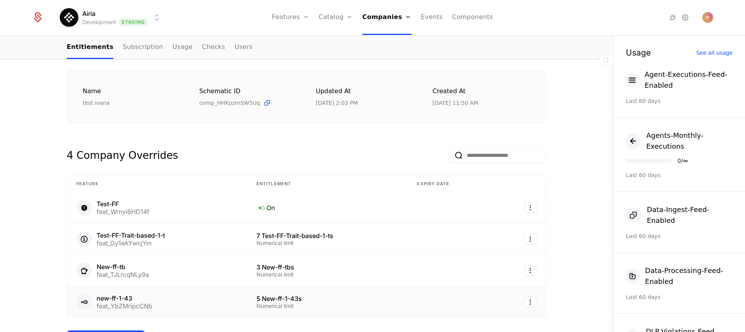
scroll to position [187, 0]
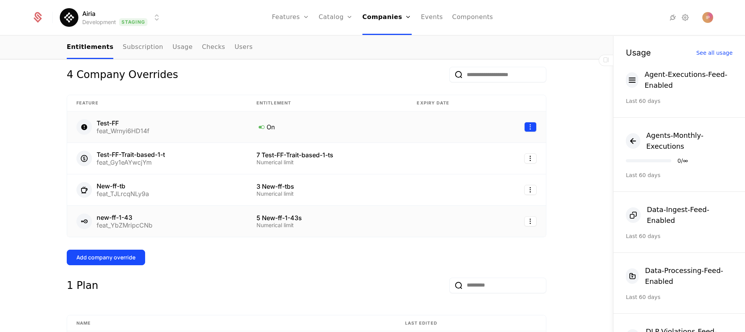
click at [531, 127] on html "Airia Development Staging Features Features Flags Catalog Plans Add Ons Configu…" at bounding box center [372, 166] width 745 height 332
click at [499, 149] on div "Delete" at bounding box center [495, 147] width 59 height 11
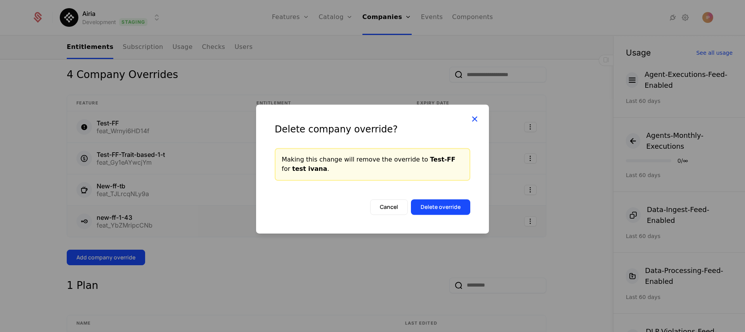
click at [475, 120] on icon at bounding box center [475, 119] width 10 height 10
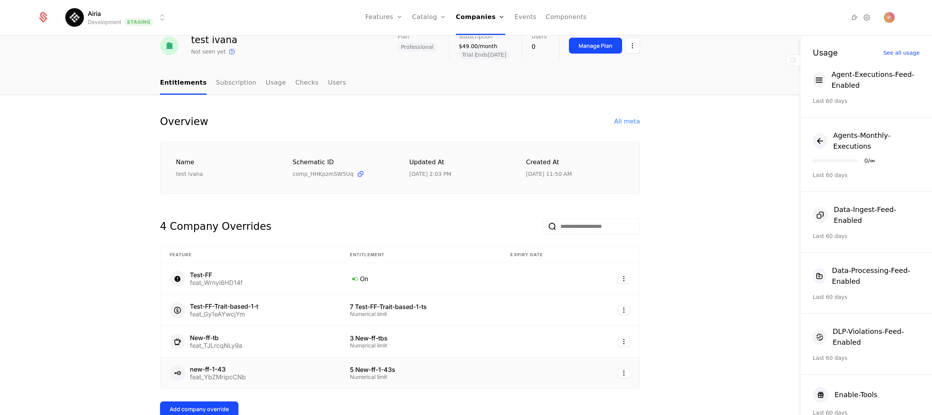
scroll to position [15, 0]
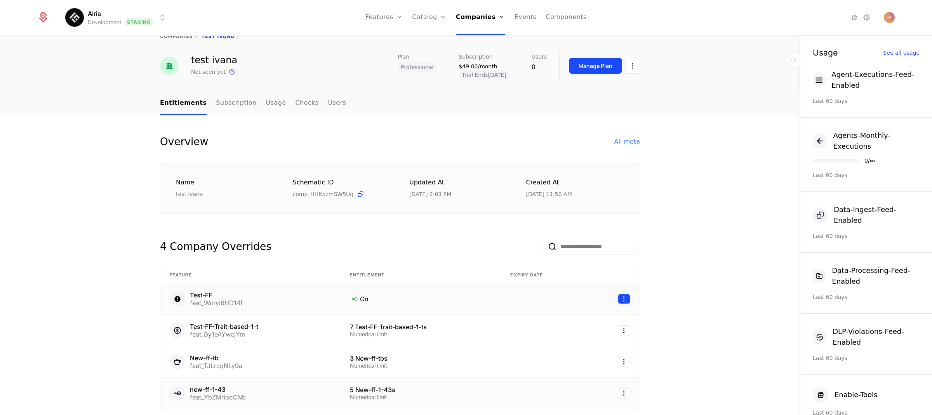
click at [586, 297] on html "Airia Development Staging Features Features Flags Catalog Plans Add Ons Configu…" at bounding box center [466, 207] width 932 height 415
click at [586, 317] on div "Delete" at bounding box center [587, 317] width 59 height 11
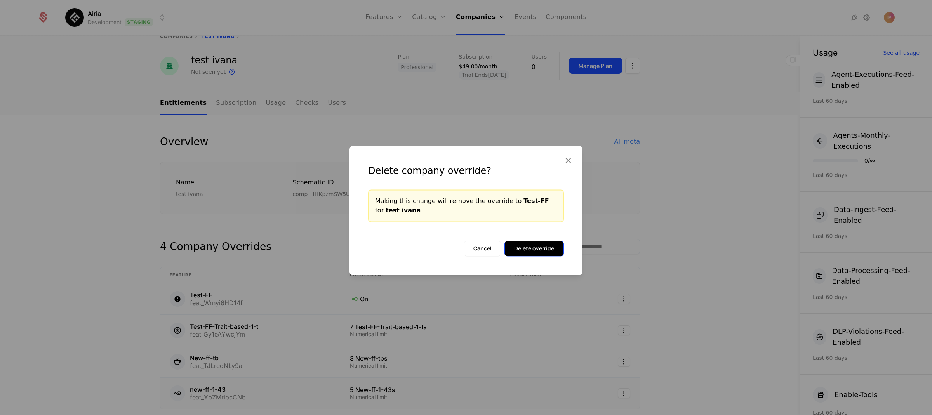
click at [544, 249] on button "Delete override" at bounding box center [533, 249] width 59 height 16
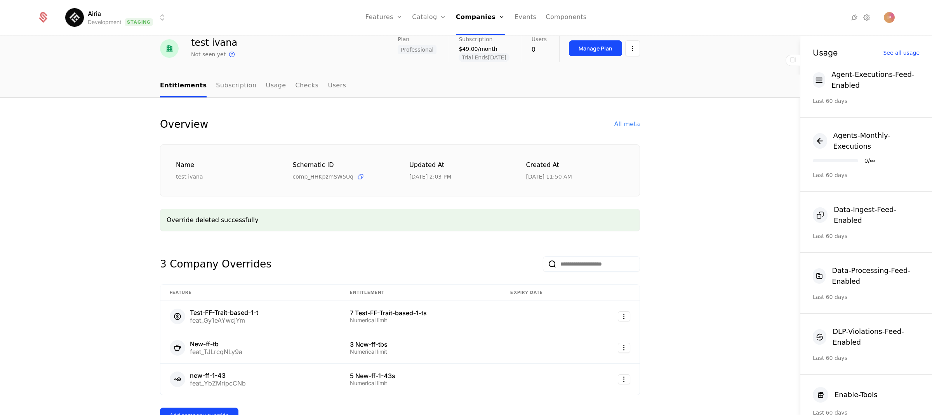
scroll to position [48, 0]
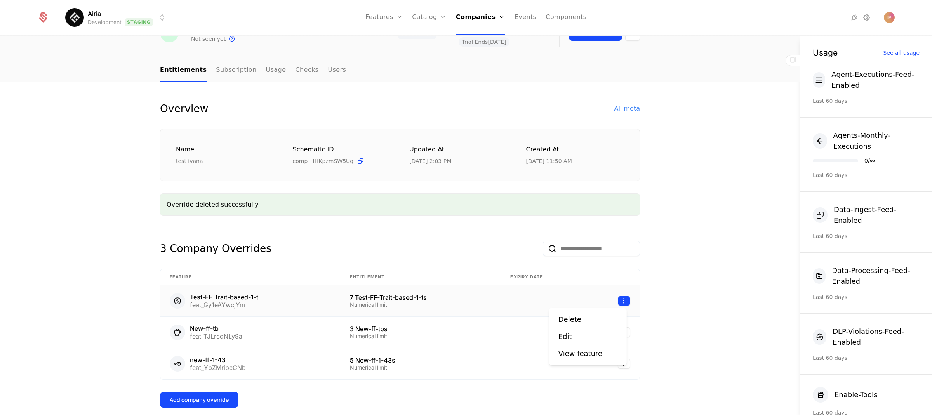
click at [586, 298] on html "Airia Development Staging Features Features Flags Catalog Plans Add Ons Configu…" at bounding box center [466, 207] width 932 height 415
click at [586, 315] on div "Delete" at bounding box center [587, 319] width 59 height 11
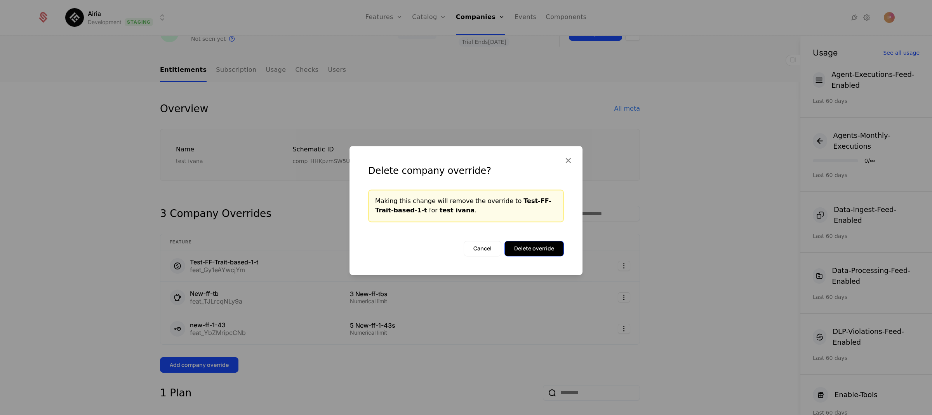
click at [556, 246] on button "Delete override" at bounding box center [533, 249] width 59 height 16
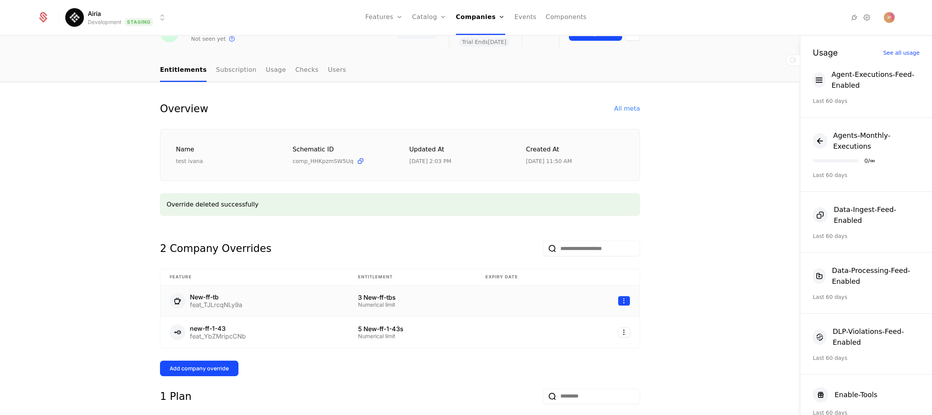
click at [586, 302] on html "Airia Development Staging Features Features Flags Catalog Plans Add Ons Configu…" at bounding box center [466, 207] width 932 height 415
click at [586, 319] on div "Delete" at bounding box center [587, 319] width 59 height 11
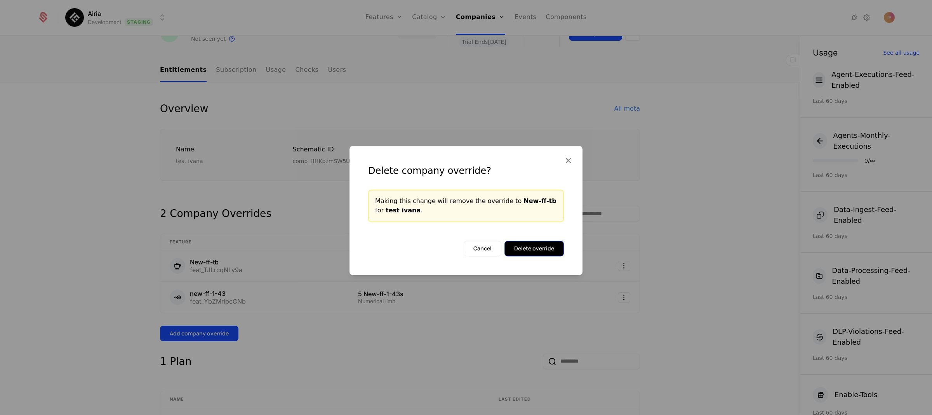
click at [548, 248] on button "Delete override" at bounding box center [533, 249] width 59 height 16
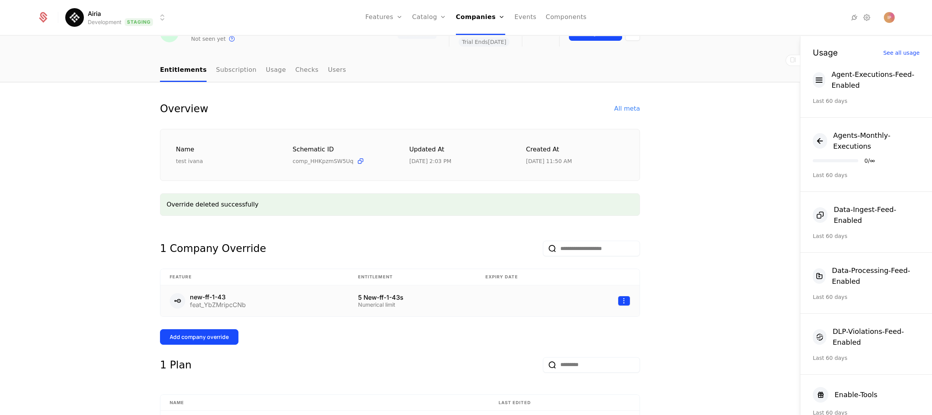
click at [586, 298] on html "Airia Development Staging Features Features Flags Catalog Plans Add Ons Configu…" at bounding box center [466, 207] width 932 height 415
click at [585, 319] on div "Delete" at bounding box center [587, 319] width 59 height 11
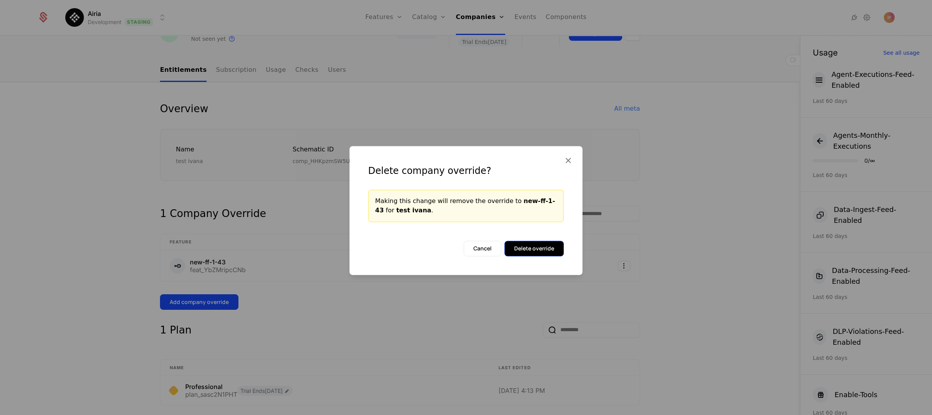
click at [550, 242] on button "Delete override" at bounding box center [533, 249] width 59 height 16
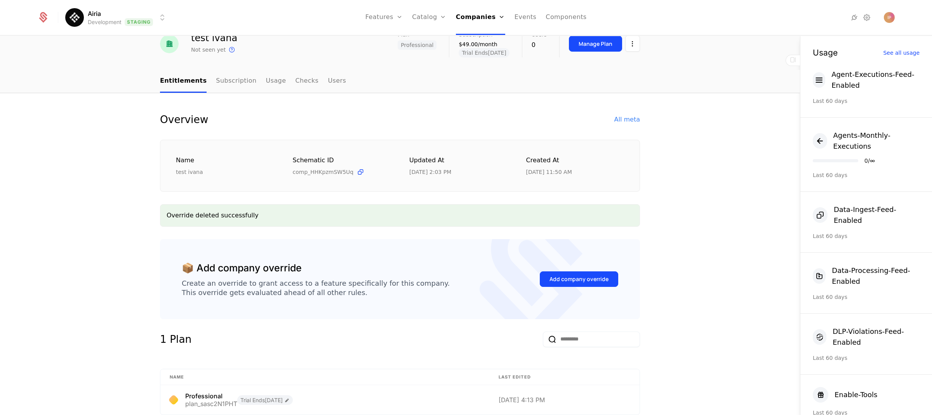
scroll to position [0, 0]
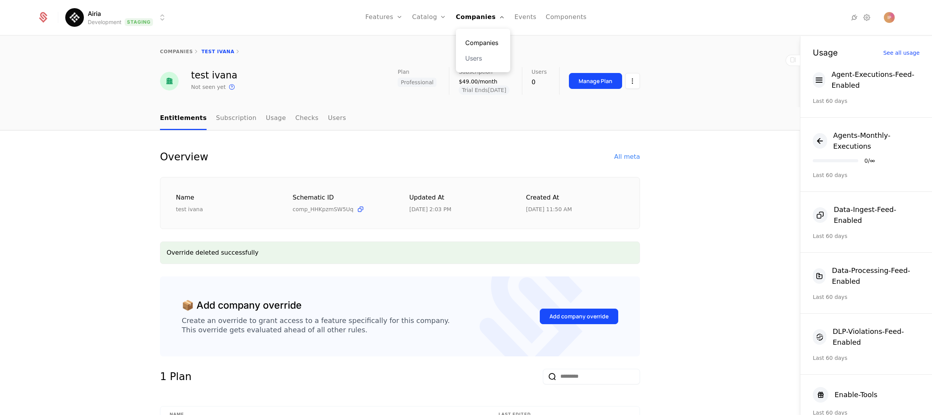
click at [482, 42] on link "Companies" at bounding box center [483, 42] width 36 height 9
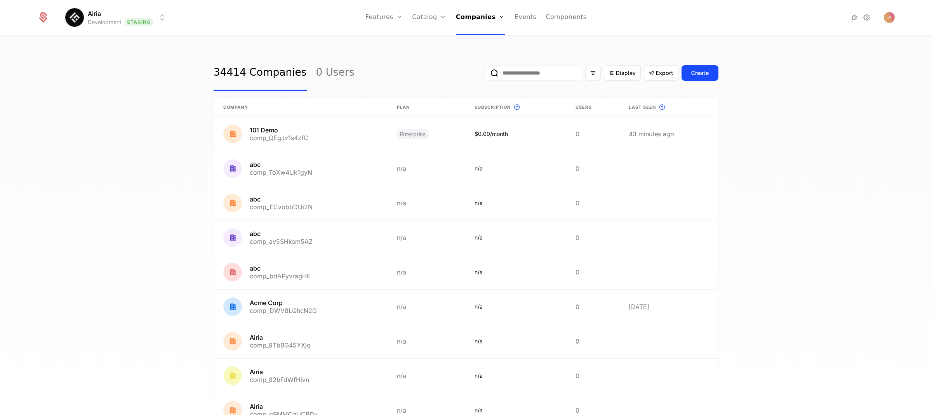
click at [529, 76] on input "email" at bounding box center [533, 73] width 97 height 16
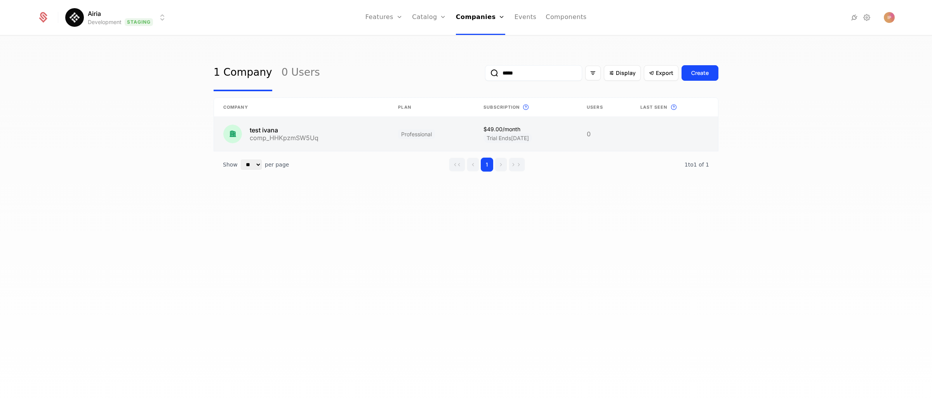
type input "*****"
click at [334, 123] on link at bounding box center [301, 134] width 175 height 34
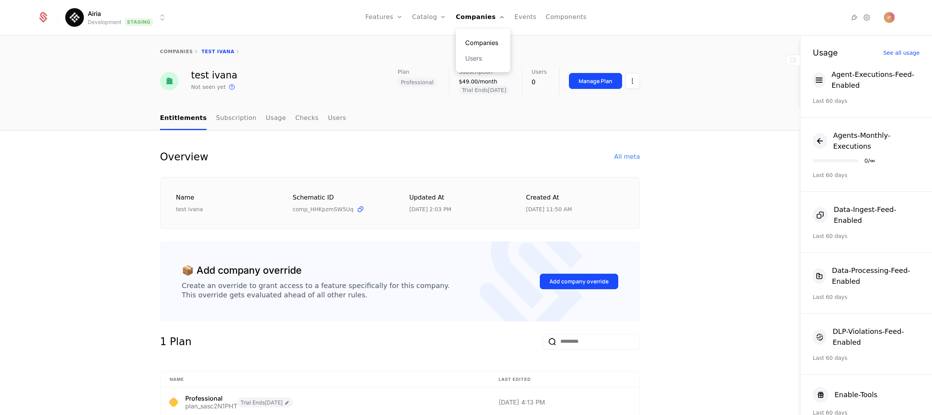
click at [480, 40] on link "Companies" at bounding box center [483, 42] width 36 height 9
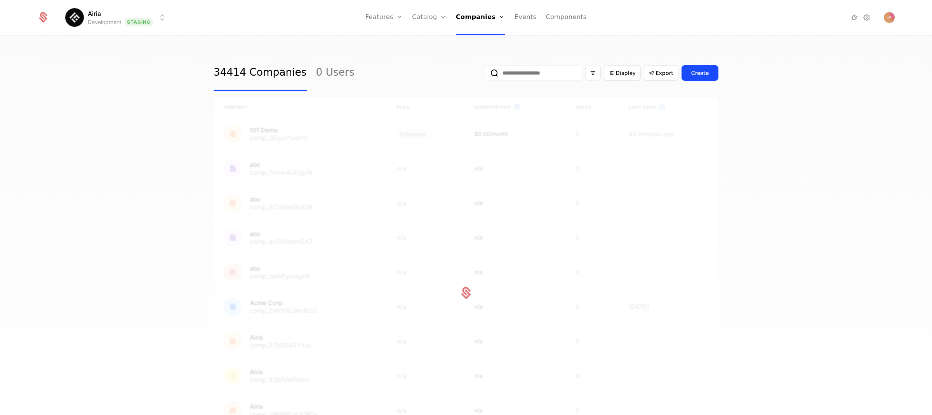
click at [512, 74] on input "email" at bounding box center [533, 73] width 97 height 16
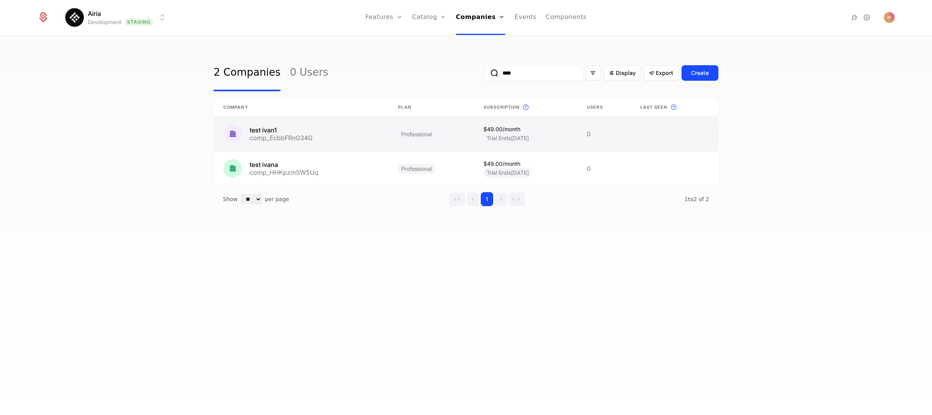
type input "****"
click at [304, 141] on link at bounding box center [301, 134] width 175 height 34
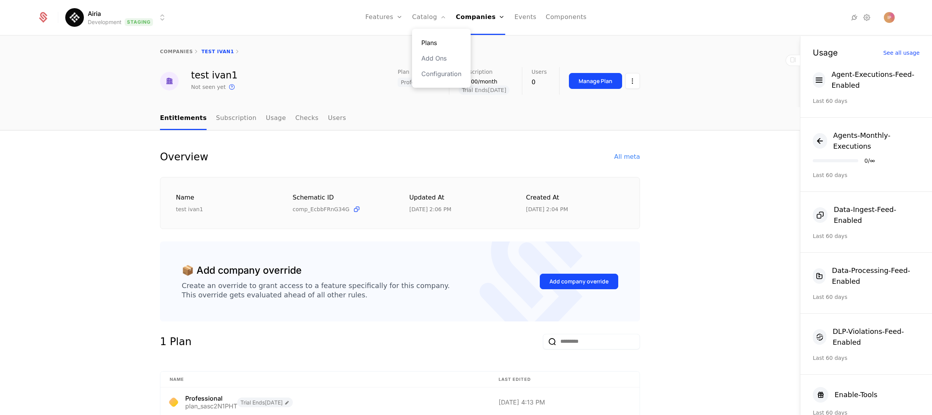
click at [442, 42] on link "Plans" at bounding box center [441, 42] width 40 height 9
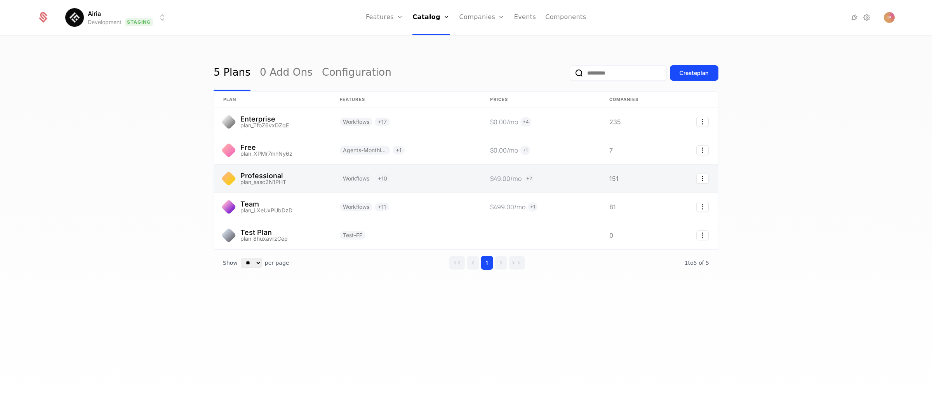
click at [310, 175] on link at bounding box center [272, 179] width 116 height 28
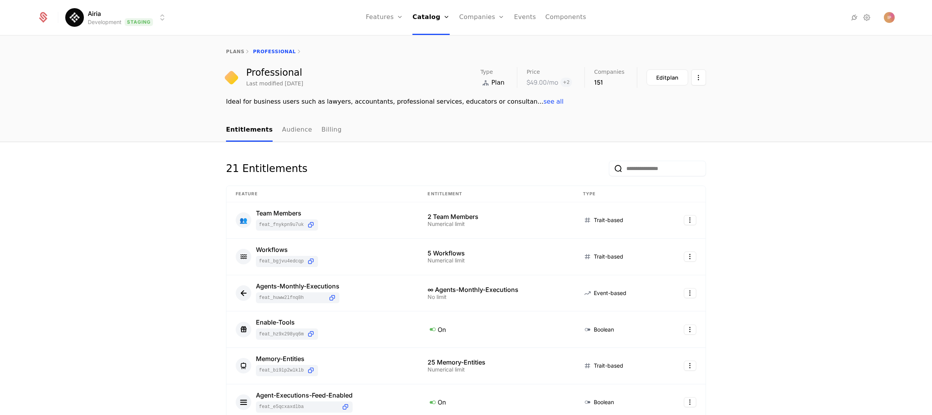
click at [586, 169] on input "email" at bounding box center [657, 169] width 97 height 16
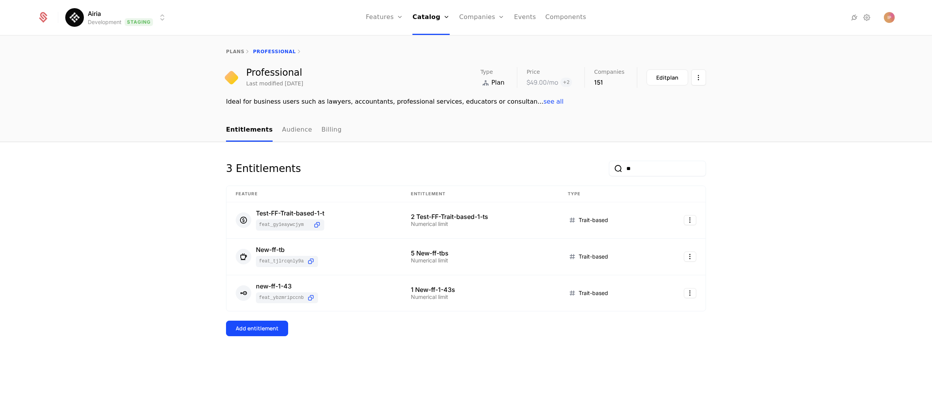
click at [586, 254] on div "3 Entitlements ** Feature Entitlement Type Test-FF-Trait-based-1-t feat_Gy1eAYw…" at bounding box center [466, 278] width 932 height 273
click at [586, 218] on html "Airia Development Staging Features Features Flags Catalog Plans Add Ons Configu…" at bounding box center [466, 207] width 932 height 415
click at [586, 239] on div "Delete" at bounding box center [657, 239] width 59 height 11
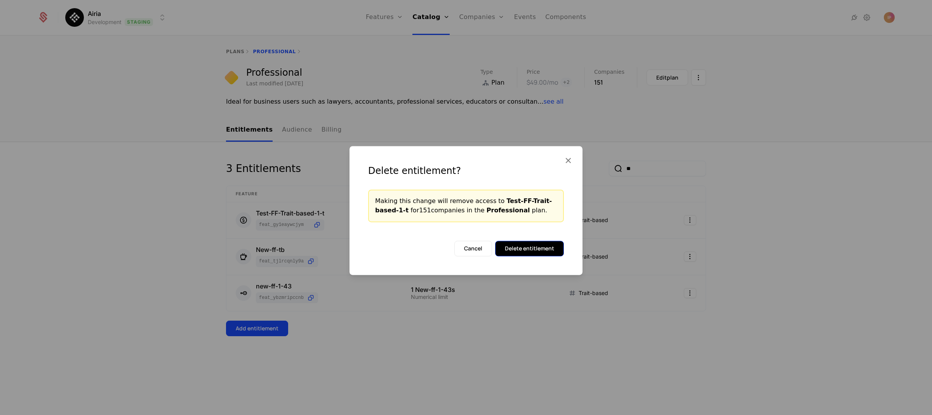
click at [530, 248] on button "Delete entitlement" at bounding box center [529, 249] width 69 height 16
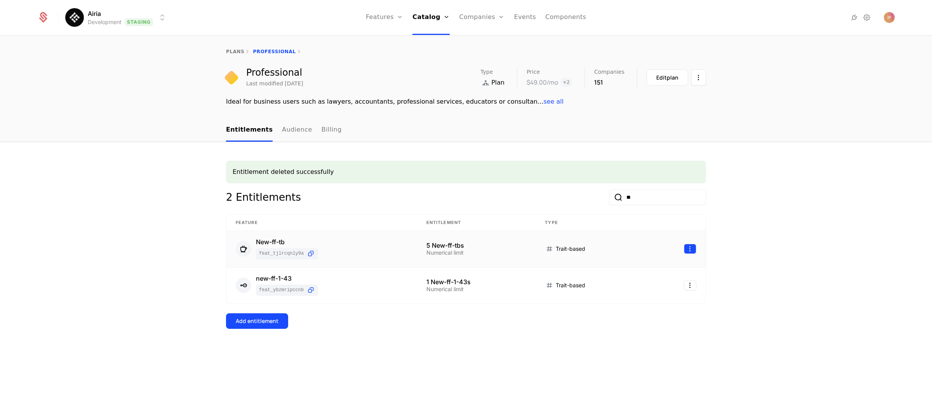
click at [586, 250] on html "Airia Development Staging Features Features Flags Catalog Plans Add Ons Configu…" at bounding box center [466, 207] width 932 height 415
click at [586, 267] on div "Delete" at bounding box center [657, 268] width 59 height 11
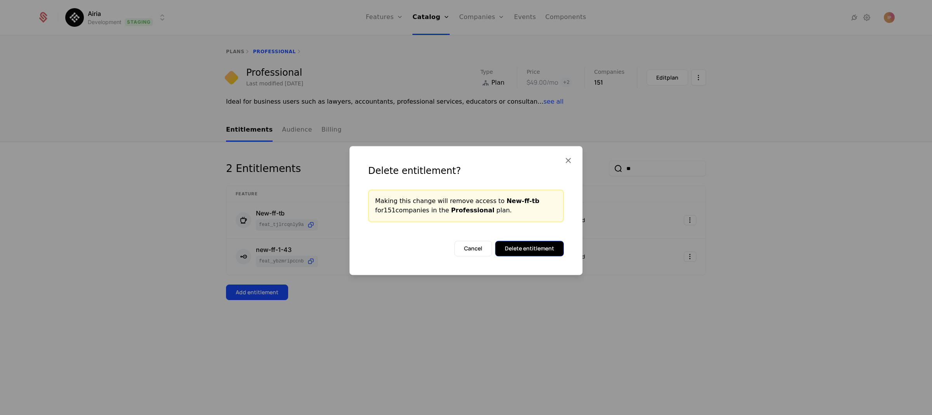
click at [551, 250] on button "Delete entitlement" at bounding box center [529, 249] width 69 height 16
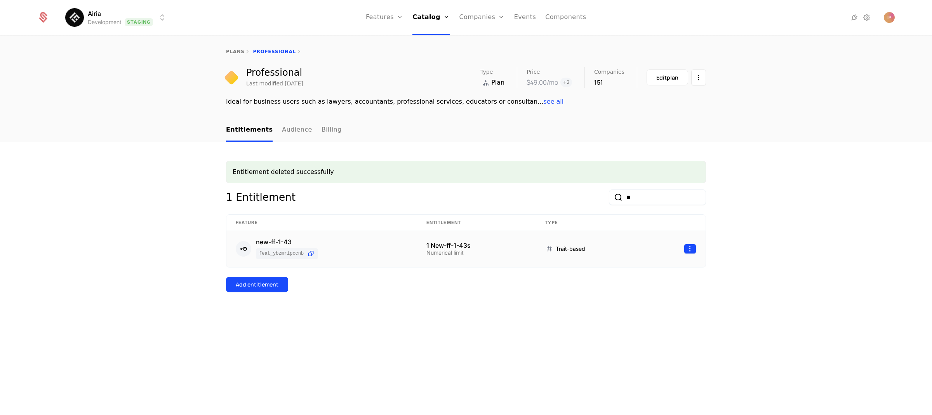
click at [586, 250] on html "Airia Development Staging Features Features Flags Catalog Plans Add Ons Configu…" at bounding box center [466, 207] width 932 height 415
click at [586, 266] on div "Delete" at bounding box center [642, 268] width 29 height 11
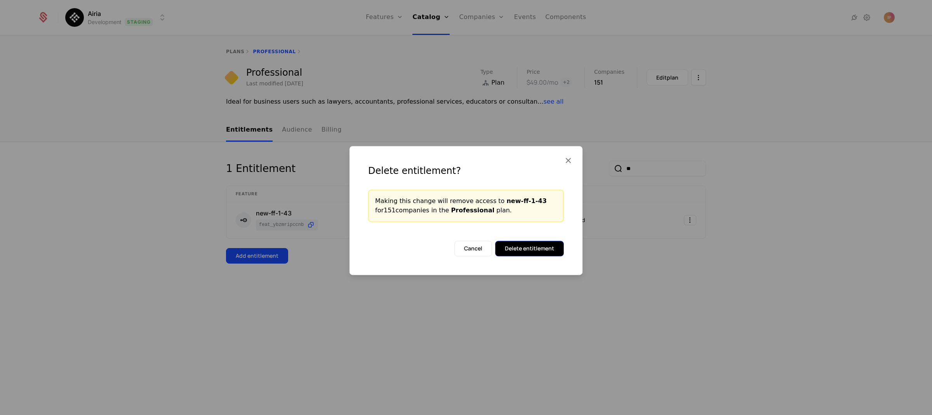
click at [549, 247] on button "Delete entitlement" at bounding box center [529, 249] width 69 height 16
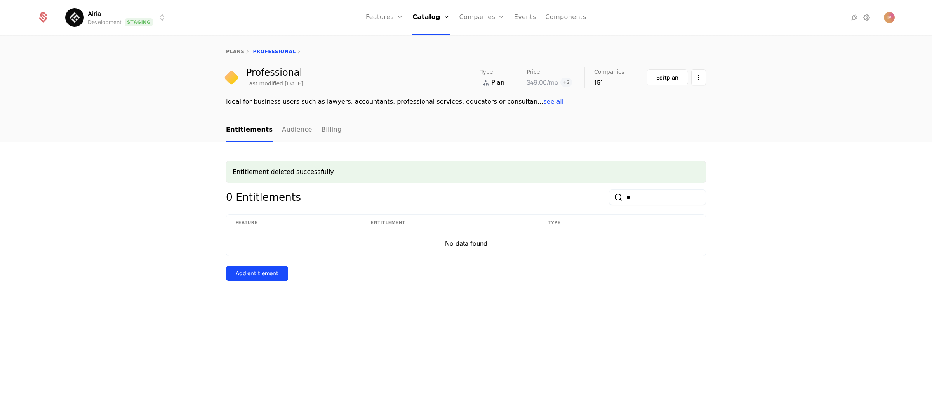
drag, startPoint x: 628, startPoint y: 198, endPoint x: 613, endPoint y: 197, distance: 14.8
click at [586, 197] on div "**" at bounding box center [657, 197] width 97 height 16
type input "*"
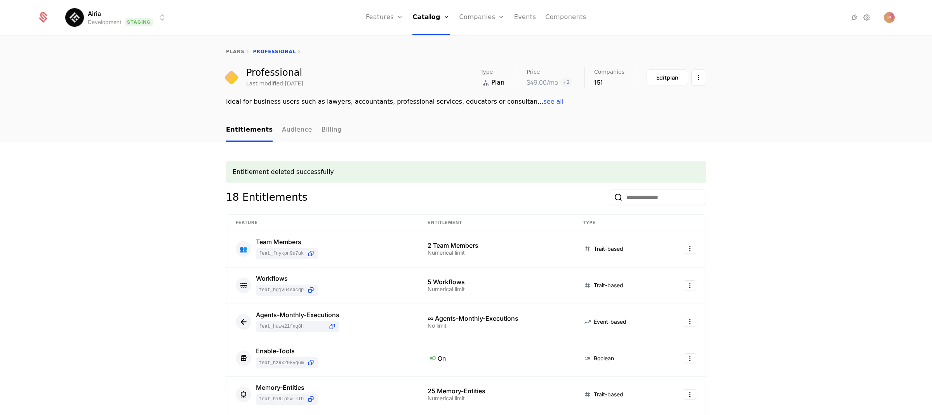
click at [586, 194] on input "email" at bounding box center [657, 197] width 97 height 16
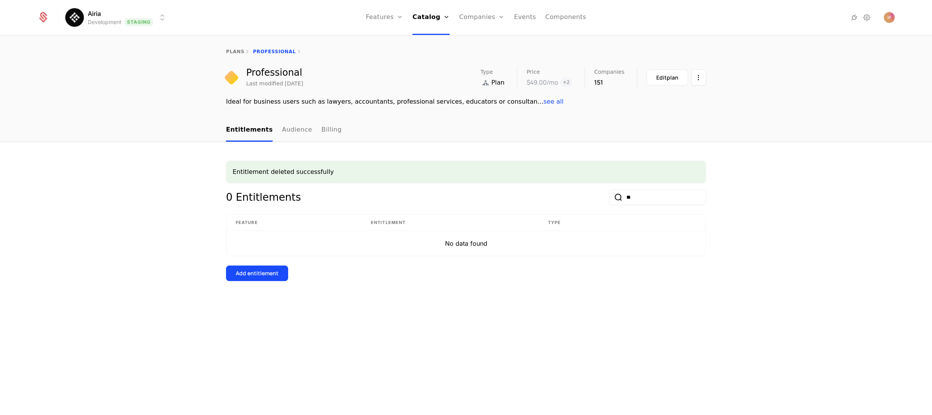
type input "*"
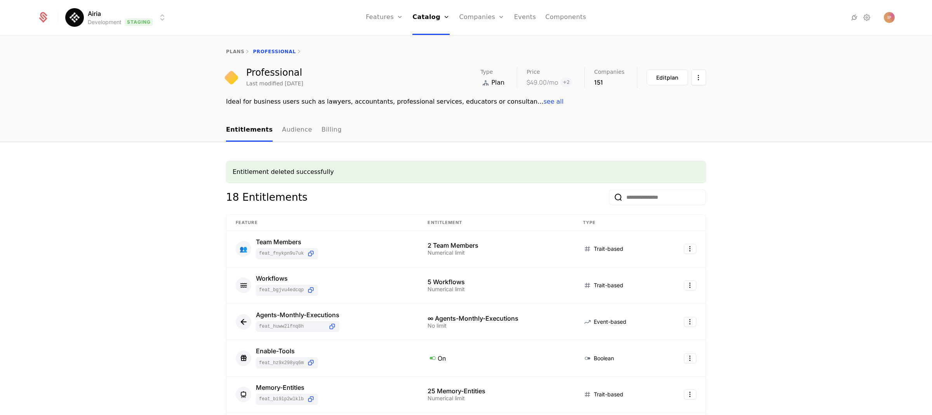
click at [586, 200] on input "email" at bounding box center [657, 197] width 97 height 16
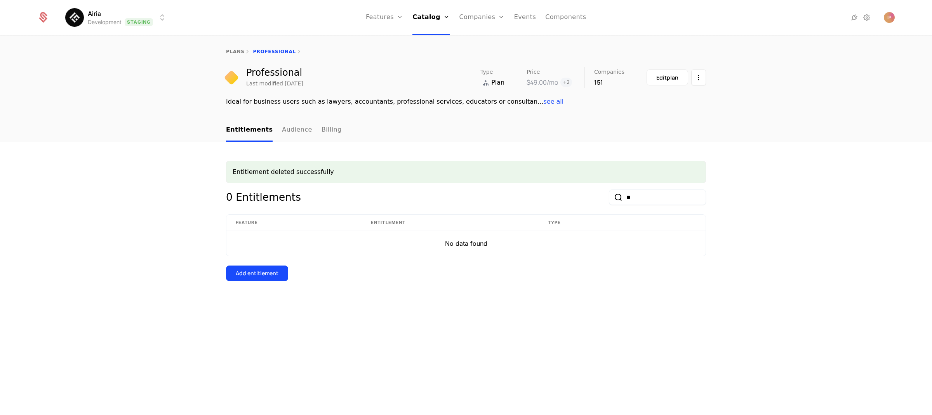
type input "*"
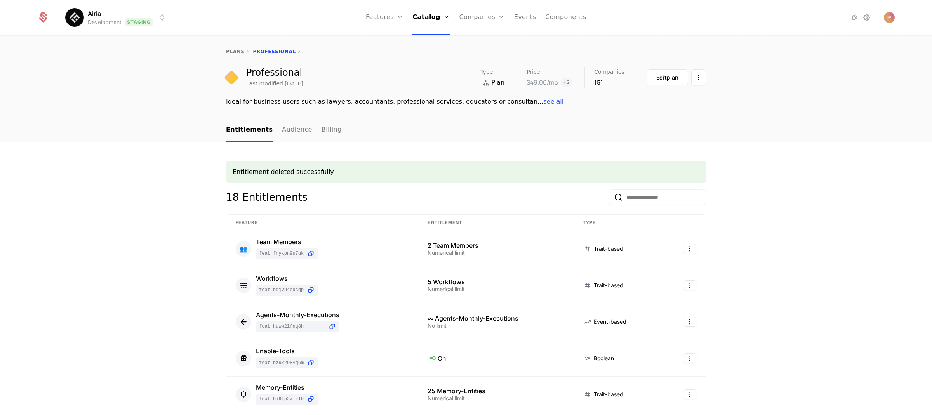
click at [586, 195] on input "email" at bounding box center [657, 197] width 97 height 16
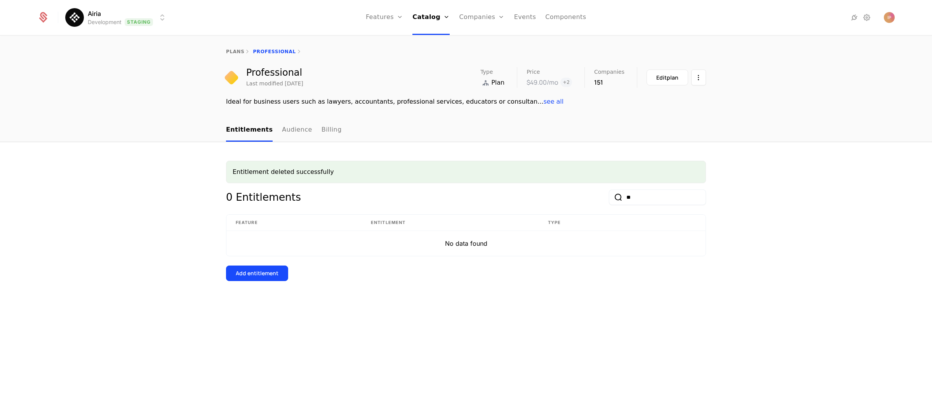
type input "*"
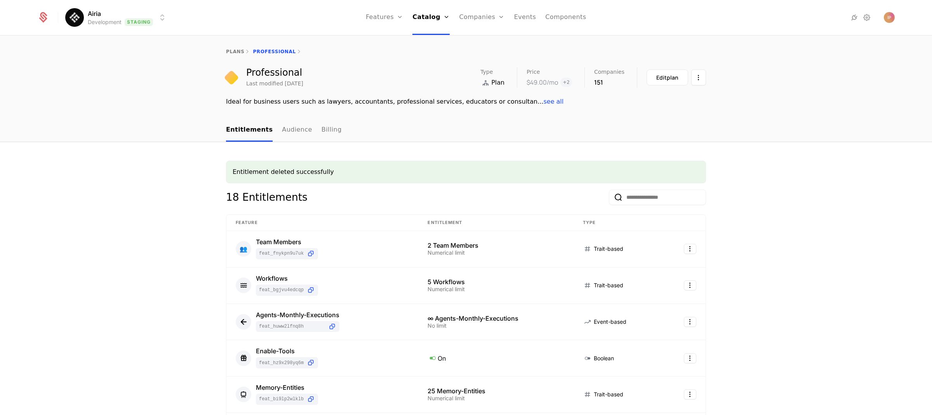
click at [586, 197] on input "email" at bounding box center [657, 197] width 97 height 16
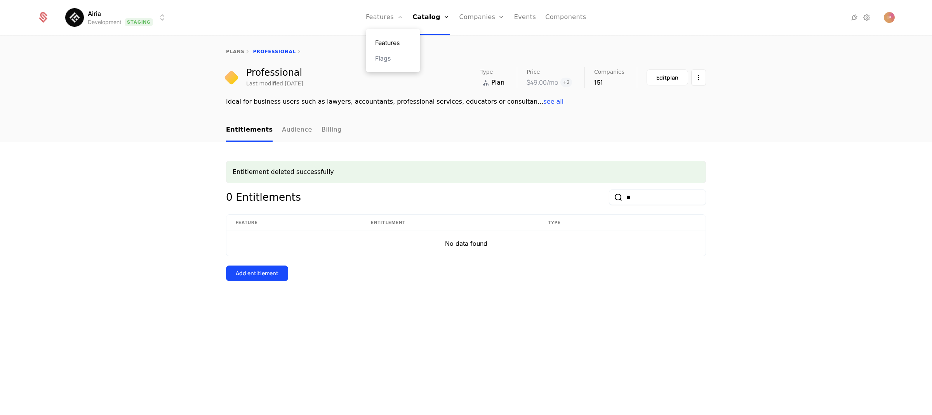
type input "**"
click at [402, 39] on link "Features" at bounding box center [393, 42] width 36 height 9
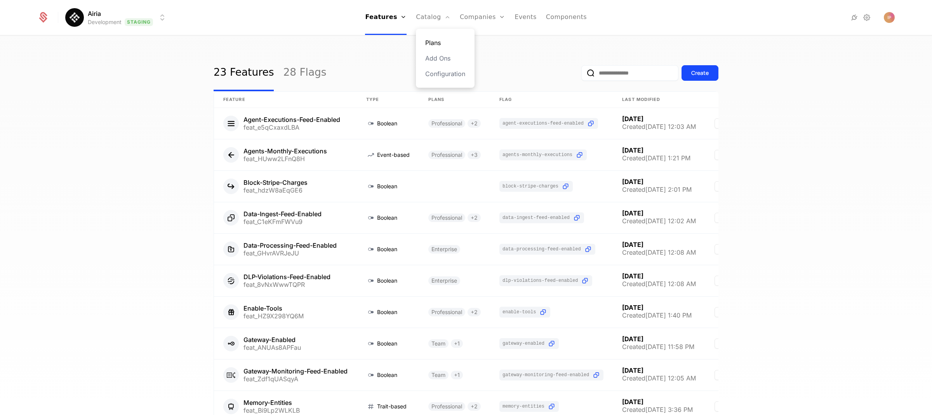
click at [442, 42] on link "Plans" at bounding box center [445, 42] width 40 height 9
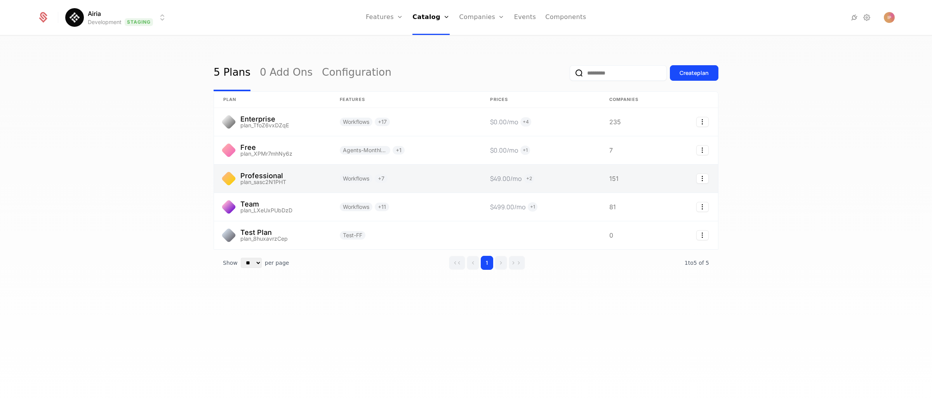
click at [299, 182] on link at bounding box center [272, 179] width 116 height 28
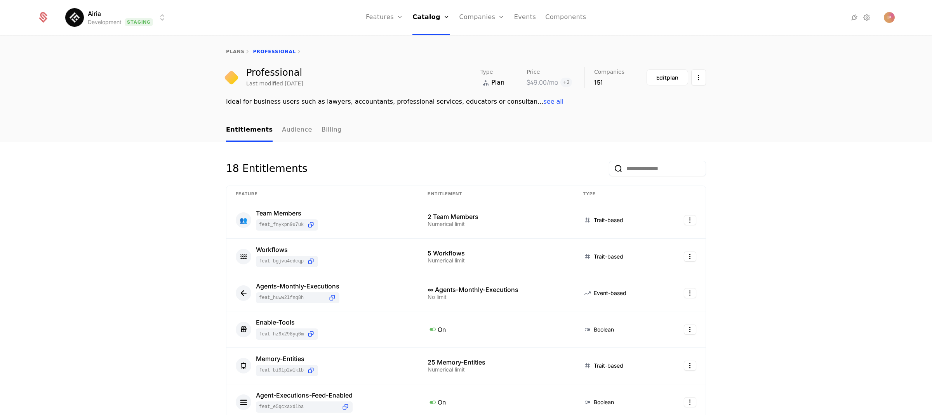
click at [586, 169] on input "email" at bounding box center [657, 169] width 97 height 16
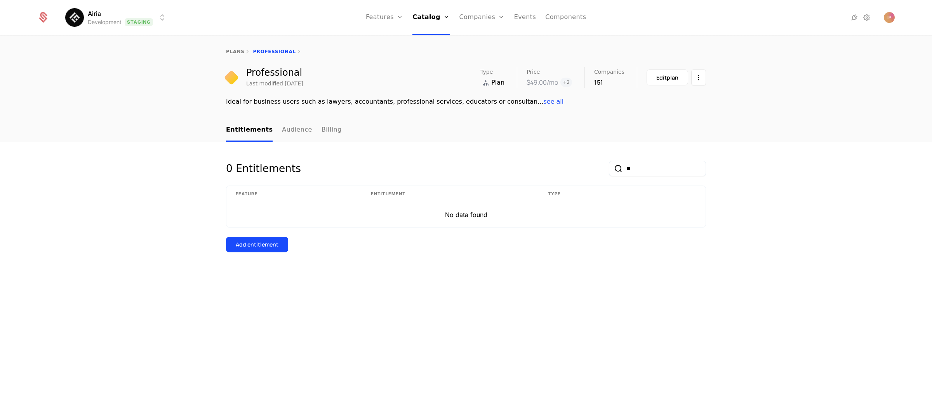
type input "*"
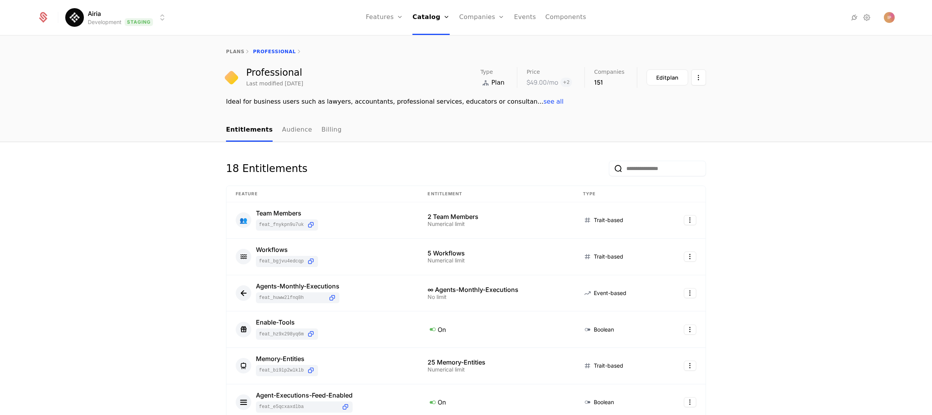
click at [586, 167] on input "email" at bounding box center [657, 169] width 97 height 16
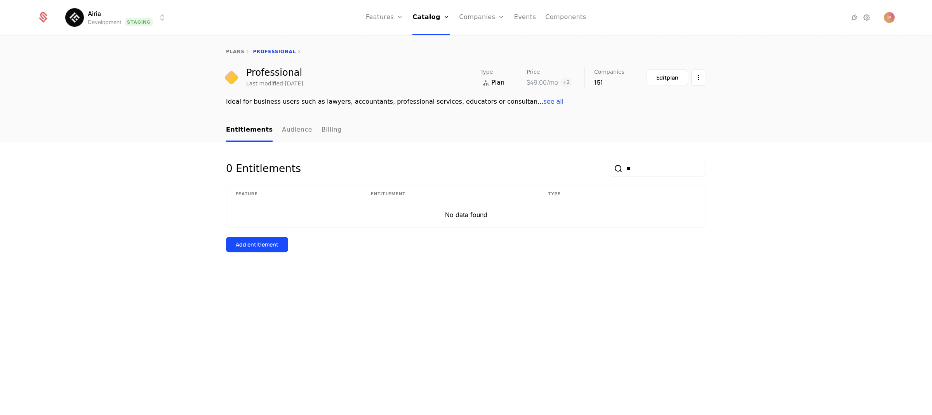
type input "*"
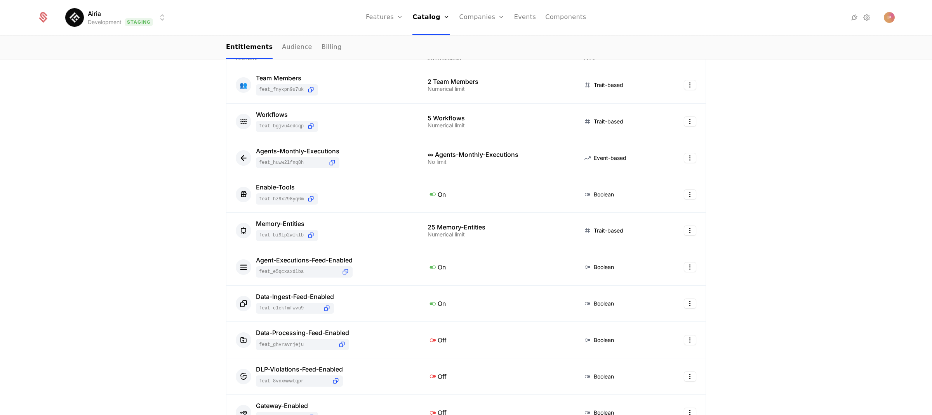
scroll to position [208, 0]
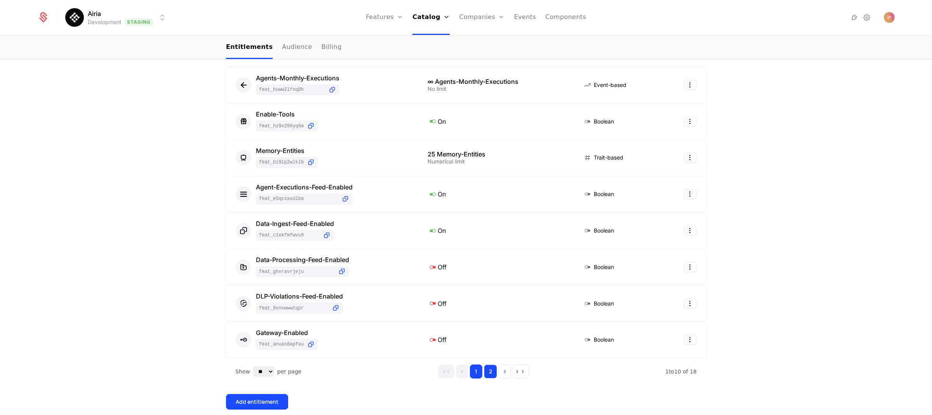
click at [486, 319] on button "2" at bounding box center [490, 371] width 13 height 14
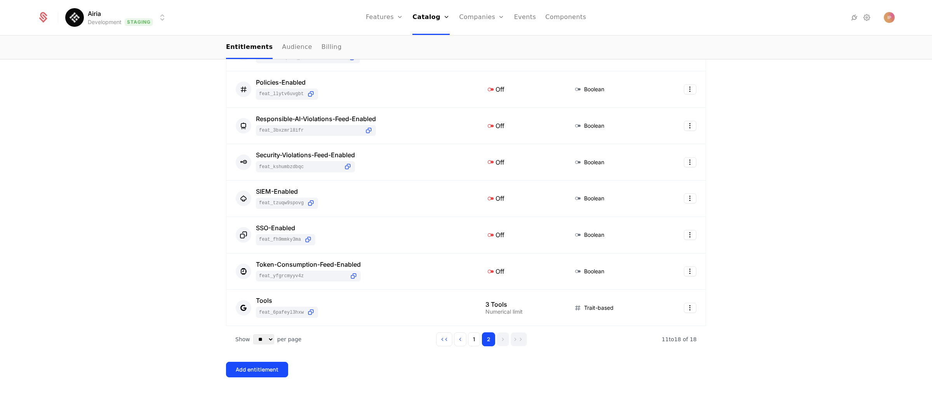
scroll to position [171, 0]
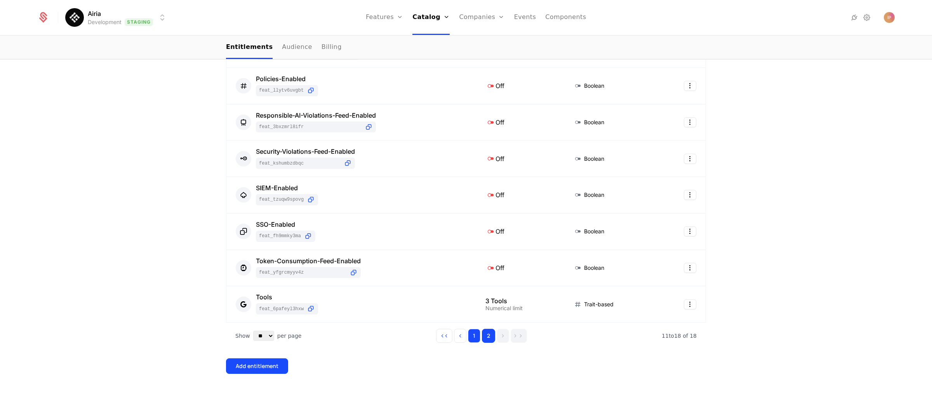
click at [469, 319] on button "1" at bounding box center [474, 336] width 12 height 14
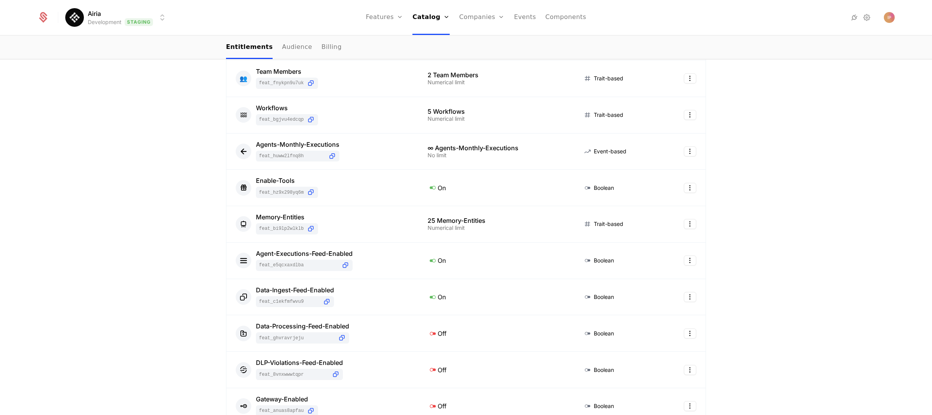
scroll to position [214, 0]
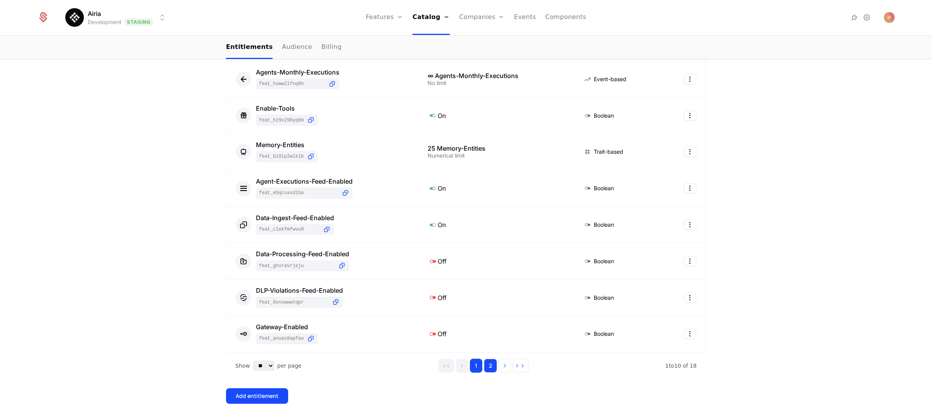
click at [491, 319] on button "2" at bounding box center [490, 366] width 13 height 14
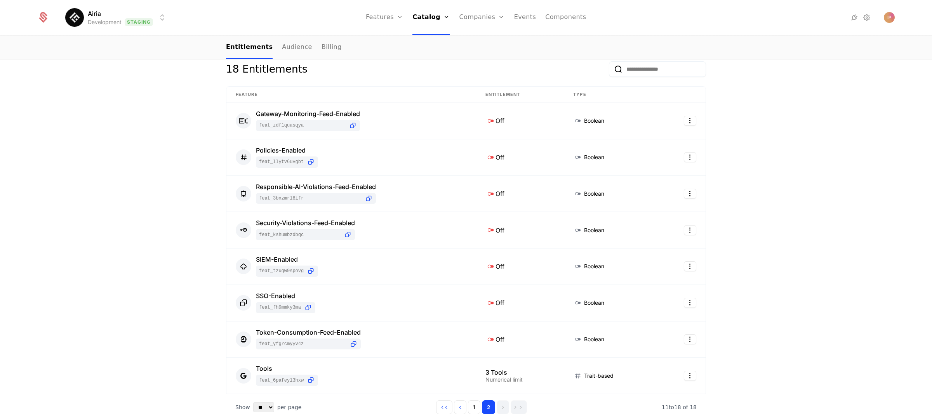
scroll to position [21, 0]
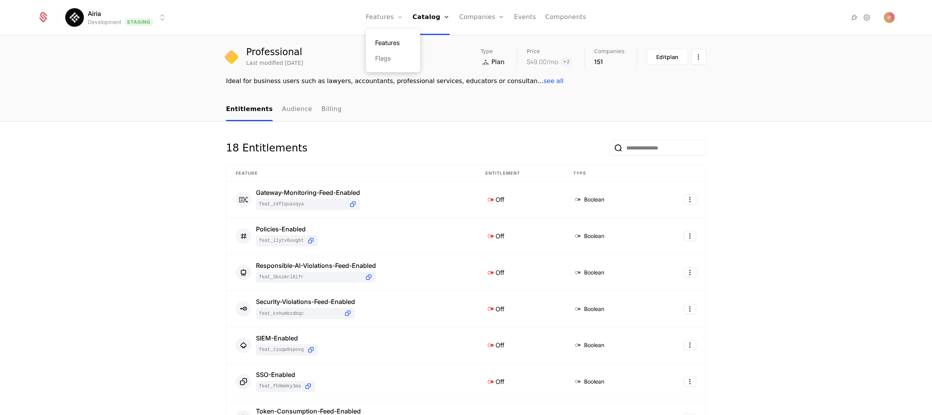
click at [388, 40] on link "Features" at bounding box center [393, 42] width 36 height 9
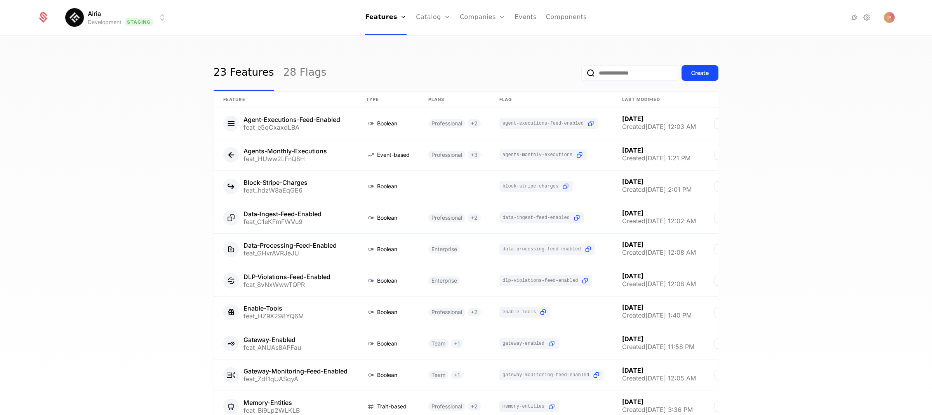
click at [586, 75] on input "email" at bounding box center [629, 73] width 97 height 16
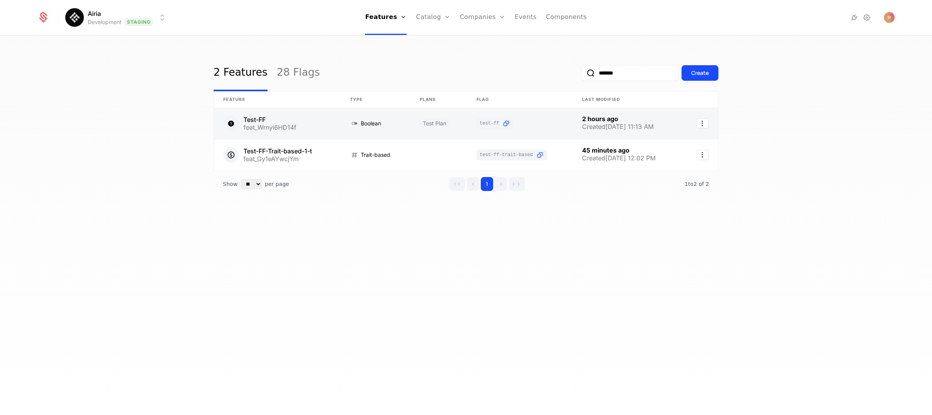
type input "*******"
click at [319, 122] on link at bounding box center [277, 123] width 127 height 31
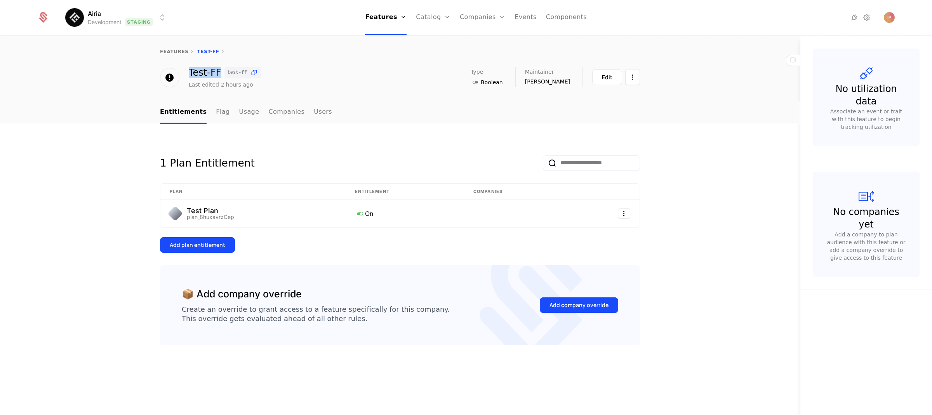
drag, startPoint x: 187, startPoint y: 72, endPoint x: 220, endPoint y: 70, distance: 32.6
click at [220, 70] on div "Test-FF test-ff Last edited 2 hours ago" at bounding box center [210, 77] width 101 height 21
copy div "Test-FF"
click at [444, 42] on link "Plans" at bounding box center [445, 42] width 40 height 9
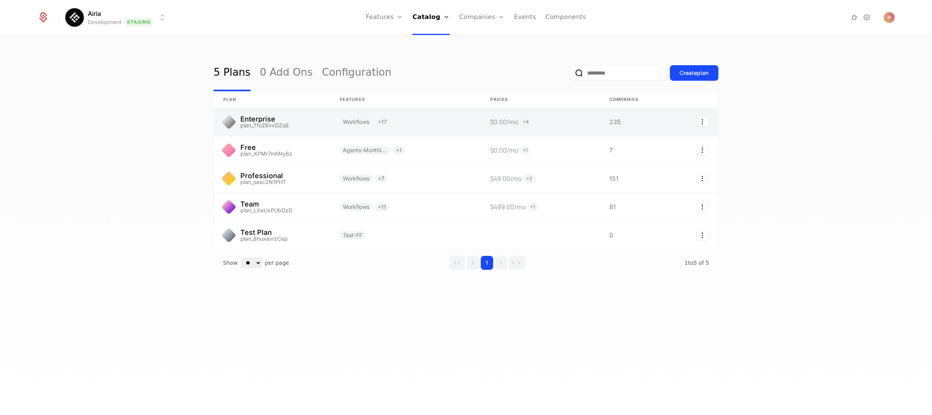
click at [295, 117] on link at bounding box center [272, 122] width 116 height 28
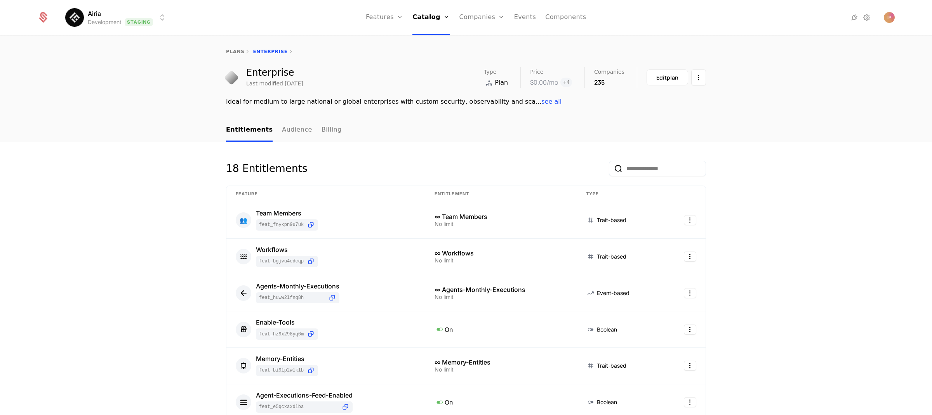
click at [586, 170] on input "email" at bounding box center [657, 169] width 97 height 16
paste input "*******"
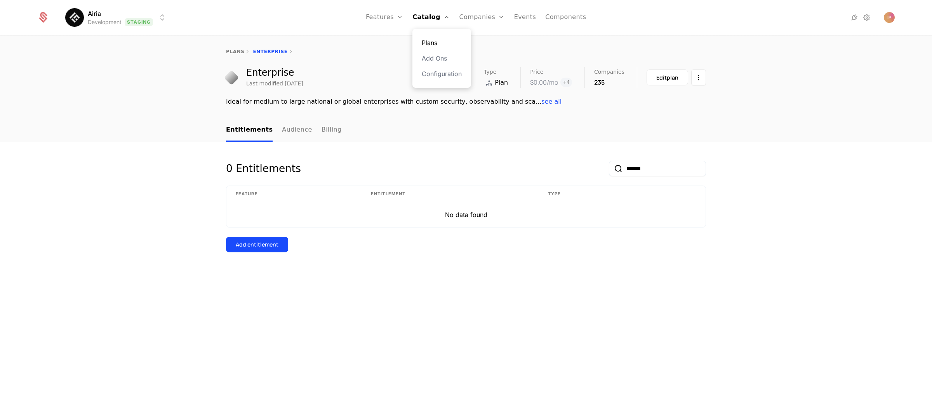
type input "*******"
click at [436, 42] on link "Plans" at bounding box center [442, 42] width 40 height 9
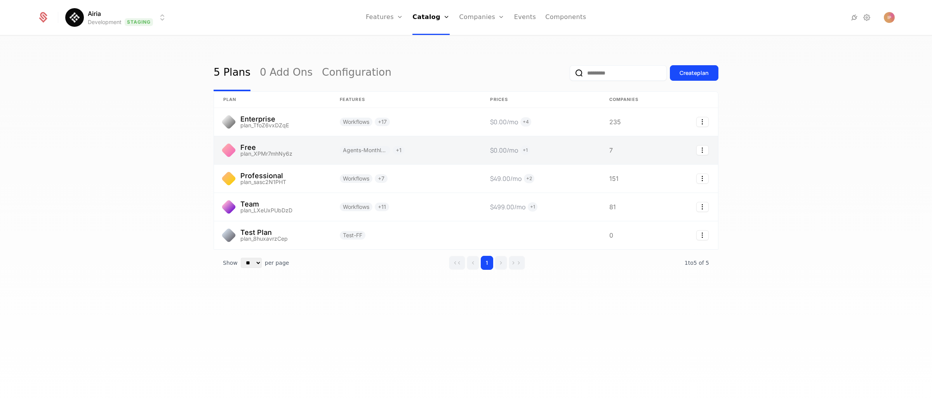
click at [316, 155] on link at bounding box center [272, 150] width 116 height 28
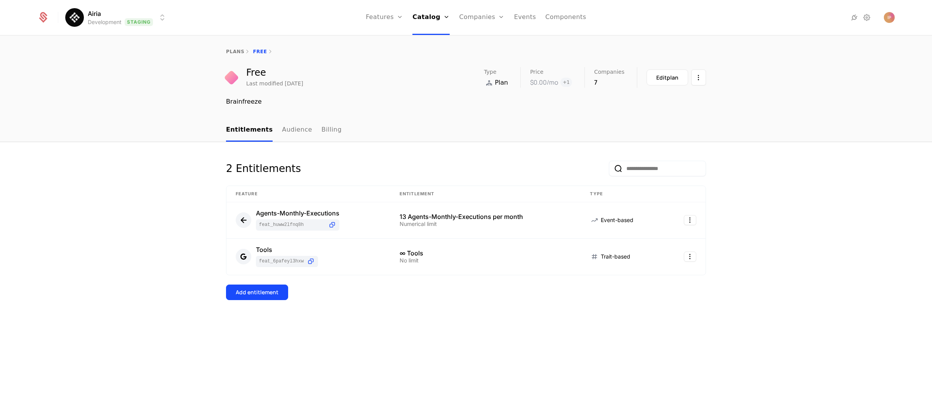
click at [586, 168] on input "email" at bounding box center [657, 169] width 97 height 16
paste input "*******"
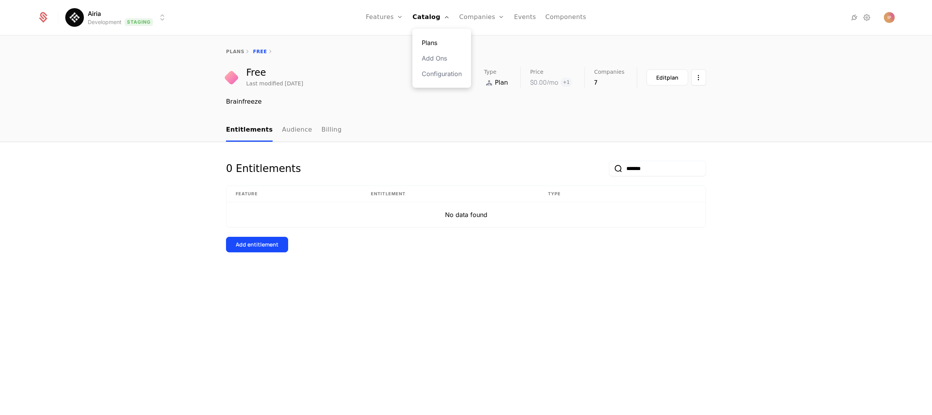
type input "*******"
click at [433, 43] on link "Plans" at bounding box center [442, 42] width 40 height 9
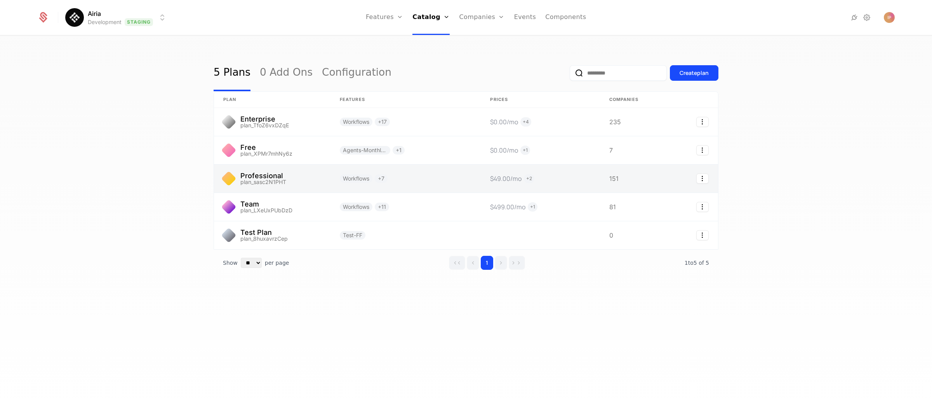
click at [305, 179] on link at bounding box center [272, 179] width 116 height 28
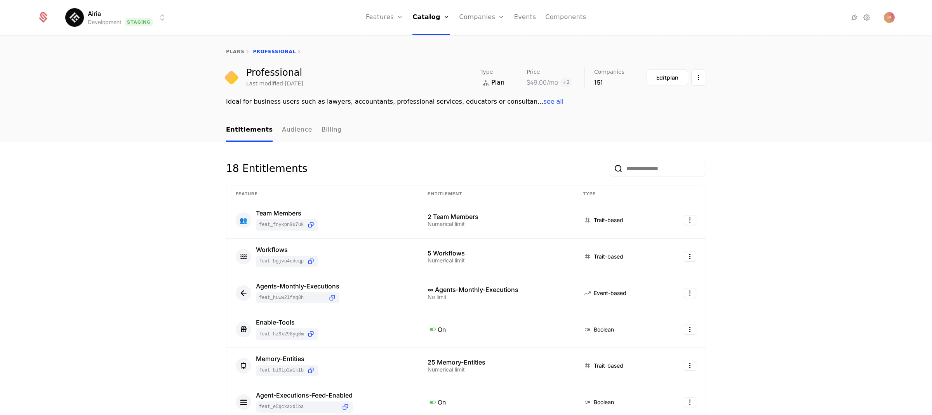
click at [586, 171] on input "email" at bounding box center [657, 169] width 97 height 16
paste input "*******"
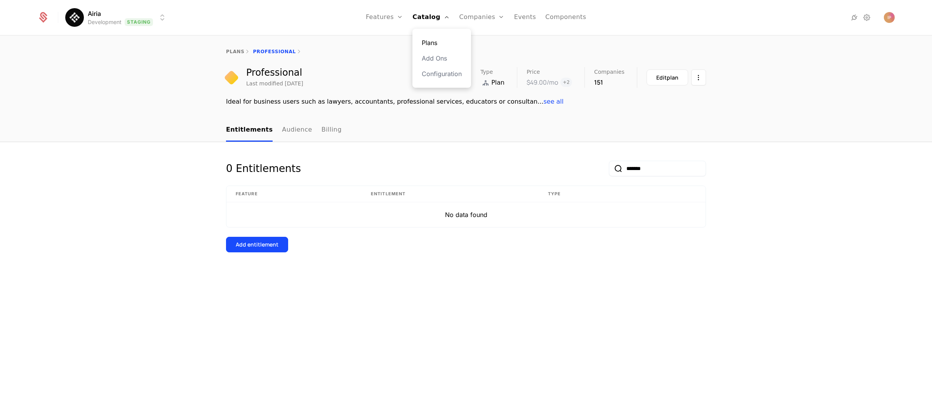
type input "*******"
click at [437, 39] on link "Plans" at bounding box center [442, 42] width 40 height 9
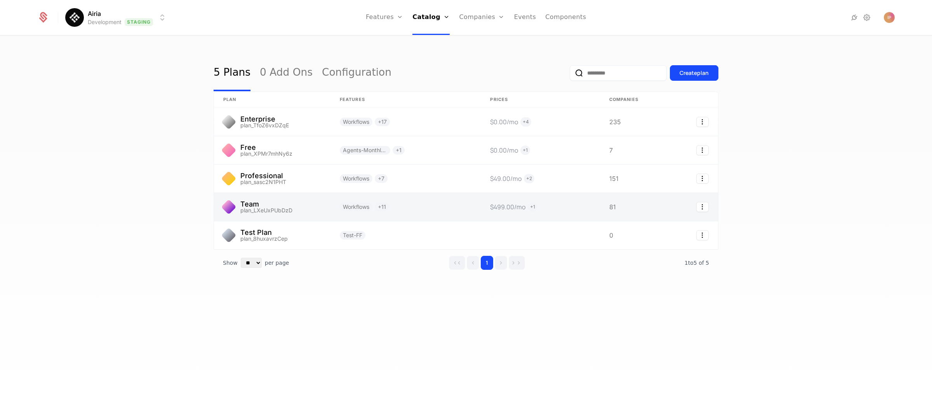
click at [306, 208] on link at bounding box center [272, 207] width 116 height 28
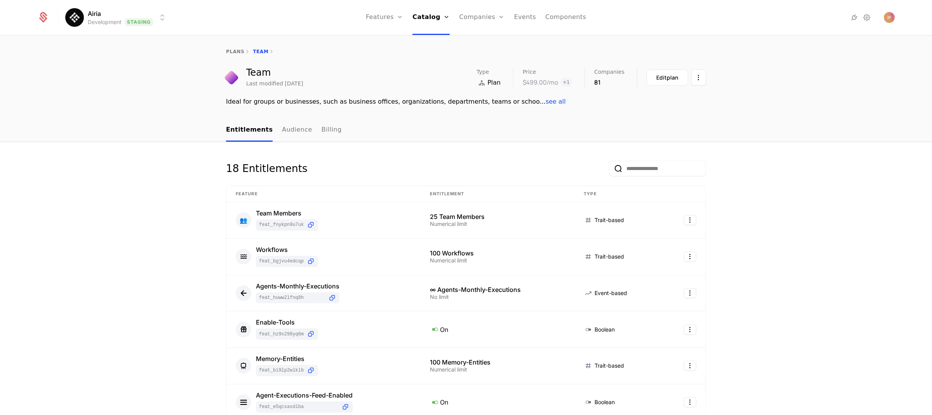
click at [586, 172] on input "email" at bounding box center [657, 169] width 97 height 16
paste input "*******"
type input "*******"
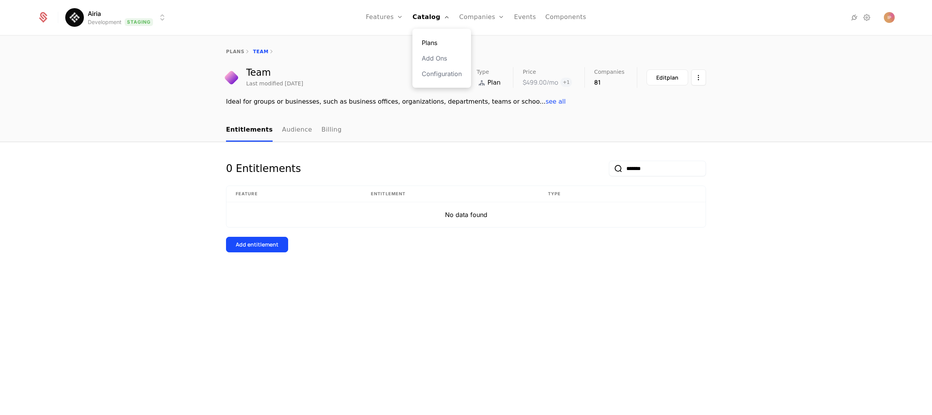
click at [435, 43] on link "Plans" at bounding box center [442, 42] width 40 height 9
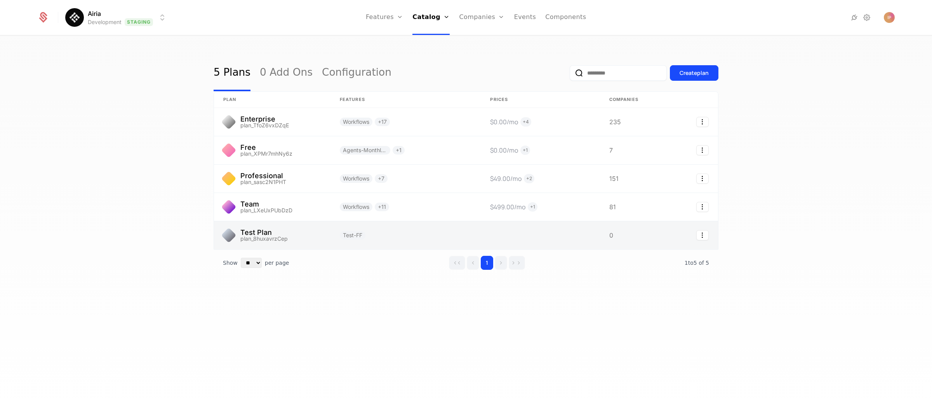
click at [293, 241] on link at bounding box center [272, 235] width 116 height 28
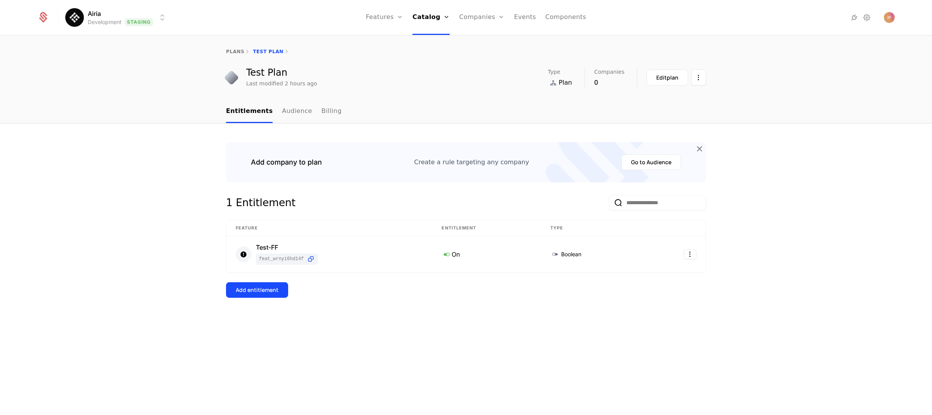
click at [586, 204] on input "email" at bounding box center [657, 203] width 97 height 16
paste input "*******"
type input "*******"
click at [139, 20] on html "Airia Development Staging Features Features Flags Catalog Plans Add Ons Configu…" at bounding box center [466, 207] width 932 height 415
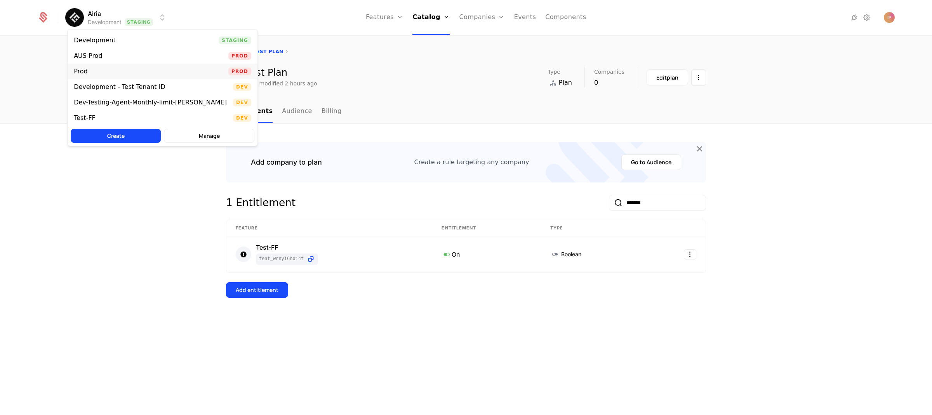
click at [125, 73] on div "Prod Prod" at bounding box center [163, 72] width 190 height 16
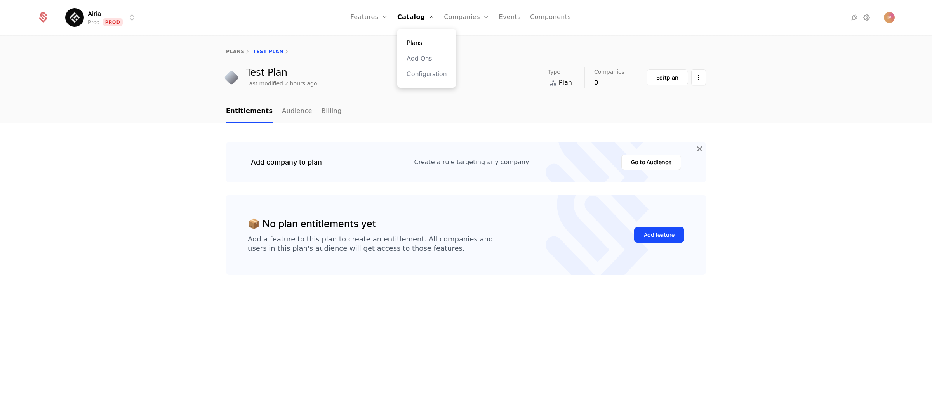
click at [425, 42] on link "Plans" at bounding box center [426, 42] width 40 height 9
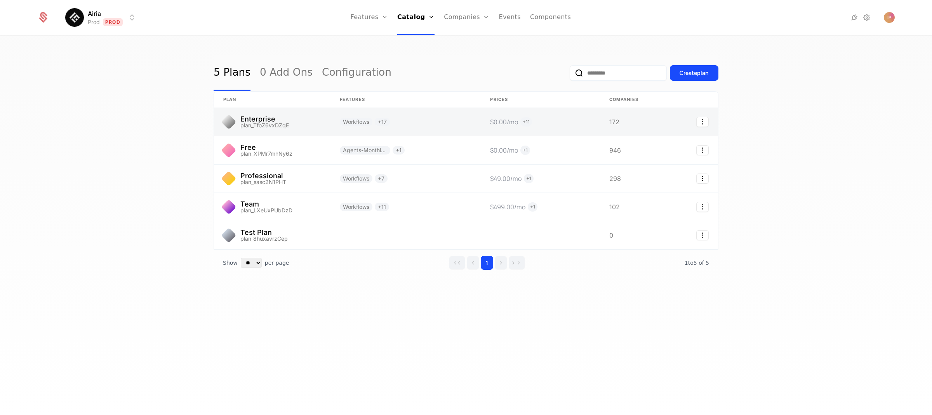
click at [284, 119] on link at bounding box center [272, 122] width 116 height 28
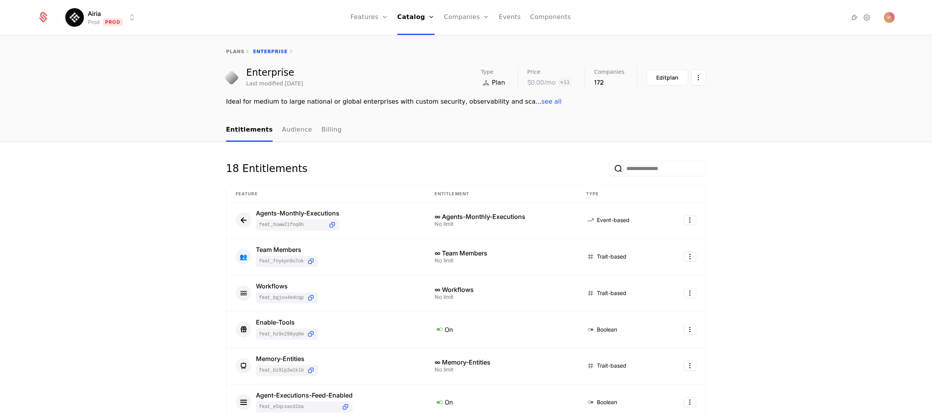
click at [586, 172] on input "email" at bounding box center [657, 169] width 97 height 16
paste input "*******"
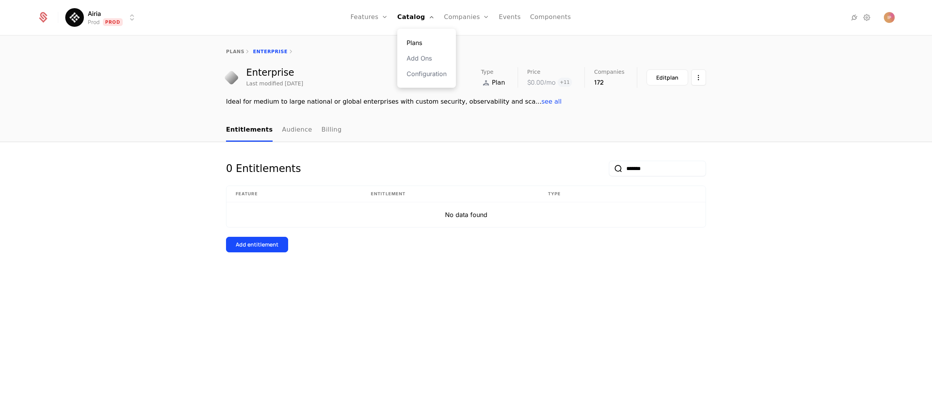
type input "*******"
click at [418, 40] on link "Plans" at bounding box center [426, 42] width 40 height 9
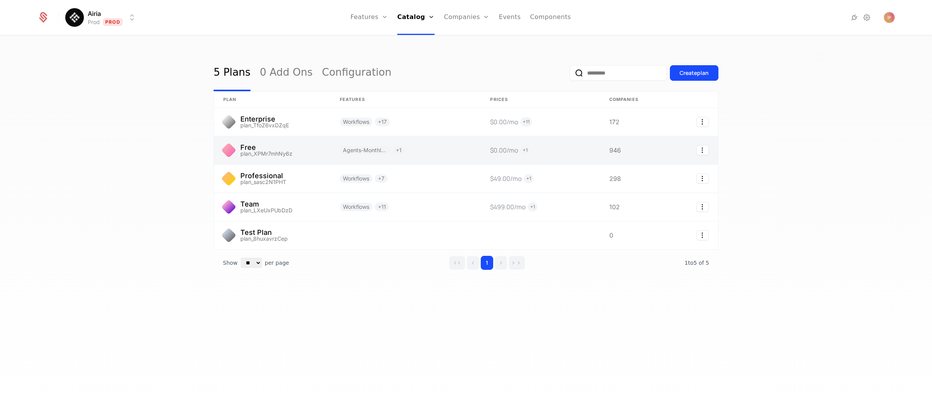
click at [310, 145] on link at bounding box center [272, 150] width 116 height 28
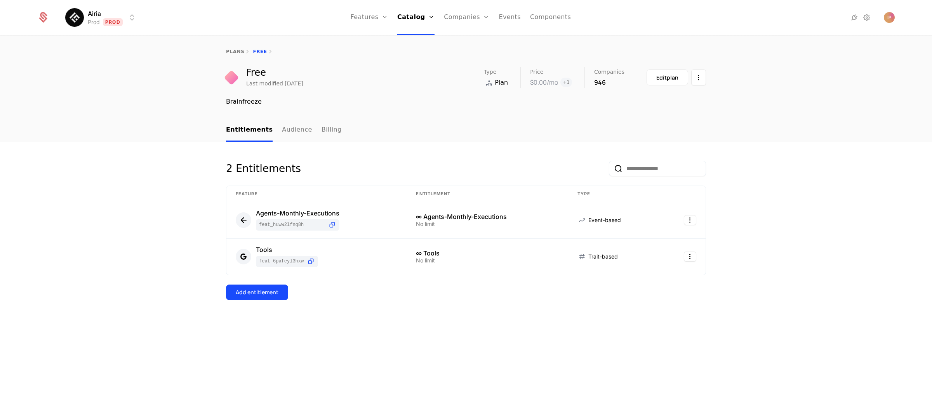
click at [586, 168] on input "email" at bounding box center [657, 169] width 97 height 16
paste input "*******"
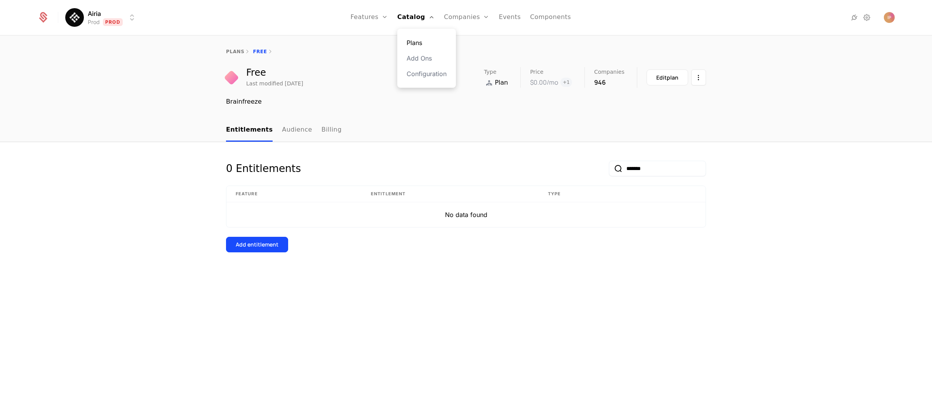
type input "*******"
click at [420, 42] on link "Plans" at bounding box center [426, 42] width 40 height 9
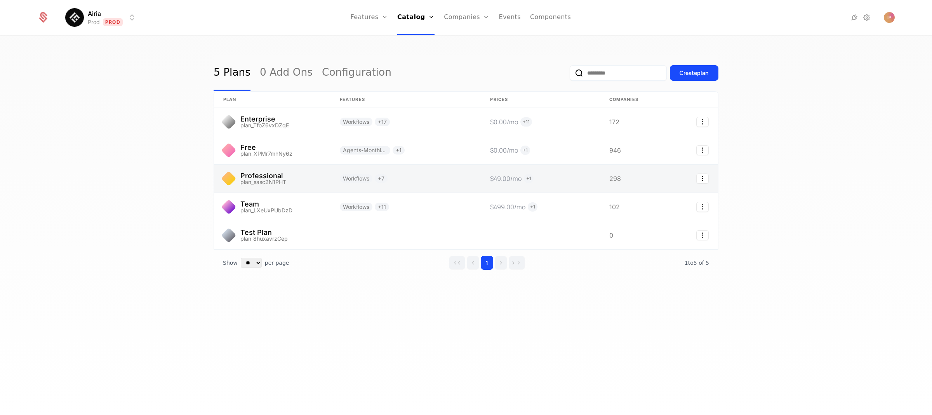
click at [298, 175] on link at bounding box center [272, 179] width 116 height 28
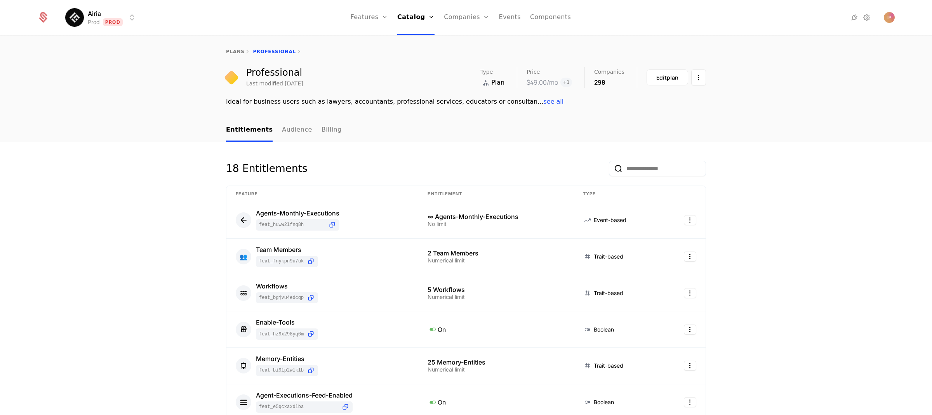
click at [586, 168] on input "email" at bounding box center [657, 169] width 97 height 16
paste input "*******"
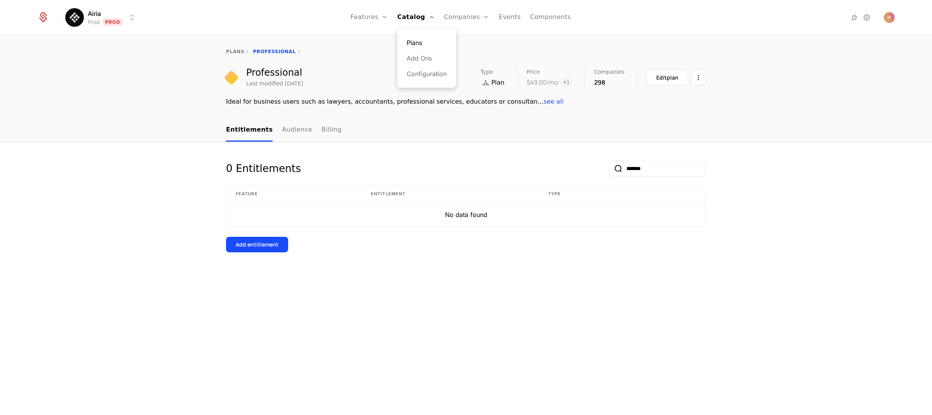
type input "*******"
click at [423, 40] on link "Plans" at bounding box center [426, 42] width 40 height 9
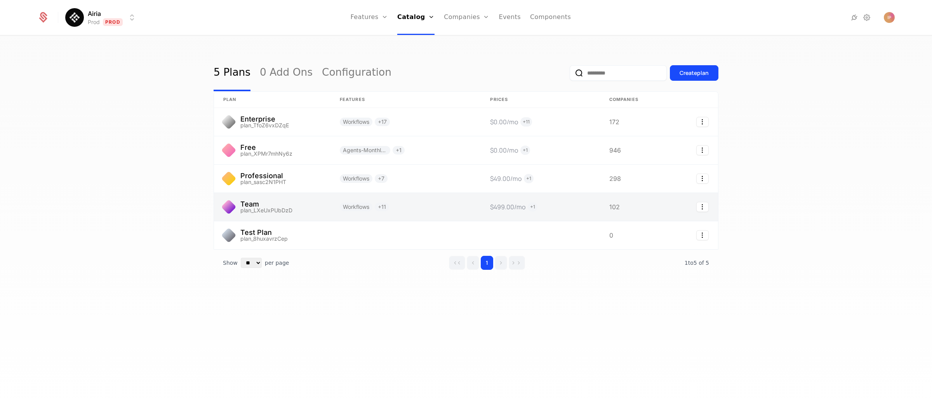
click at [303, 204] on link at bounding box center [272, 207] width 116 height 28
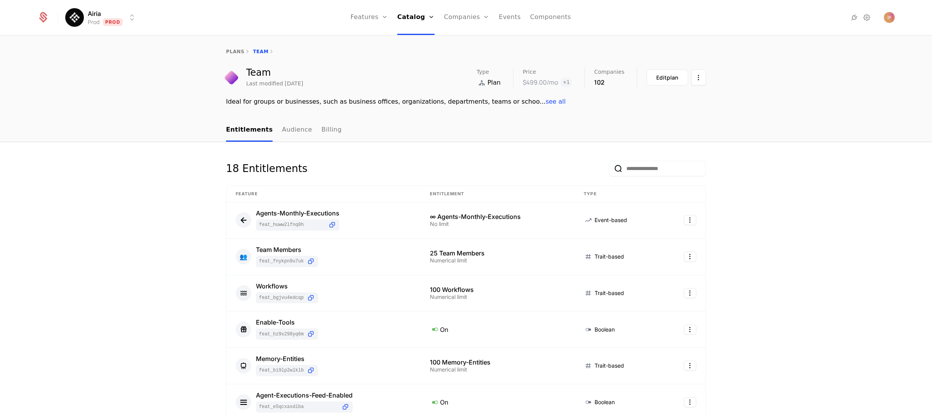
click at [586, 167] on input "email" at bounding box center [657, 169] width 97 height 16
paste input "*******"
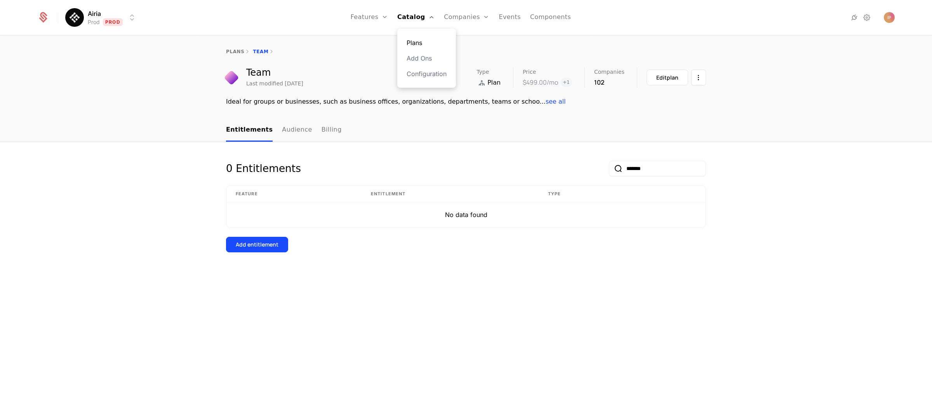
type input "*******"
click at [418, 41] on link "Plans" at bounding box center [426, 42] width 40 height 9
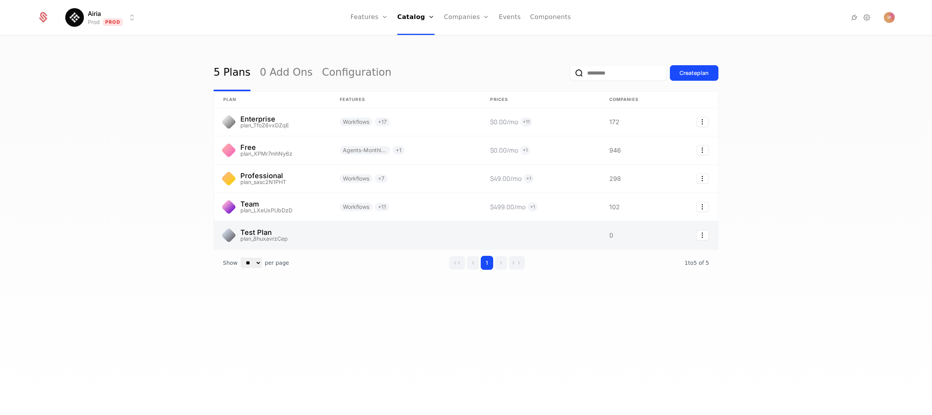
click at [380, 238] on link at bounding box center [405, 235] width 150 height 28
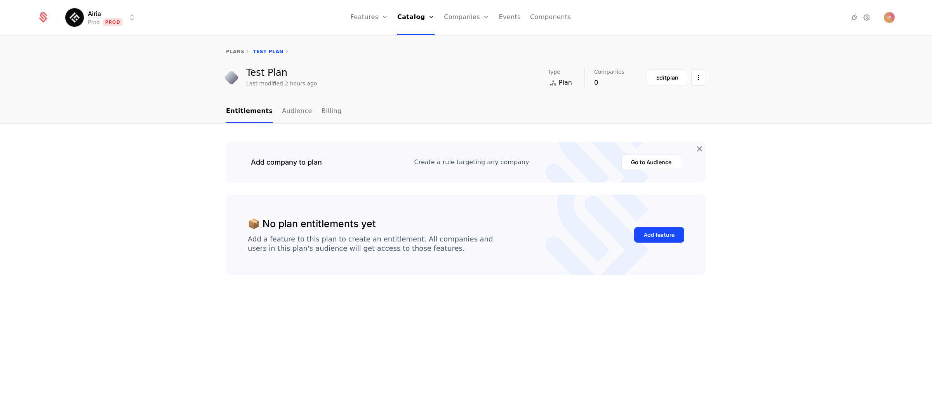
click at [125, 22] on html "Airia Prod Prod Features Features Flags Catalog Plans Add Ons Configuration Com…" at bounding box center [466, 207] width 932 height 415
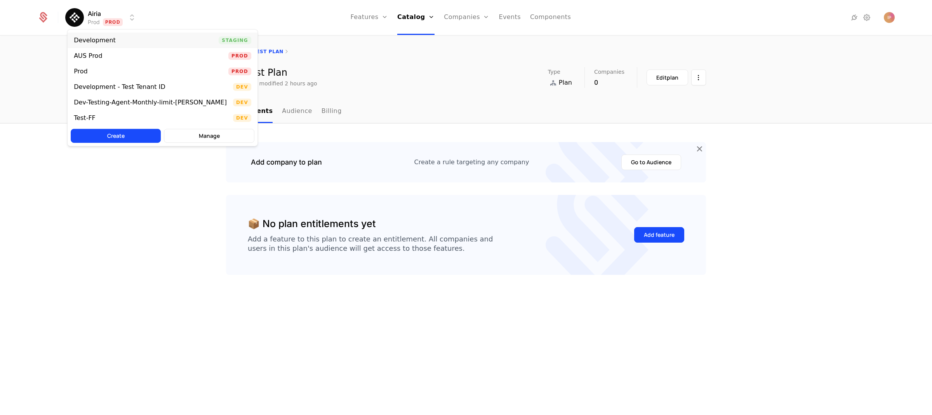
click at [139, 39] on div "Development Staging" at bounding box center [163, 41] width 190 height 16
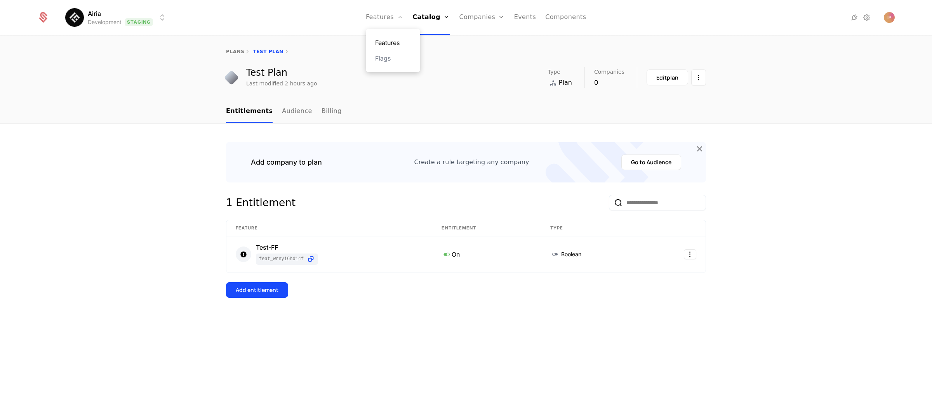
click at [394, 43] on link "Features" at bounding box center [393, 42] width 36 height 9
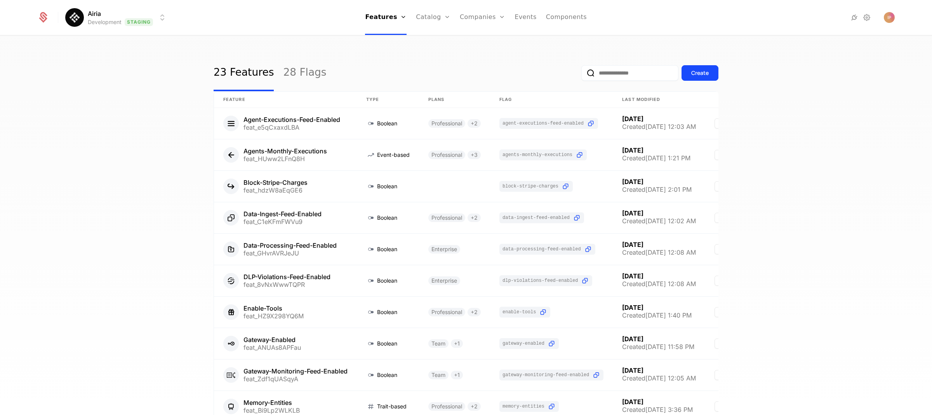
click at [586, 73] on input "email" at bounding box center [629, 73] width 97 height 16
paste input "*******"
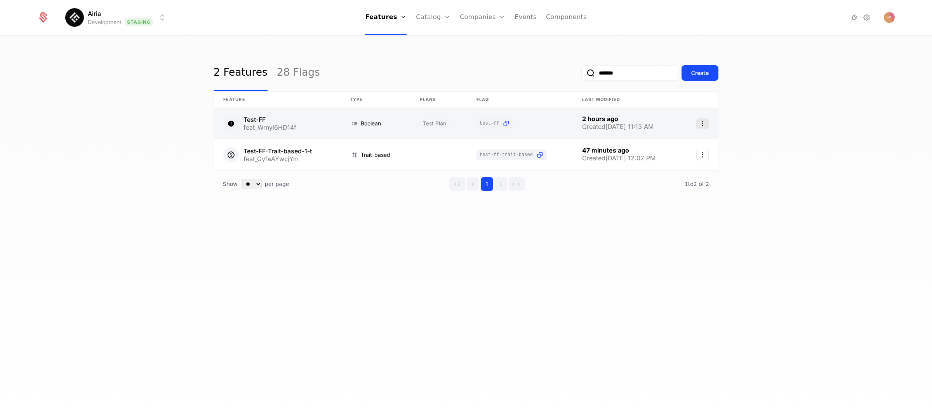
type input "*******"
click at [586, 125] on icon "Select action" at bounding box center [702, 123] width 12 height 10
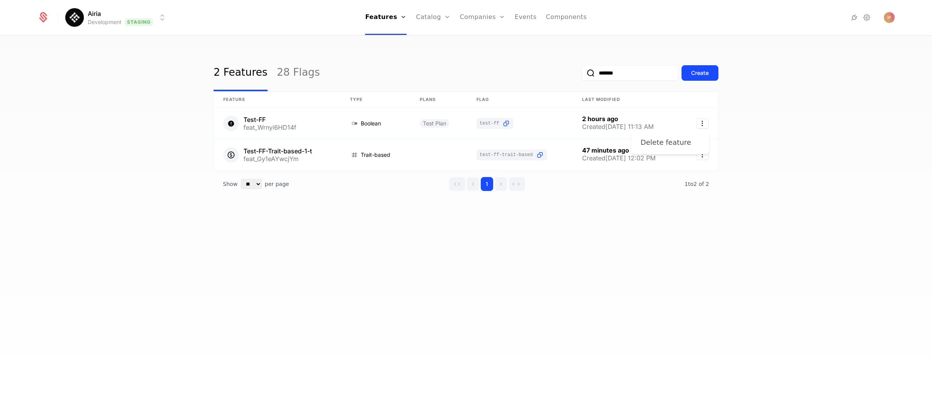
click at [586, 145] on div "Delete feature" at bounding box center [669, 142] width 59 height 11
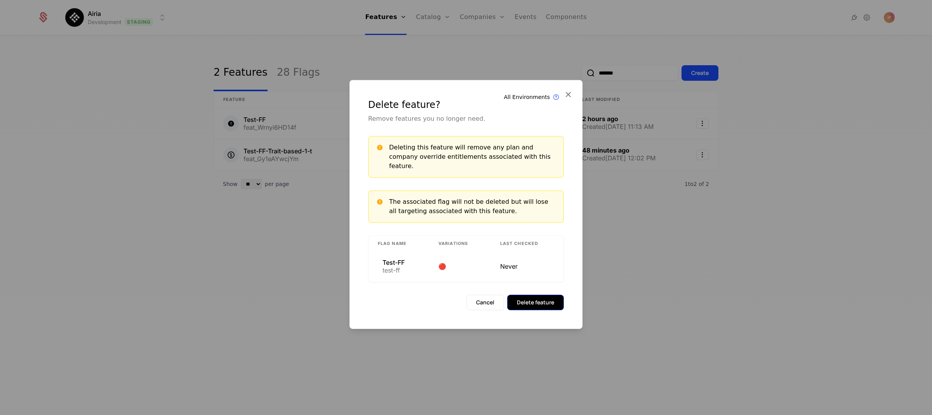
click at [551, 300] on button "Delete feature" at bounding box center [535, 303] width 57 height 16
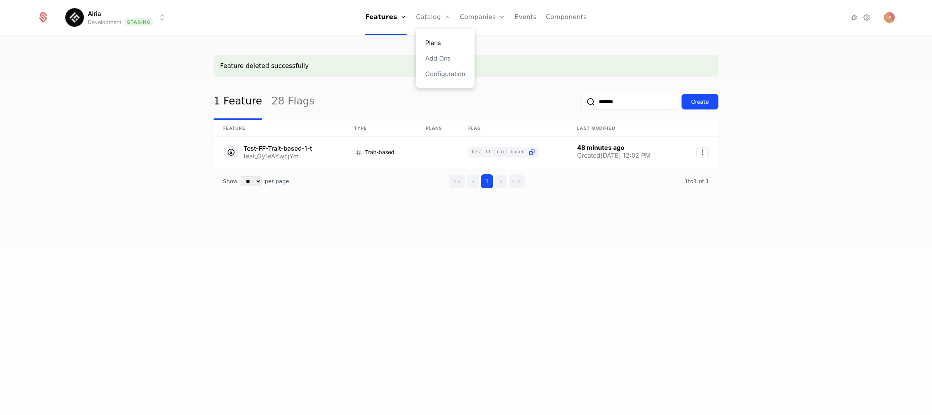
click at [436, 42] on link "Plans" at bounding box center [445, 42] width 40 height 9
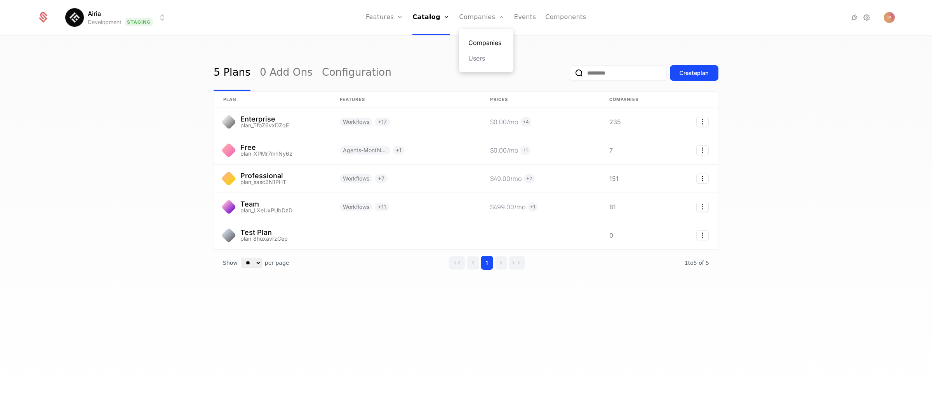
click at [489, 42] on link "Companies" at bounding box center [486, 42] width 36 height 9
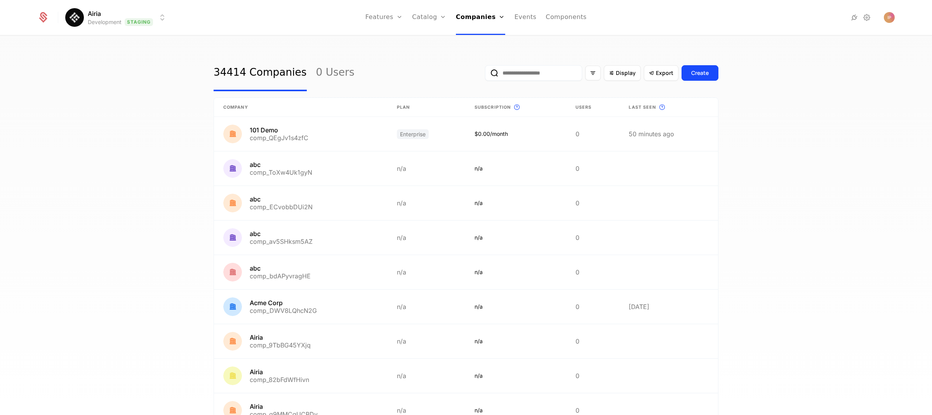
click at [532, 71] on input "email" at bounding box center [533, 73] width 97 height 16
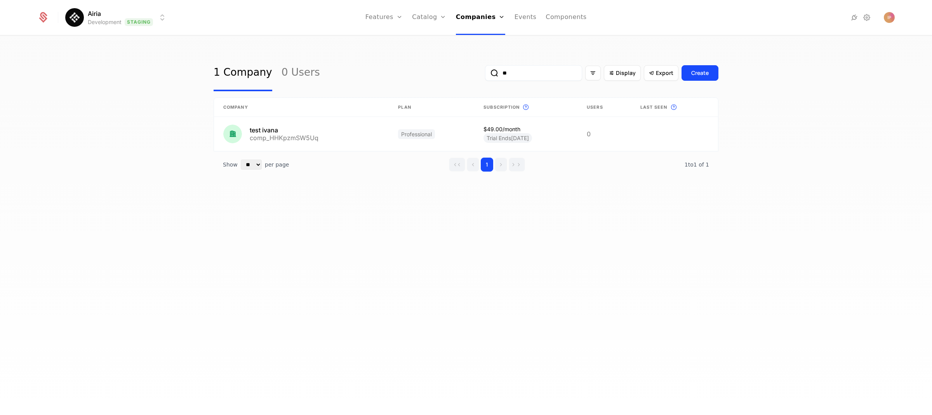
type input "*"
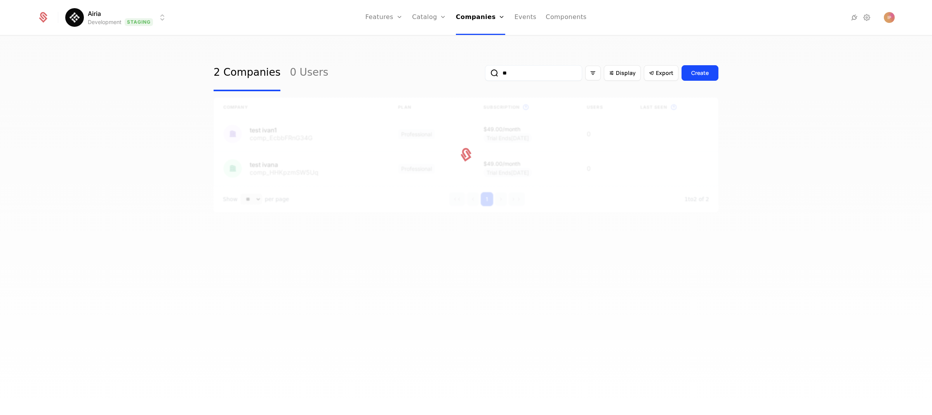
type input "*"
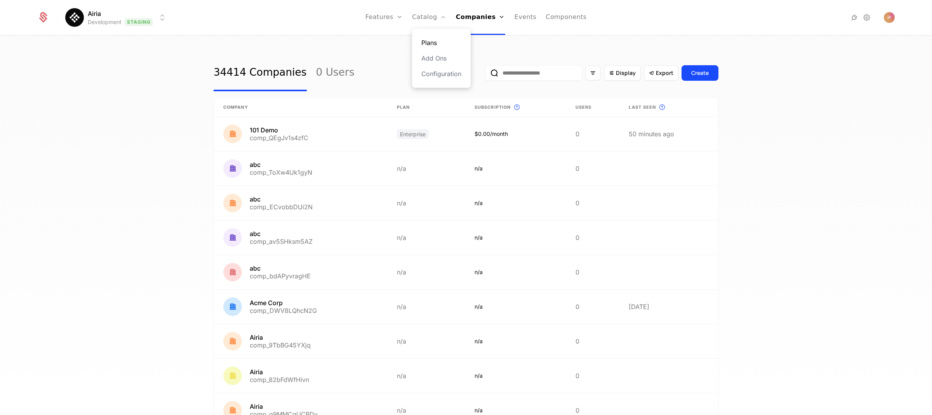
click at [437, 42] on link "Plans" at bounding box center [441, 42] width 40 height 9
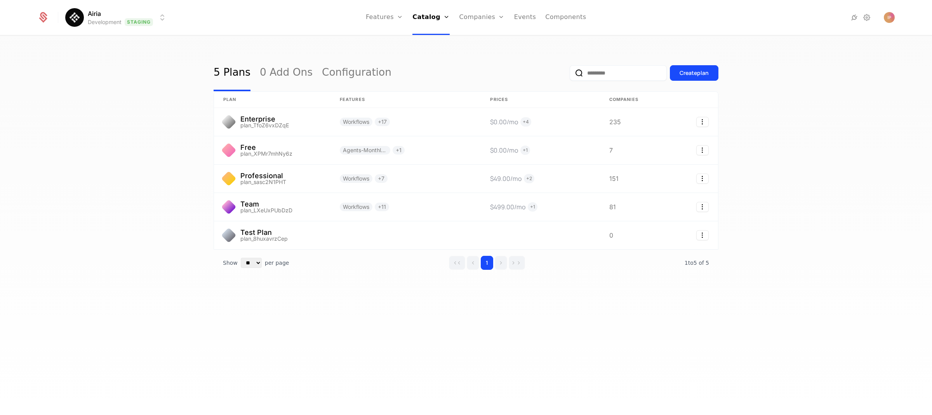
click at [155, 20] on html "Airia Development Staging Features Features Flags Catalog Plans Add Ons Configu…" at bounding box center [466, 207] width 932 height 415
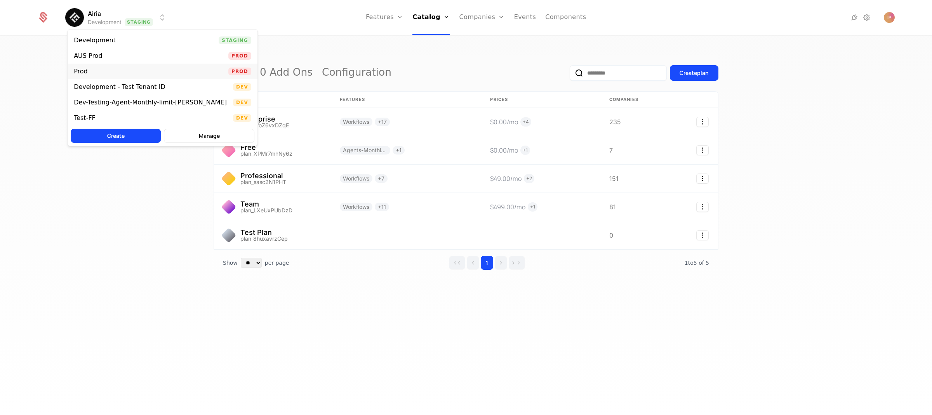
click at [124, 70] on div "Prod Prod" at bounding box center [163, 72] width 190 height 16
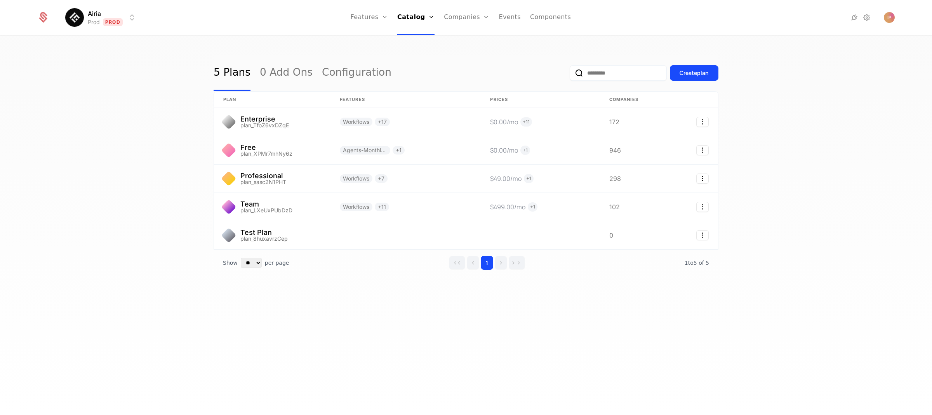
click at [108, 19] on html "Airia Prod Prod Features Features Flags Catalog Plans Add Ons Configuration Com…" at bounding box center [466, 207] width 932 height 415
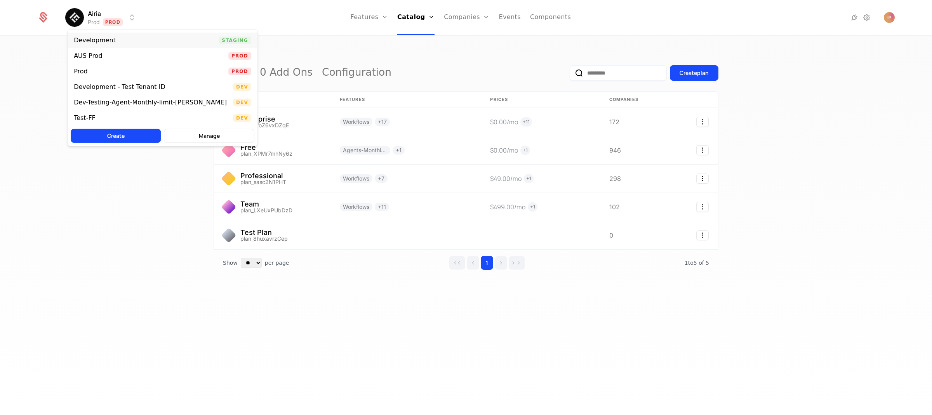
click at [116, 39] on div "Development" at bounding box center [98, 40] width 48 height 8
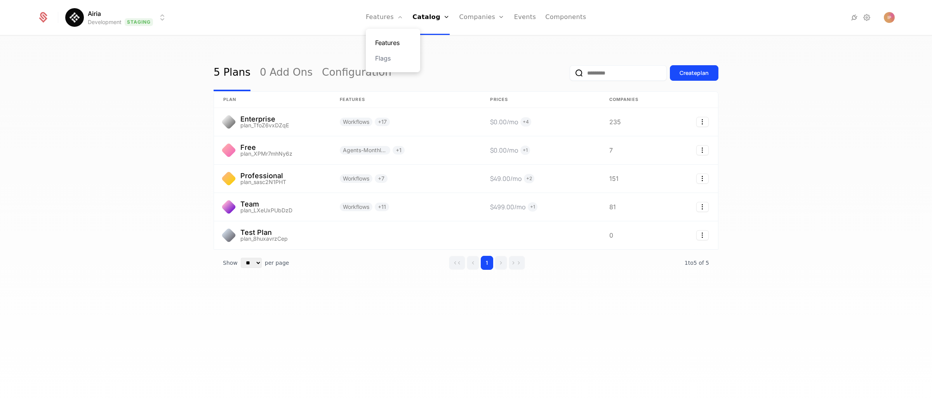
click at [396, 40] on link "Features" at bounding box center [393, 42] width 36 height 9
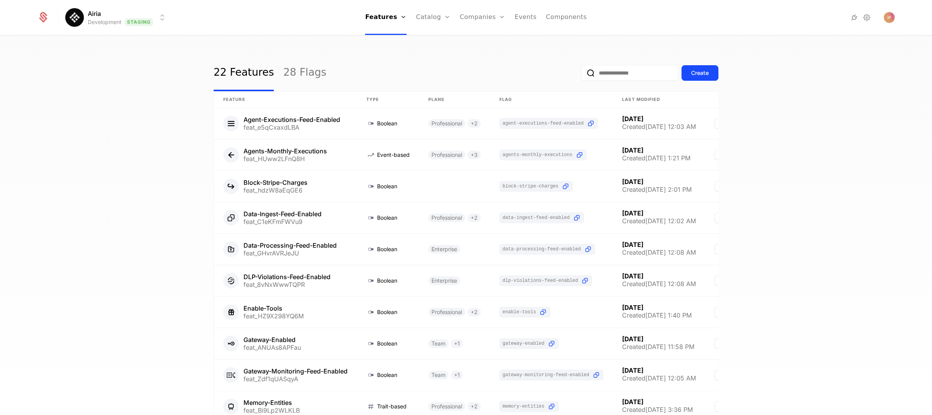
click at [597, 69] on input "email" at bounding box center [629, 73] width 97 height 16
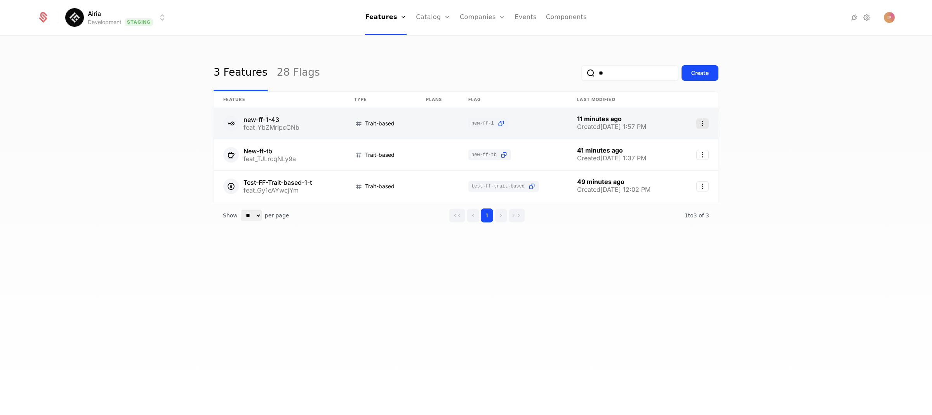
type input "**"
click at [704, 122] on icon "Select action" at bounding box center [702, 123] width 12 height 10
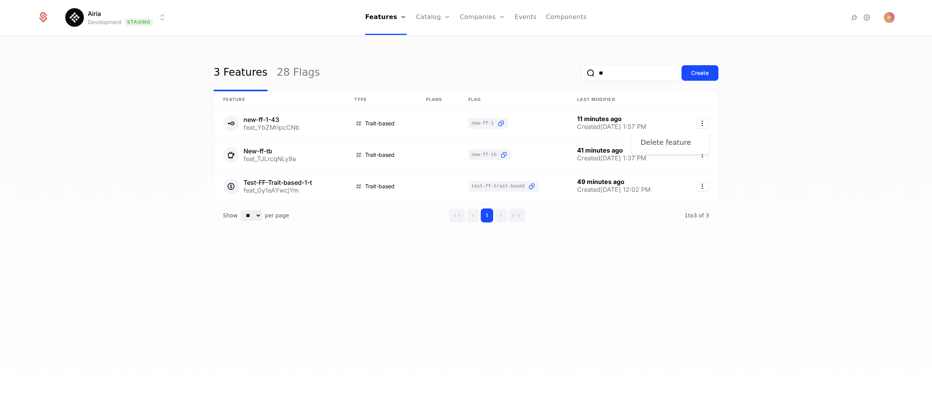
click at [685, 139] on div "Delete feature" at bounding box center [668, 142] width 57 height 11
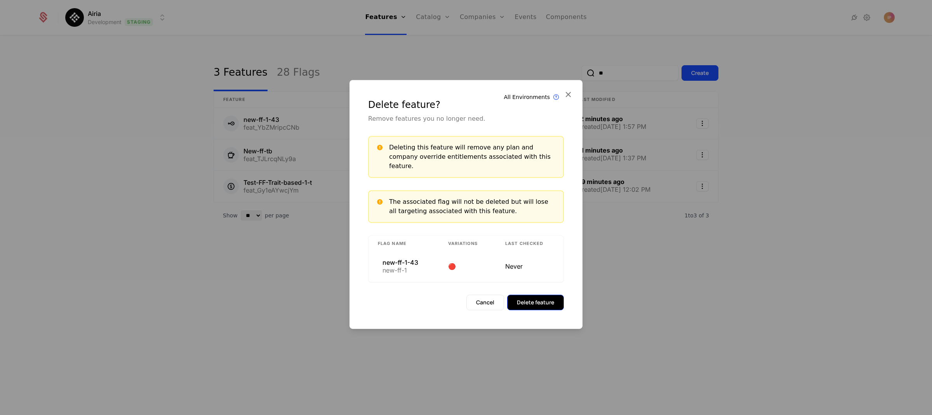
click at [552, 296] on button "Delete feature" at bounding box center [535, 303] width 57 height 16
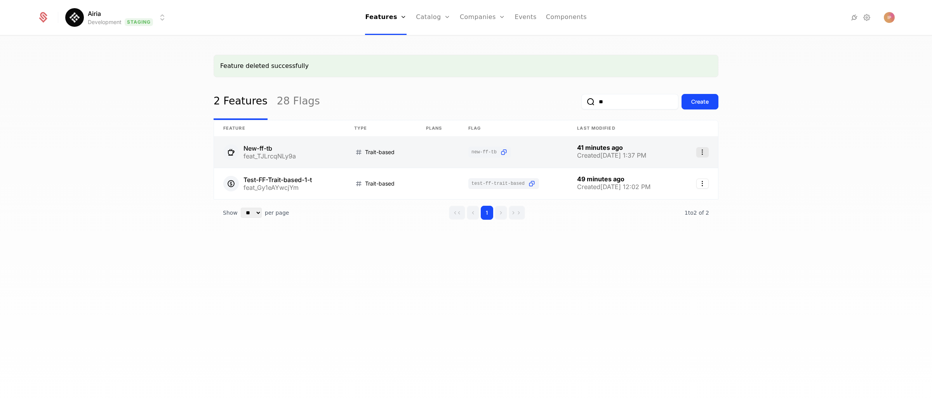
click at [704, 149] on icon "Select action" at bounding box center [702, 152] width 12 height 10
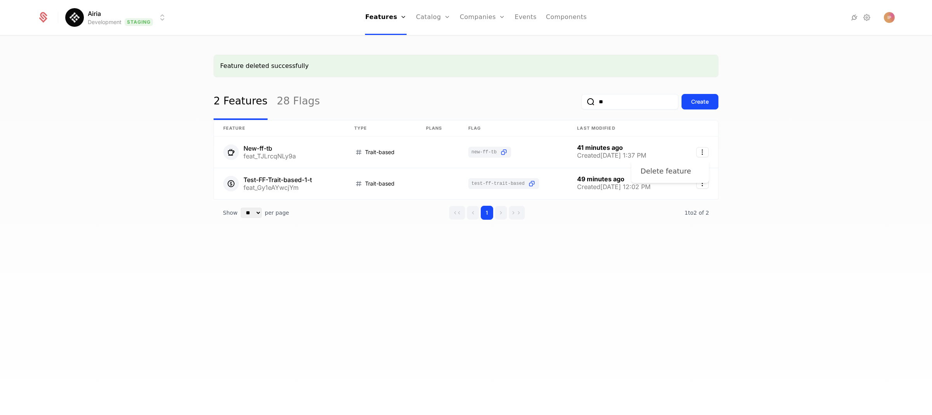
click at [686, 170] on div "Delete feature" at bounding box center [668, 171] width 57 height 11
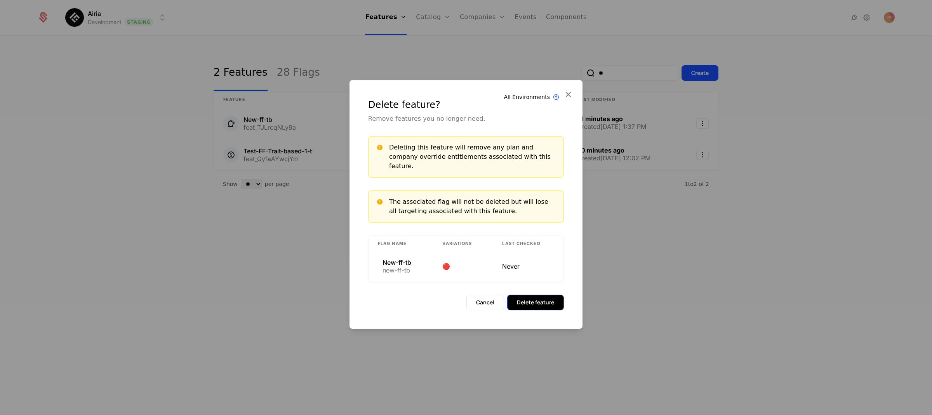
click at [545, 297] on button "Delete feature" at bounding box center [535, 303] width 57 height 16
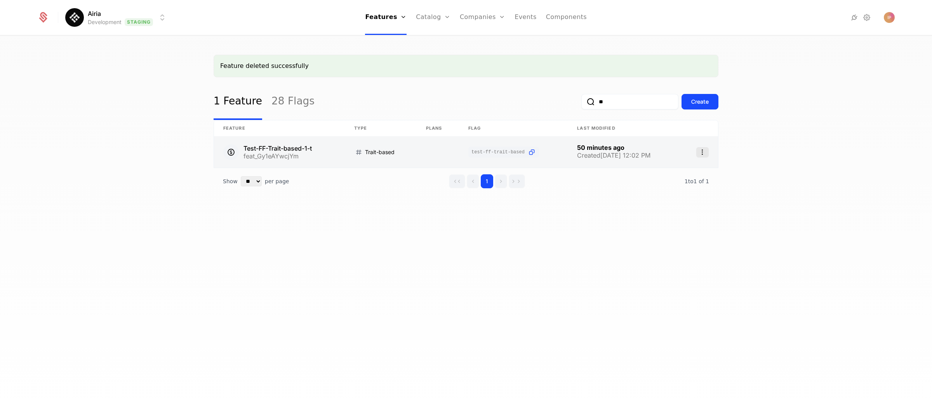
click at [705, 151] on icon "Select action" at bounding box center [702, 152] width 12 height 10
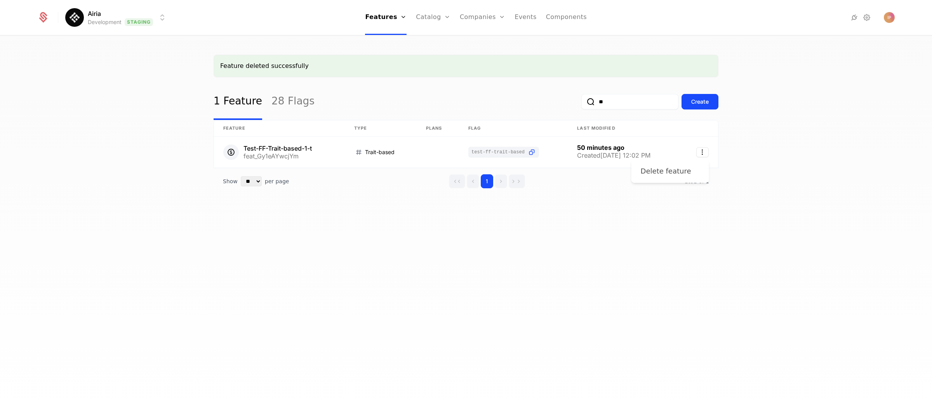
click at [677, 171] on div "Delete feature" at bounding box center [665, 171] width 50 height 11
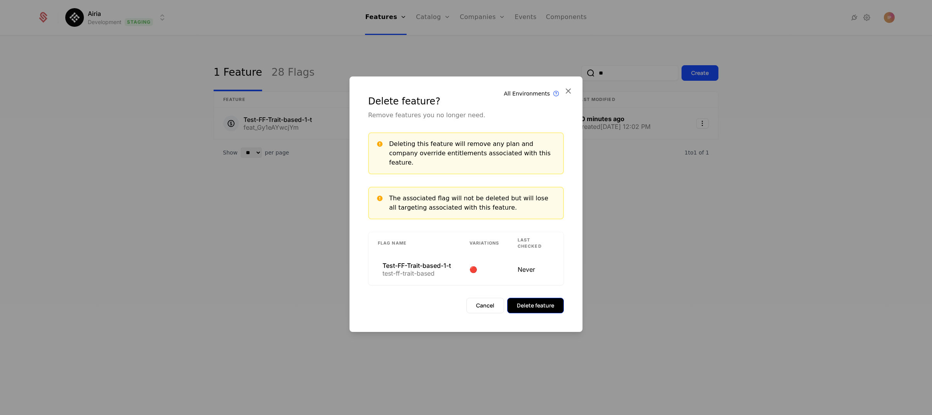
click at [536, 300] on button "Delete feature" at bounding box center [535, 306] width 57 height 16
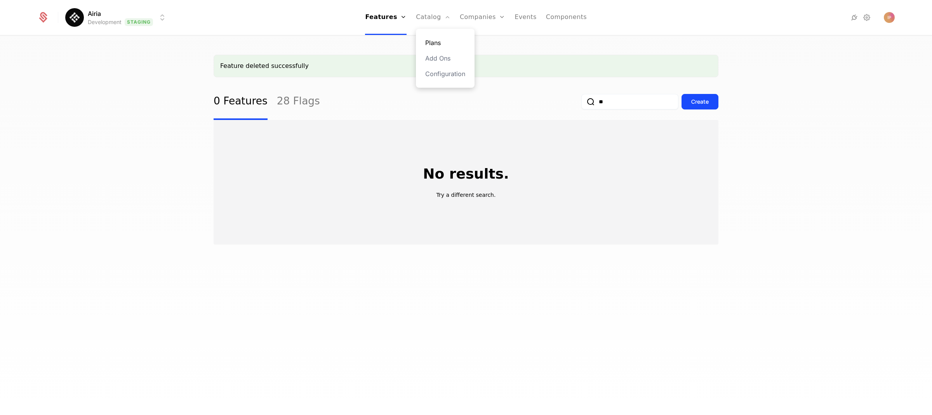
click at [438, 41] on link "Plans" at bounding box center [445, 42] width 40 height 9
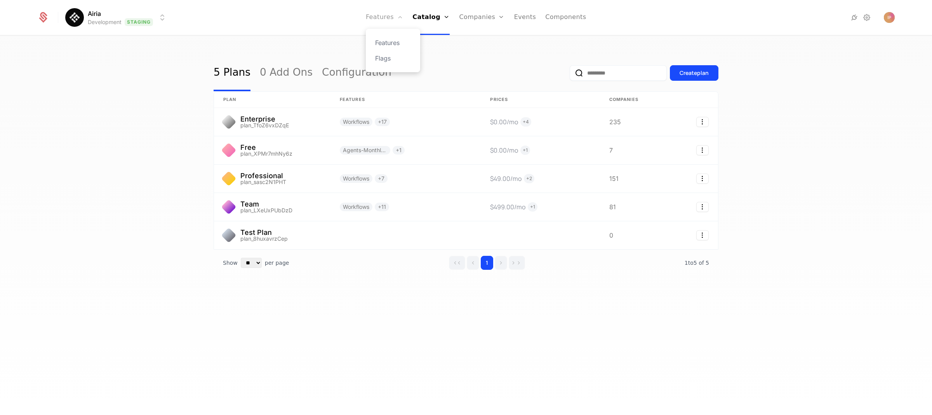
click at [384, 14] on link "Features" at bounding box center [384, 17] width 37 height 35
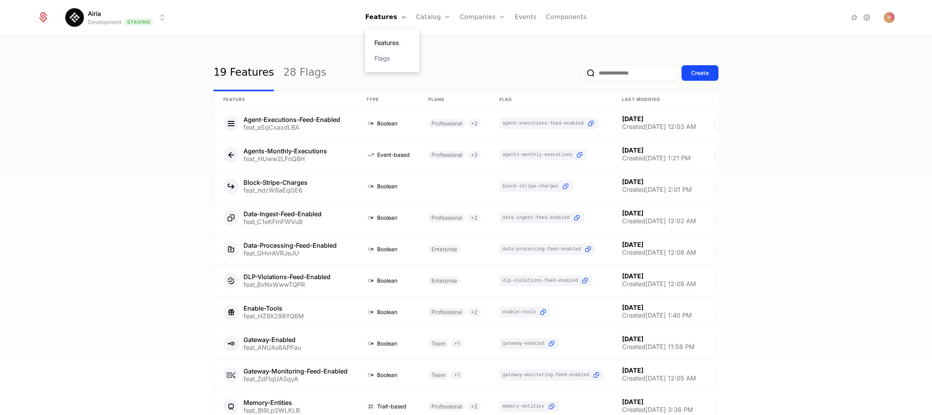
click at [394, 44] on link "Features" at bounding box center [392, 42] width 36 height 9
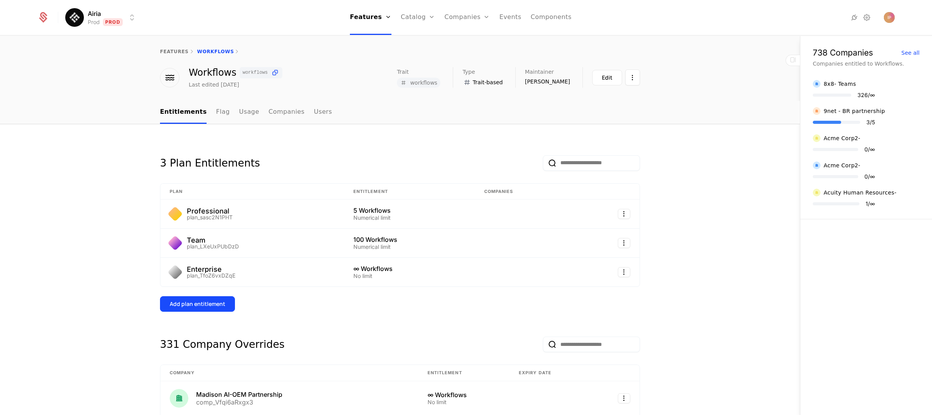
click at [121, 22] on html "Airia Prod Prod Features Features Flags Catalog Plans Add Ons Configuration Com…" at bounding box center [466, 207] width 932 height 415
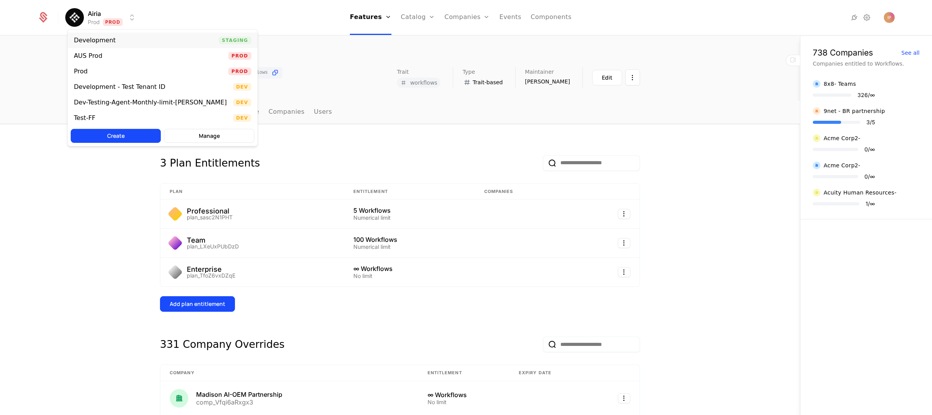
click at [119, 44] on div "Development Staging" at bounding box center [163, 41] width 190 height 16
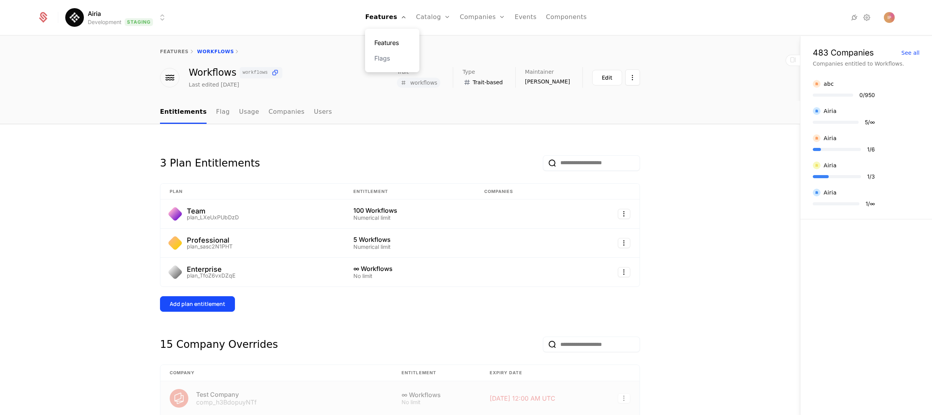
click at [392, 42] on link "Features" at bounding box center [392, 42] width 36 height 9
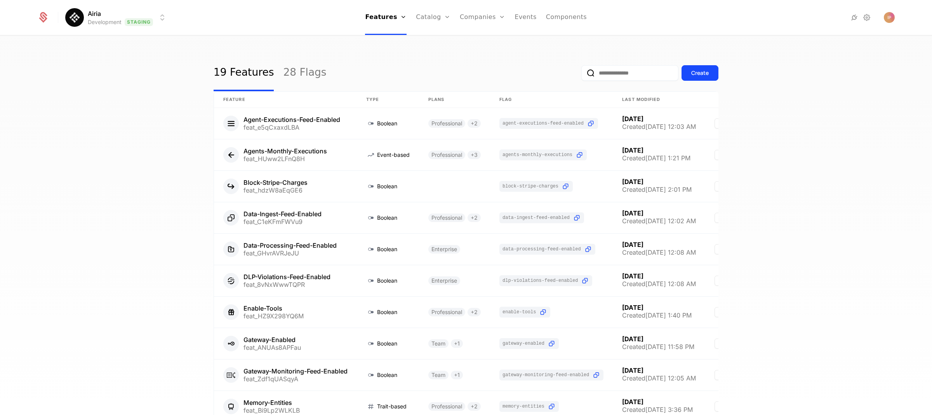
scroll to position [78, 0]
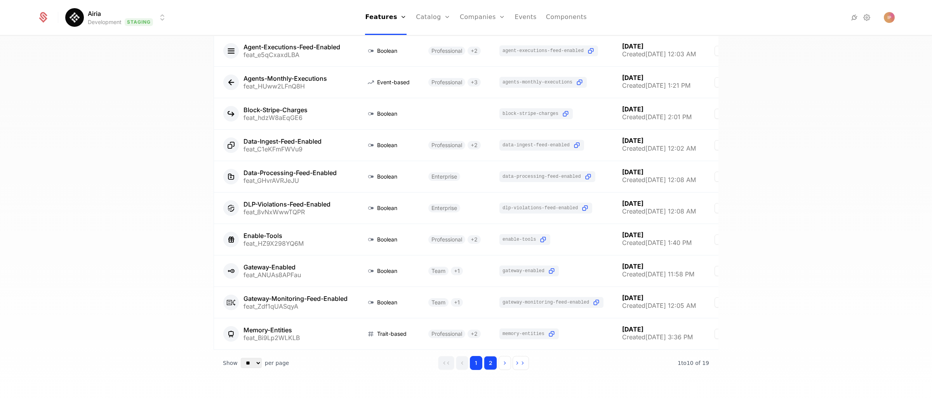
click at [486, 365] on button "2" at bounding box center [490, 363] width 13 height 14
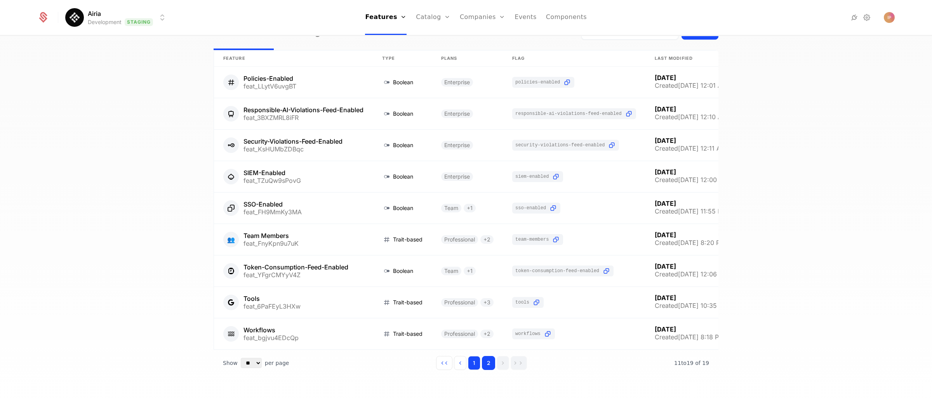
click at [472, 368] on button "1" at bounding box center [474, 363] width 12 height 14
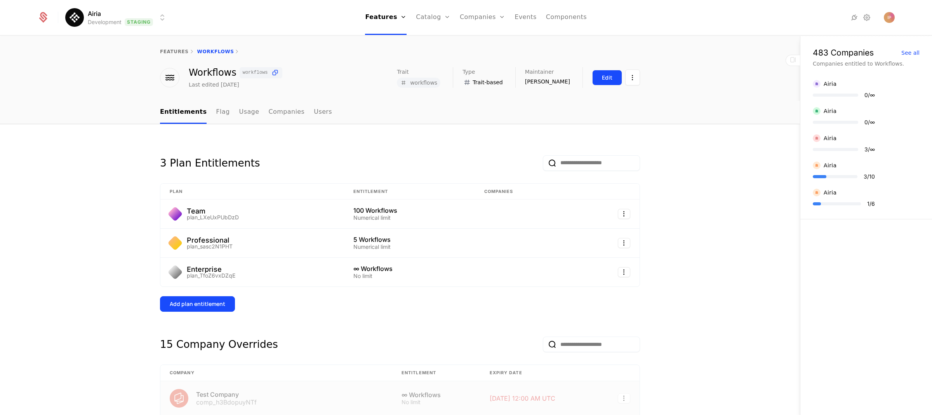
click at [604, 78] on div "Edit" at bounding box center [607, 78] width 10 height 8
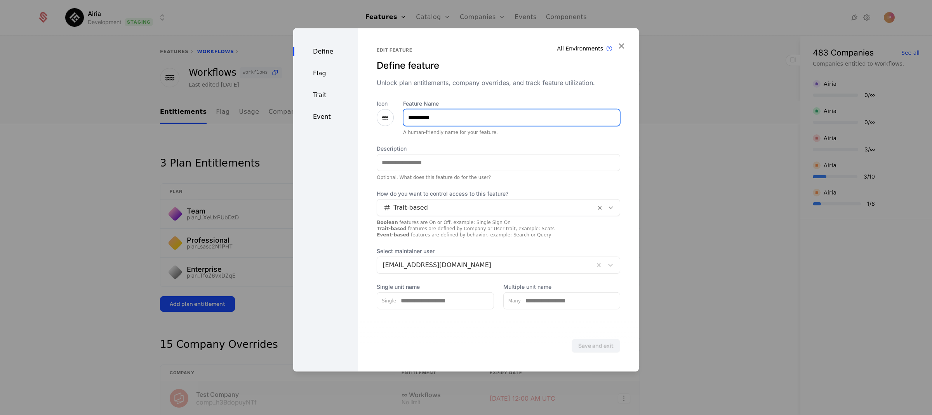
click at [446, 117] on input "*********" at bounding box center [511, 117] width 216 height 16
drag, startPoint x: 427, startPoint y: 116, endPoint x: 402, endPoint y: 116, distance: 24.9
click at [403, 116] on input "*********" at bounding box center [511, 117] width 216 height 16
paste input "*******"
click at [431, 118] on input "**********" at bounding box center [511, 117] width 216 height 16
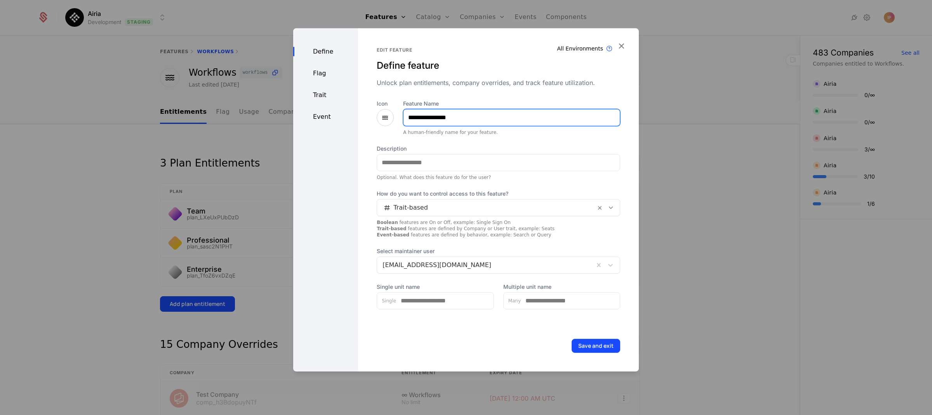
click at [441, 118] on input "**********" at bounding box center [511, 117] width 216 height 16
click at [439, 116] on input "**********" at bounding box center [511, 117] width 216 height 16
type input "**********"
click at [319, 73] on div "Flag" at bounding box center [325, 72] width 65 height 9
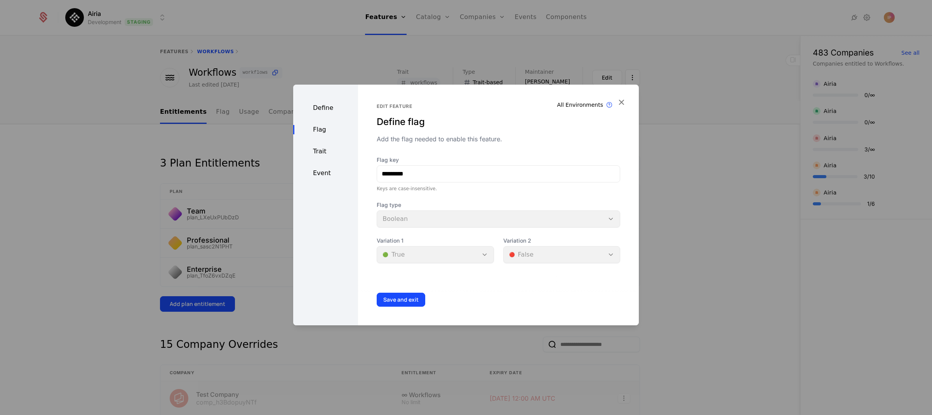
click at [323, 108] on div "Define" at bounding box center [325, 107] width 65 height 9
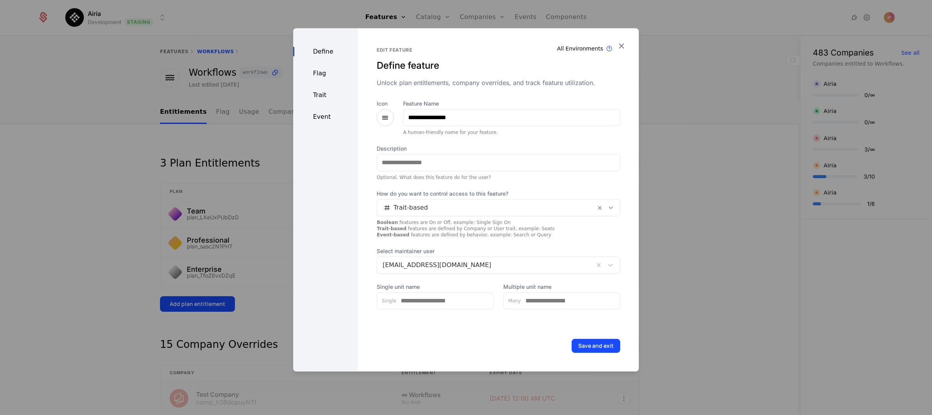
click at [321, 74] on div "Flag" at bounding box center [325, 72] width 65 height 9
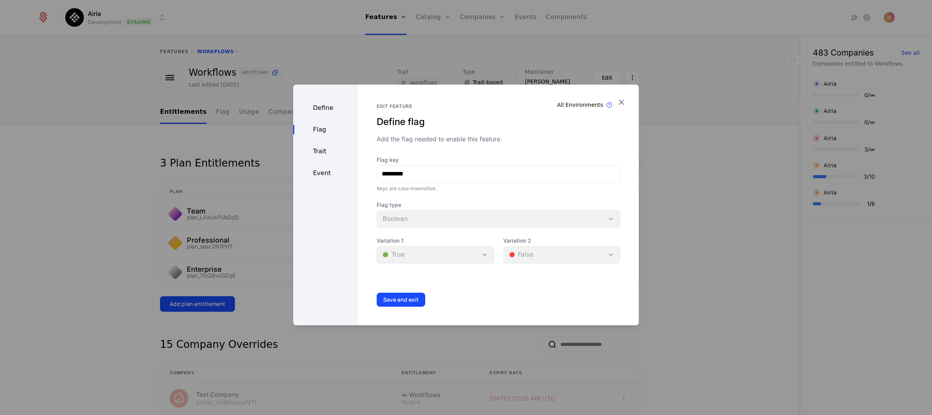
click at [324, 110] on div "Define" at bounding box center [325, 107] width 65 height 9
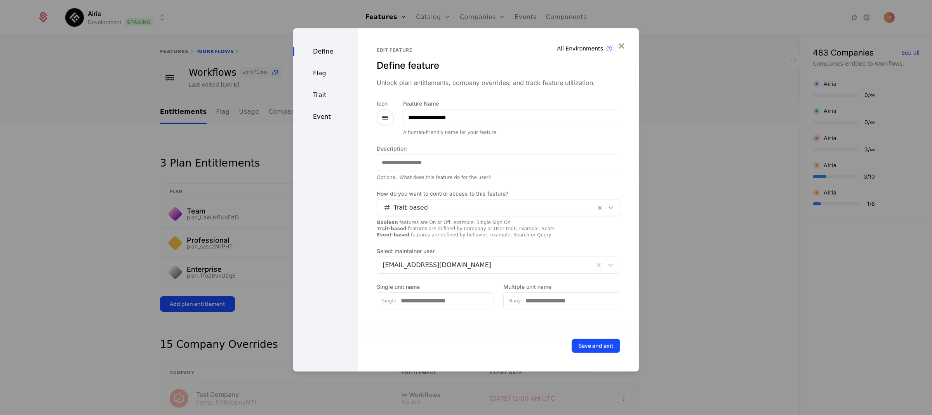
click at [321, 71] on div "Flag" at bounding box center [325, 72] width 65 height 9
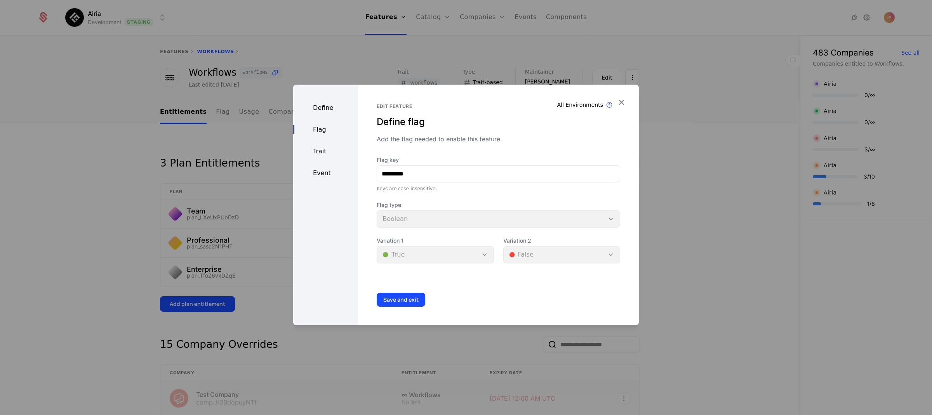
click at [316, 149] on div "Trait" at bounding box center [325, 151] width 65 height 9
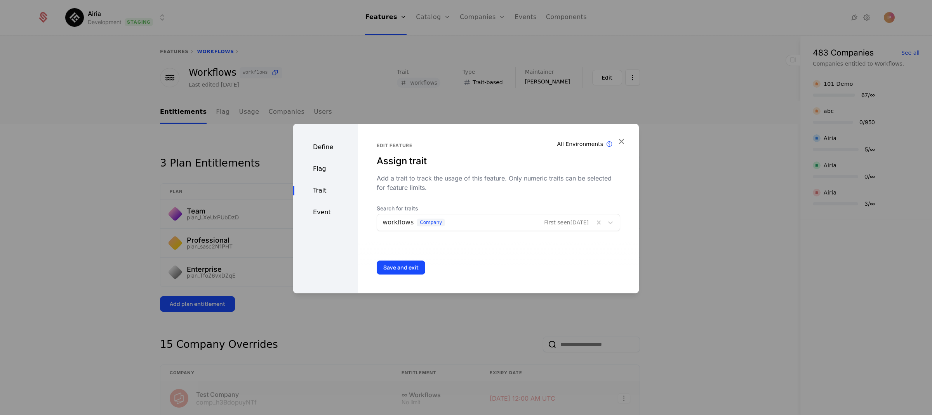
click at [327, 147] on div "Define" at bounding box center [325, 146] width 65 height 9
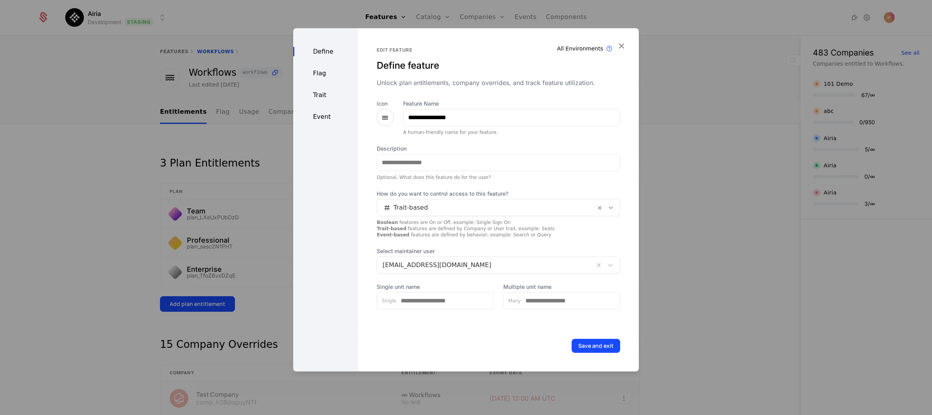
click at [326, 73] on div "Flag" at bounding box center [325, 72] width 65 height 9
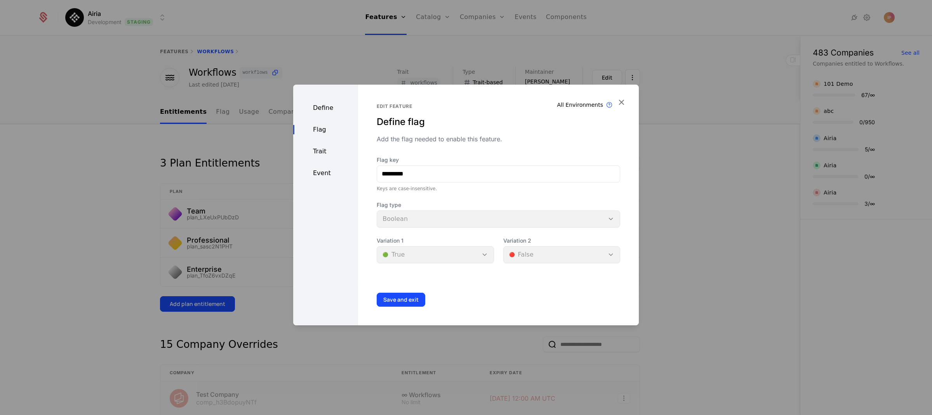
click at [322, 151] on div "Trait" at bounding box center [325, 151] width 65 height 9
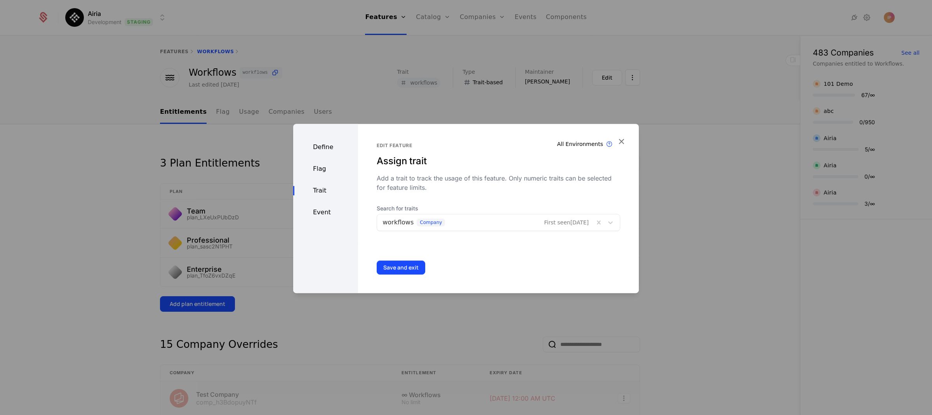
click at [321, 148] on div "Define" at bounding box center [325, 146] width 65 height 9
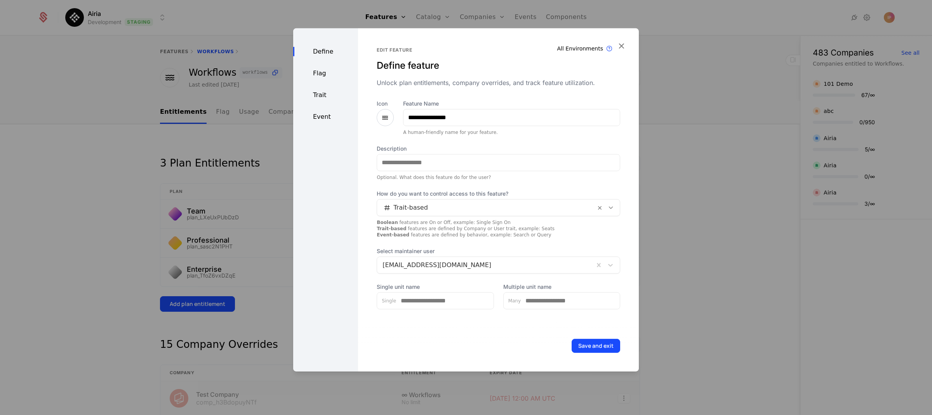
click at [329, 80] on div "Define Flag Trait Event" at bounding box center [325, 199] width 65 height 343
click at [318, 74] on div "Flag" at bounding box center [325, 72] width 65 height 9
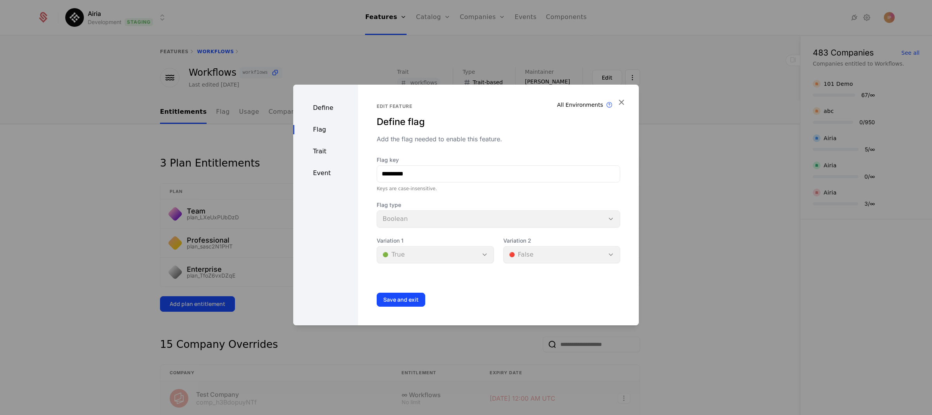
click at [321, 152] on div "Trait" at bounding box center [325, 151] width 65 height 9
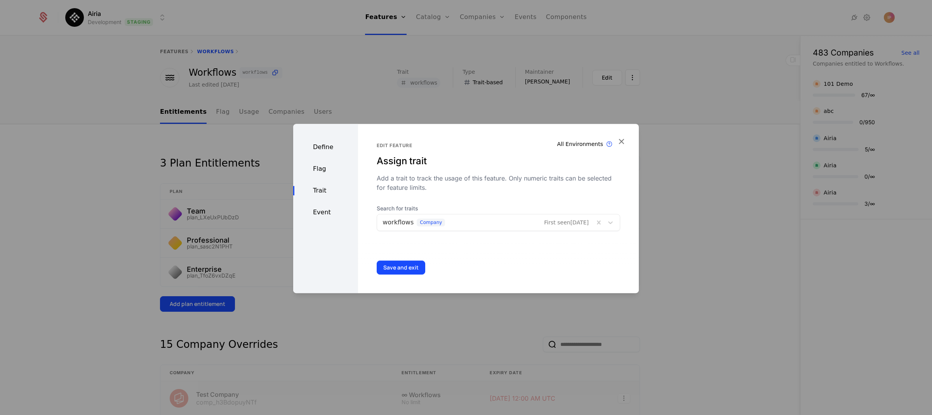
click at [314, 212] on div "Event" at bounding box center [325, 212] width 65 height 9
click at [392, 269] on button "Save" at bounding box center [389, 267] width 26 height 14
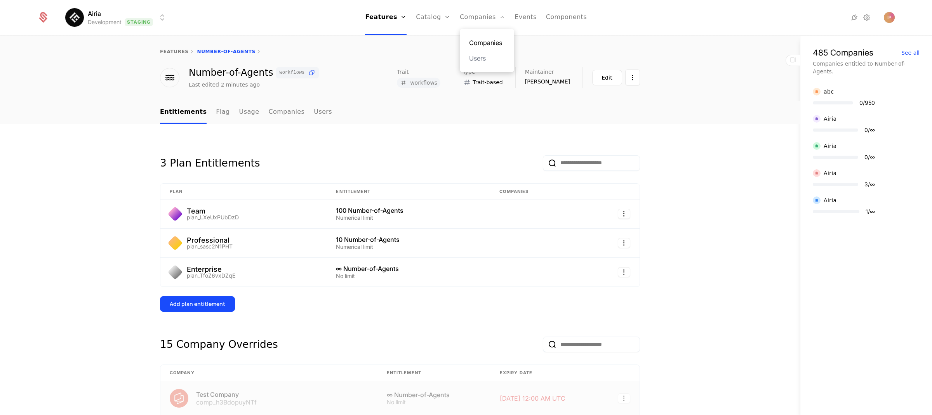
click at [491, 39] on link "Companies" at bounding box center [487, 42] width 36 height 9
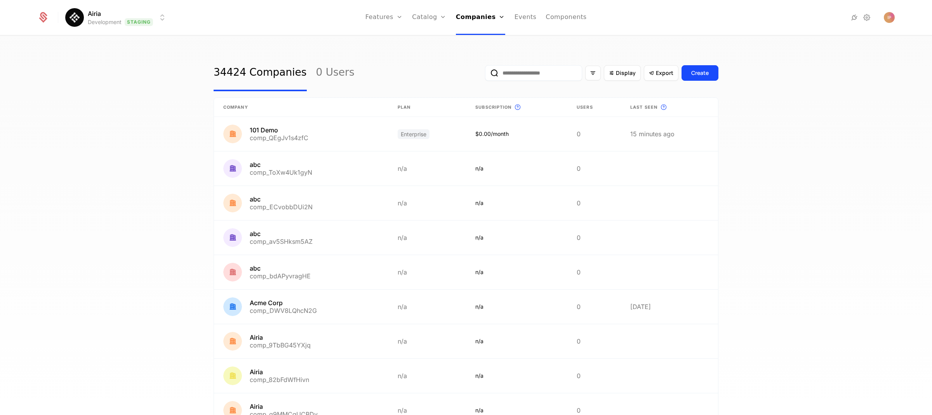
click at [529, 71] on input "email" at bounding box center [533, 73] width 97 height 16
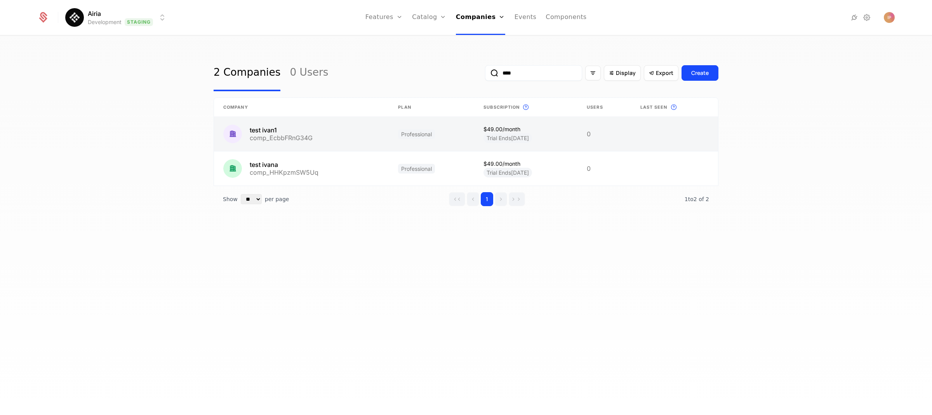
type input "****"
click at [340, 136] on link at bounding box center [301, 134] width 175 height 34
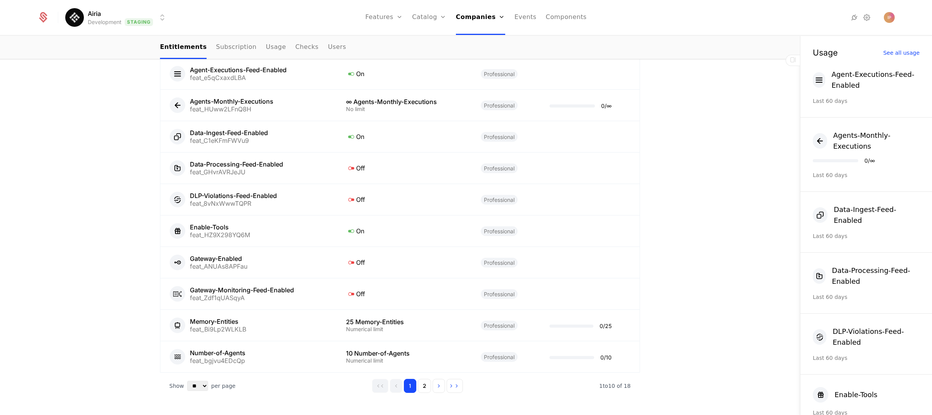
scroll to position [449, 0]
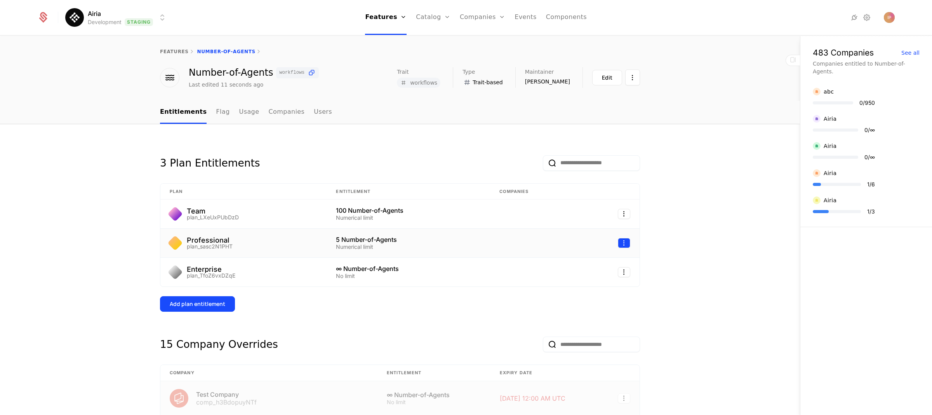
click at [622, 240] on html "Airia Development Staging Features Features Flags Catalog Plans Add Ons Configu…" at bounding box center [466, 207] width 932 height 415
click at [444, 15] on html "Airia Development Staging Features Features Flags Catalog Plans Add Ons Configu…" at bounding box center [466, 207] width 932 height 415
click at [619, 242] on html "Airia Development Staging Features Features Flags Catalog Plans Add Ons Configu…" at bounding box center [466, 207] width 932 height 415
click at [564, 280] on div "Edit" at bounding box center [565, 279] width 14 height 11
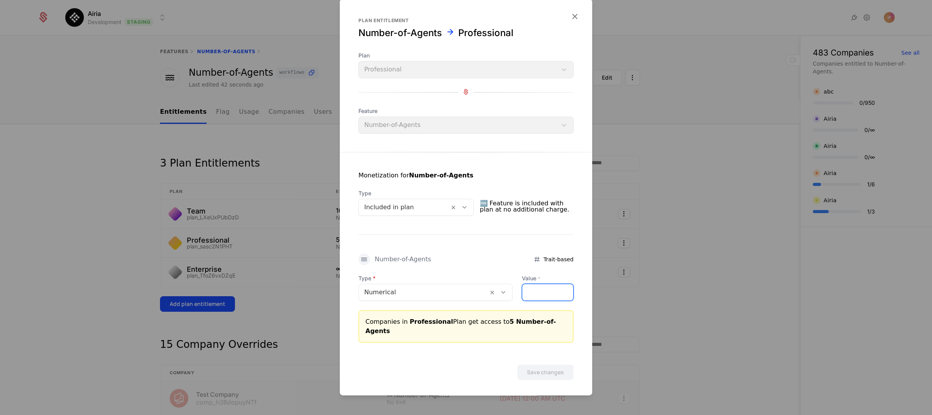
drag, startPoint x: 536, startPoint y: 297, endPoint x: 515, endPoint y: 295, distance: 20.2
click at [515, 295] on div "Type Numerical Value * *" at bounding box center [465, 287] width 215 height 26
type input "**"
click at [548, 366] on button "Save changes" at bounding box center [545, 372] width 56 height 16
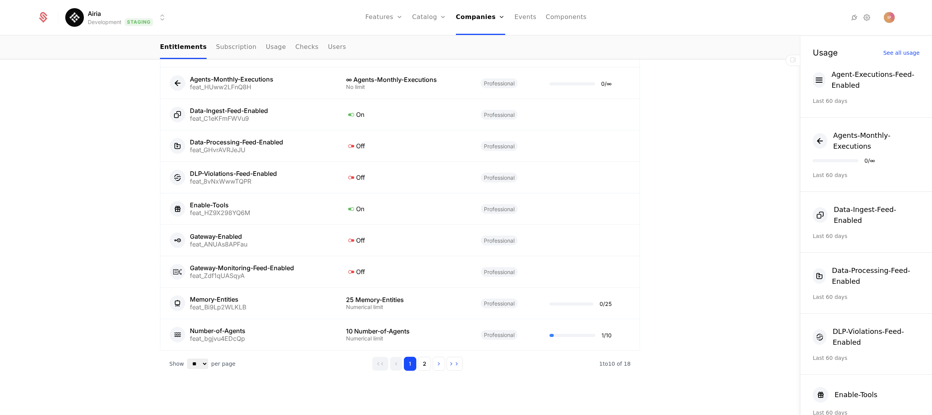
scroll to position [449, 0]
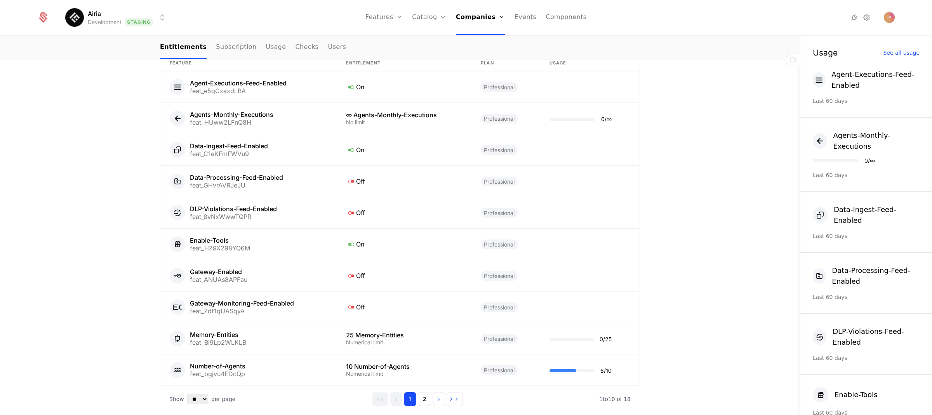
scroll to position [449, 0]
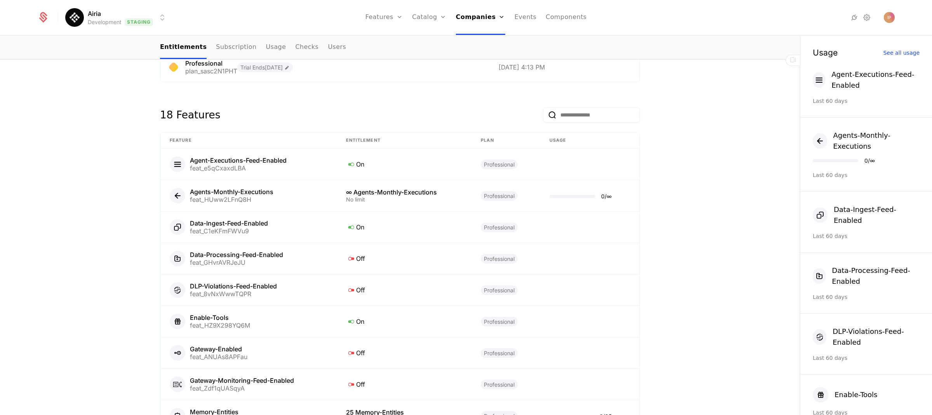
scroll to position [449, 0]
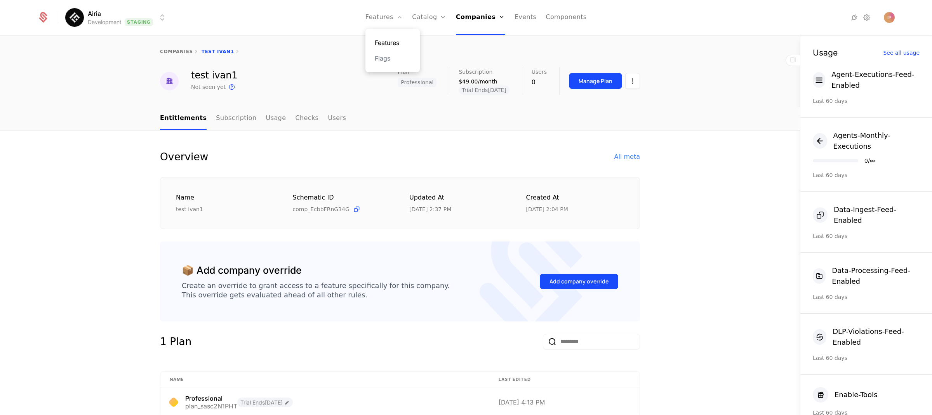
click at [389, 40] on link "Features" at bounding box center [393, 42] width 36 height 9
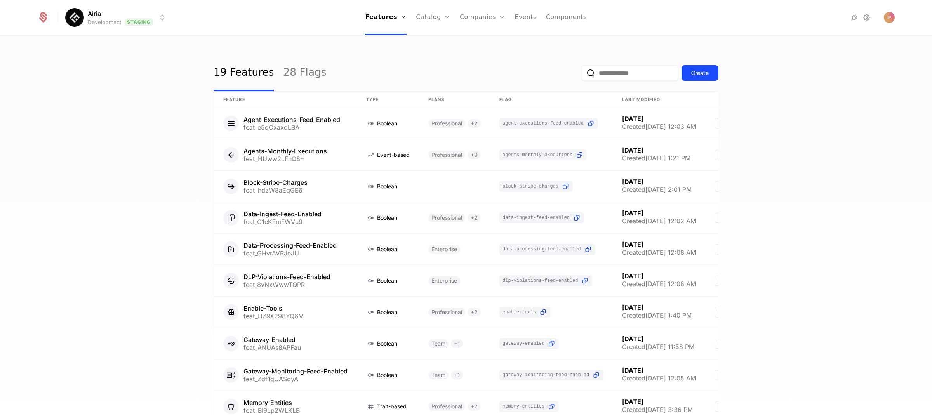
click at [123, 20] on html "Airia Development Staging Features Features Flags Catalog Plans Add Ons Configu…" at bounding box center [466, 207] width 932 height 415
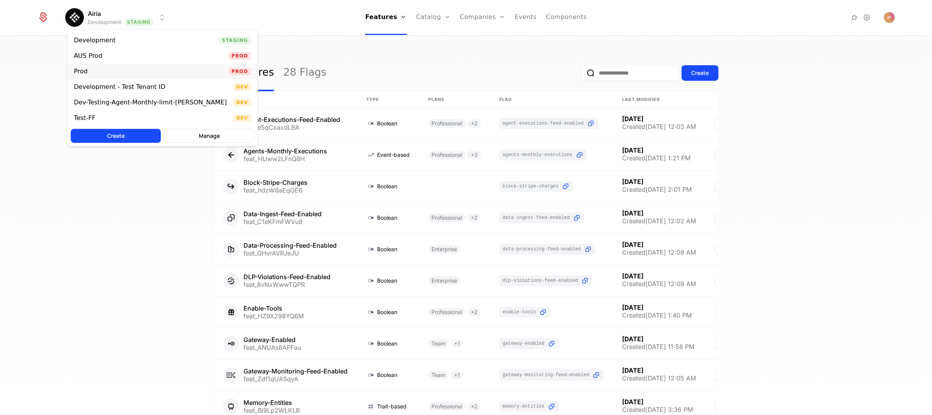
click at [123, 70] on div "Prod Prod" at bounding box center [163, 72] width 190 height 16
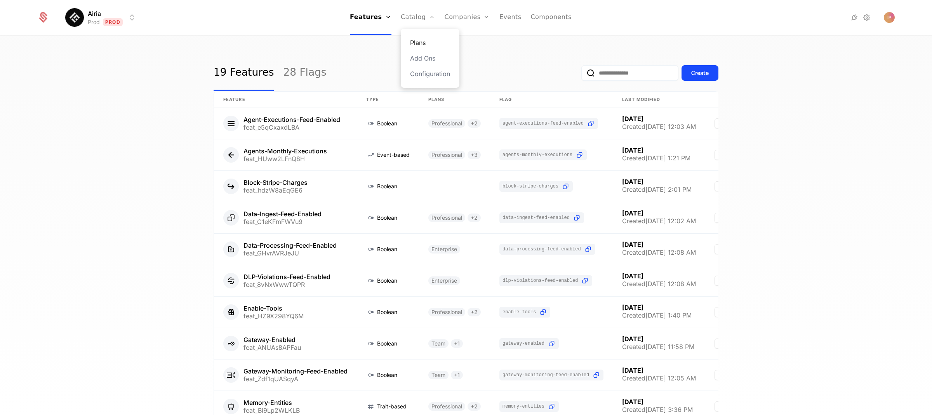
click at [420, 40] on link "Plans" at bounding box center [430, 42] width 40 height 9
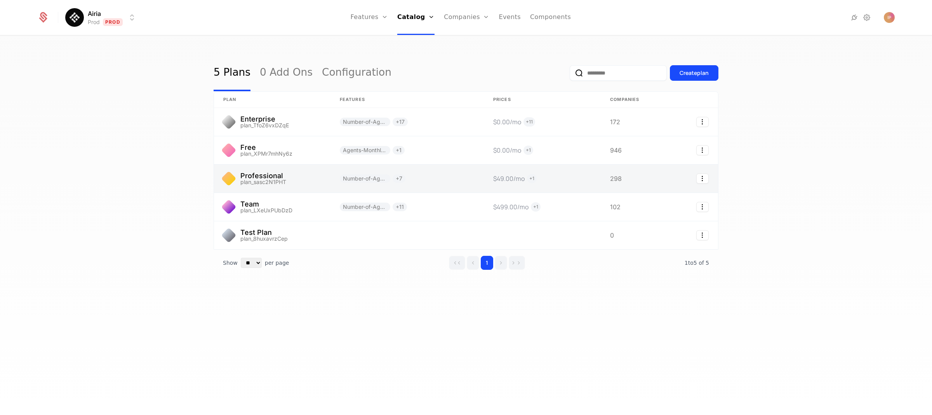
click at [455, 177] on link at bounding box center [406, 179] width 153 height 28
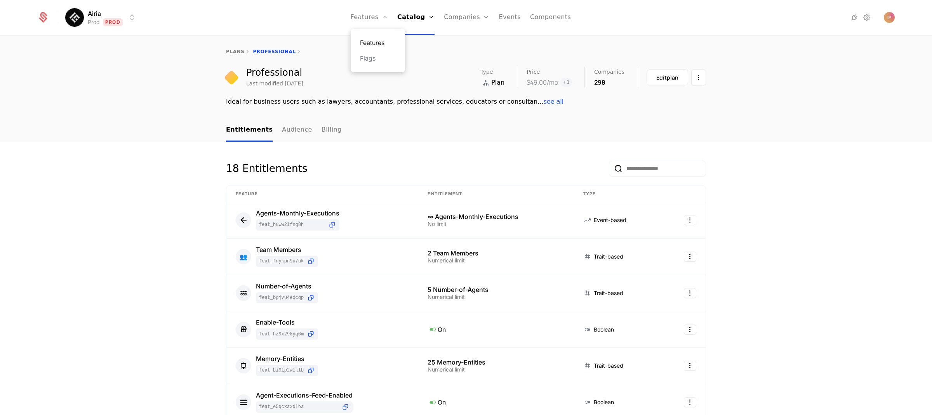
click at [372, 42] on link "Features" at bounding box center [378, 42] width 36 height 9
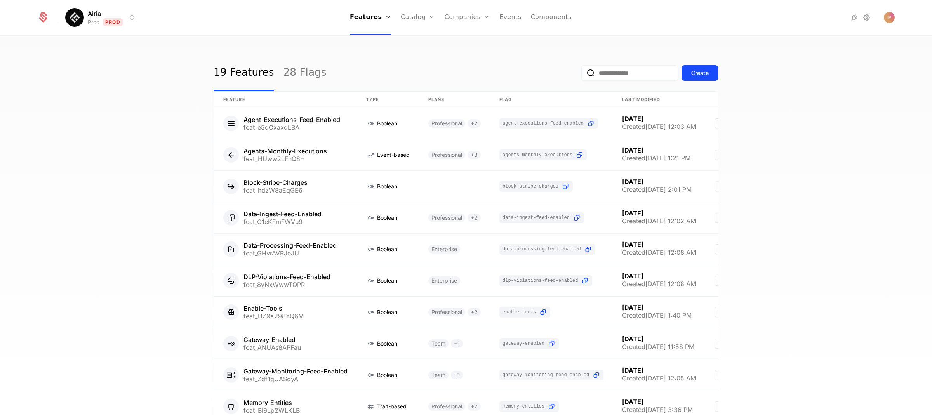
click at [600, 70] on input "email" at bounding box center [629, 73] width 97 height 16
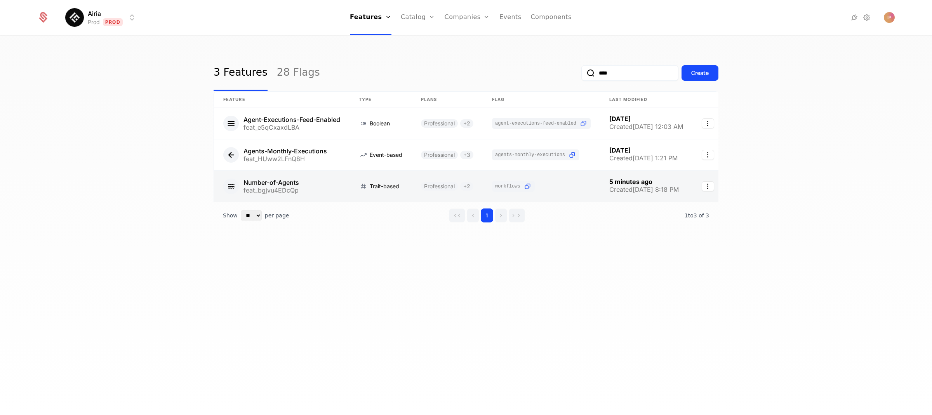
type input "****"
click at [285, 181] on link at bounding box center [281, 186] width 135 height 31
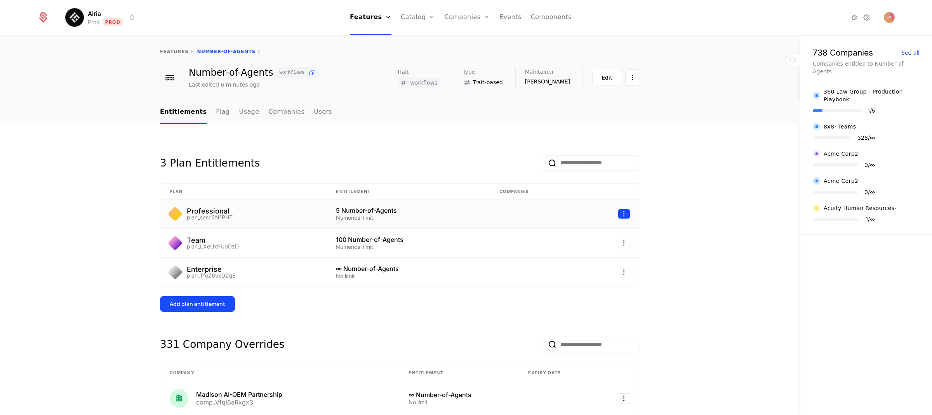
click at [624, 213] on html "Airia Prod Prod Features Features Flags Catalog Plans Add Ons Configuration Com…" at bounding box center [466, 207] width 932 height 415
click at [568, 252] on div "Edit" at bounding box center [565, 250] width 14 height 11
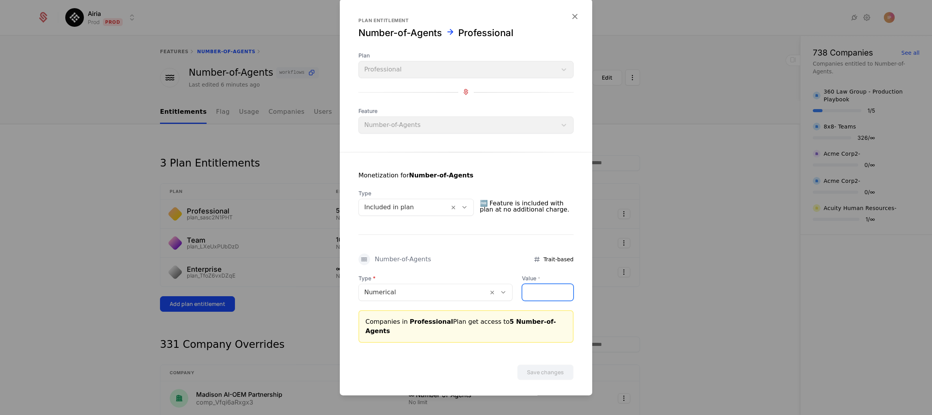
click at [522, 299] on input "*" at bounding box center [547, 292] width 51 height 16
drag, startPoint x: 534, startPoint y: 297, endPoint x: 519, endPoint y: 296, distance: 15.2
click at [522, 296] on input "*" at bounding box center [547, 292] width 51 height 16
type input "**"
click at [557, 367] on button "Save changes" at bounding box center [545, 372] width 56 height 16
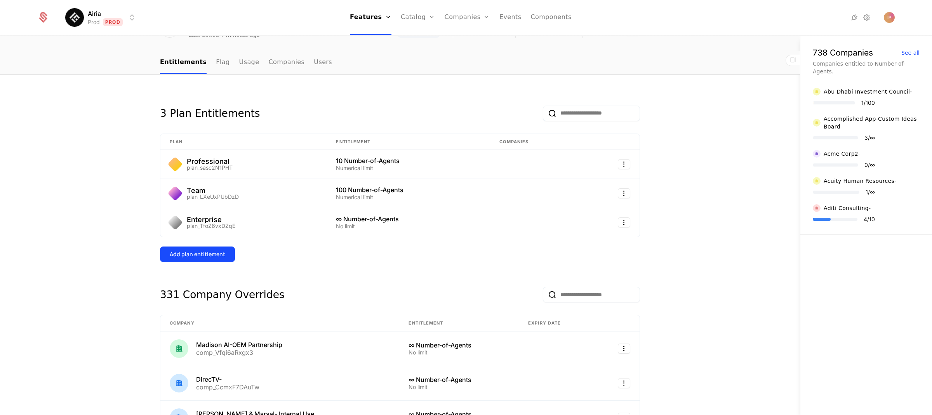
scroll to position [40, 0]
